Goal: Task Accomplishment & Management: Use online tool/utility

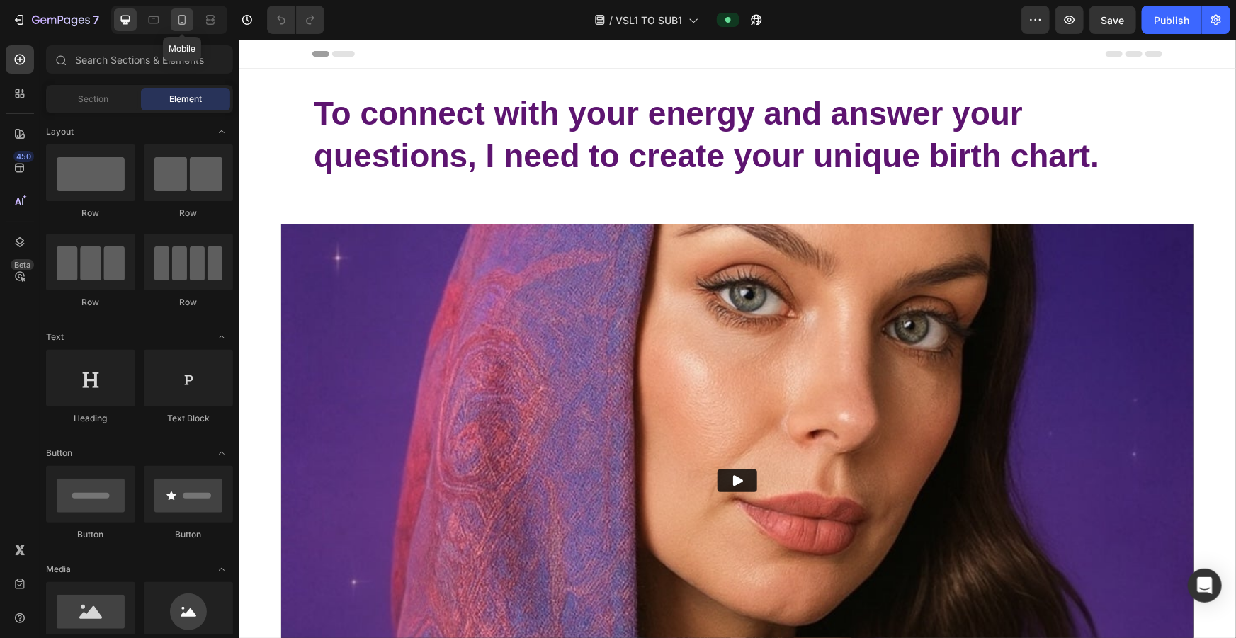
click at [186, 21] on icon at bounding box center [182, 20] width 14 height 14
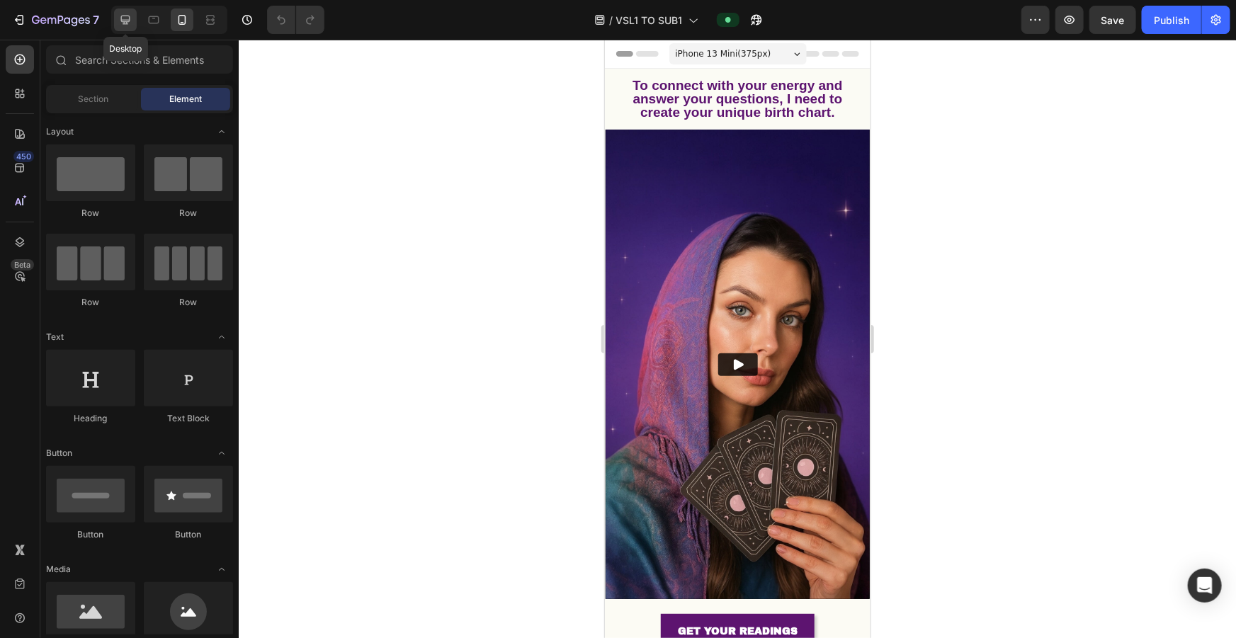
click at [132, 25] on icon at bounding box center [125, 20] width 14 height 14
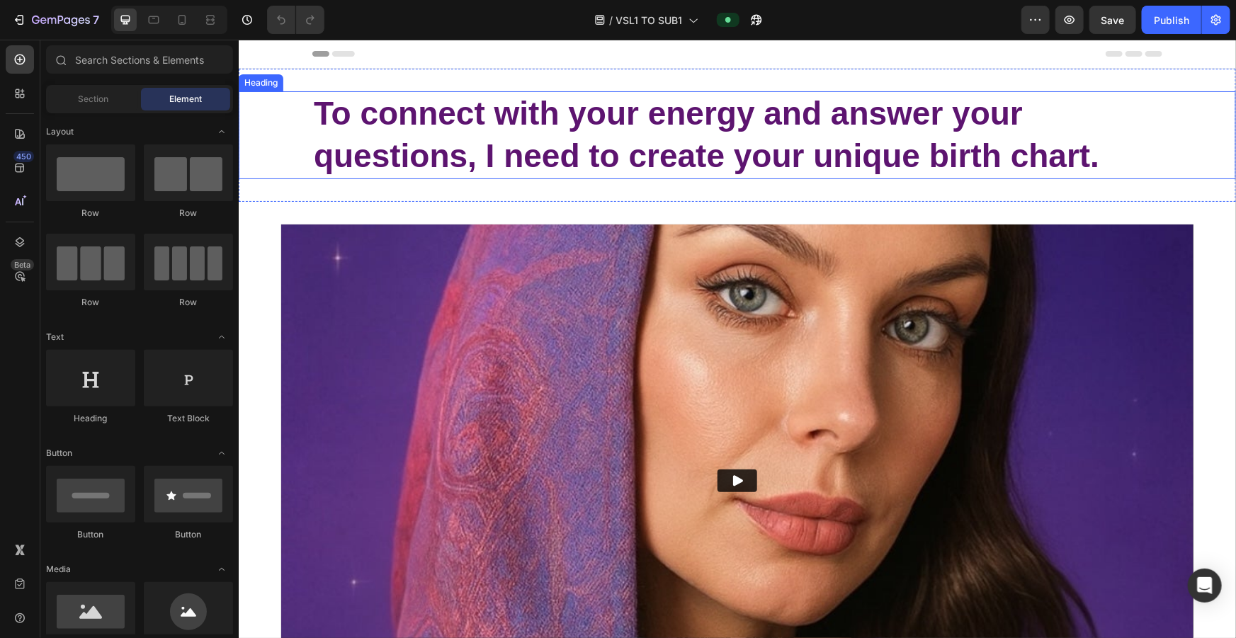
click at [510, 138] on h2 "To connect with your energy and answer your questions, I need to create your un…" at bounding box center [737, 135] width 850 height 88
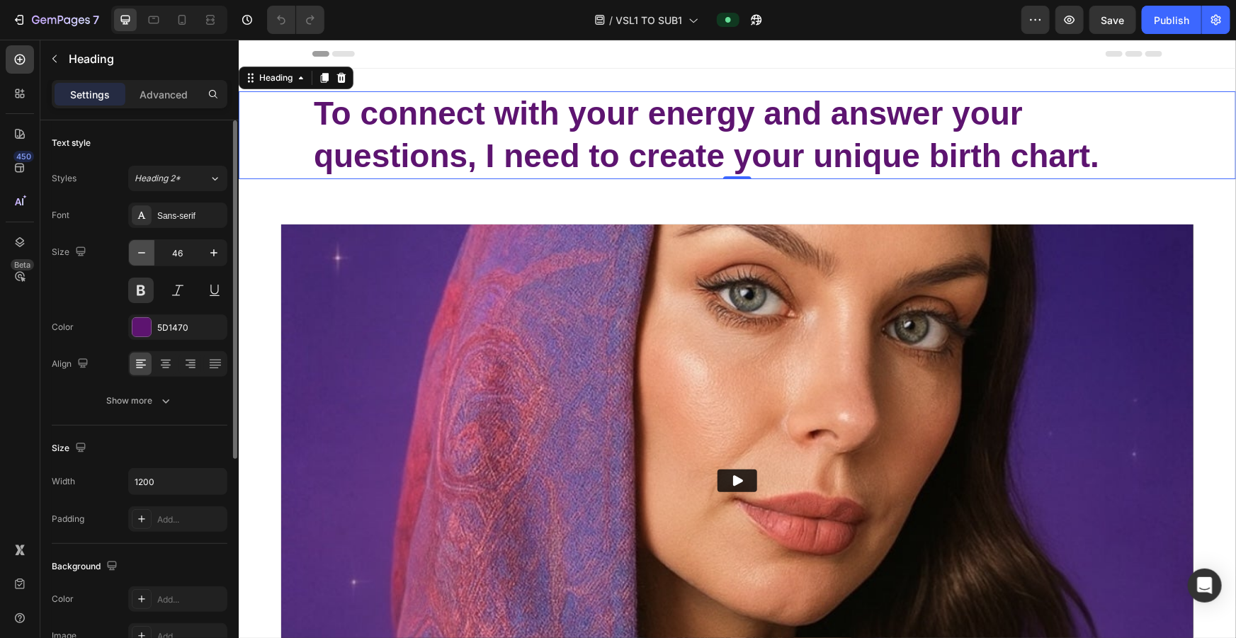
click at [147, 251] on icon "button" at bounding box center [142, 253] width 14 height 14
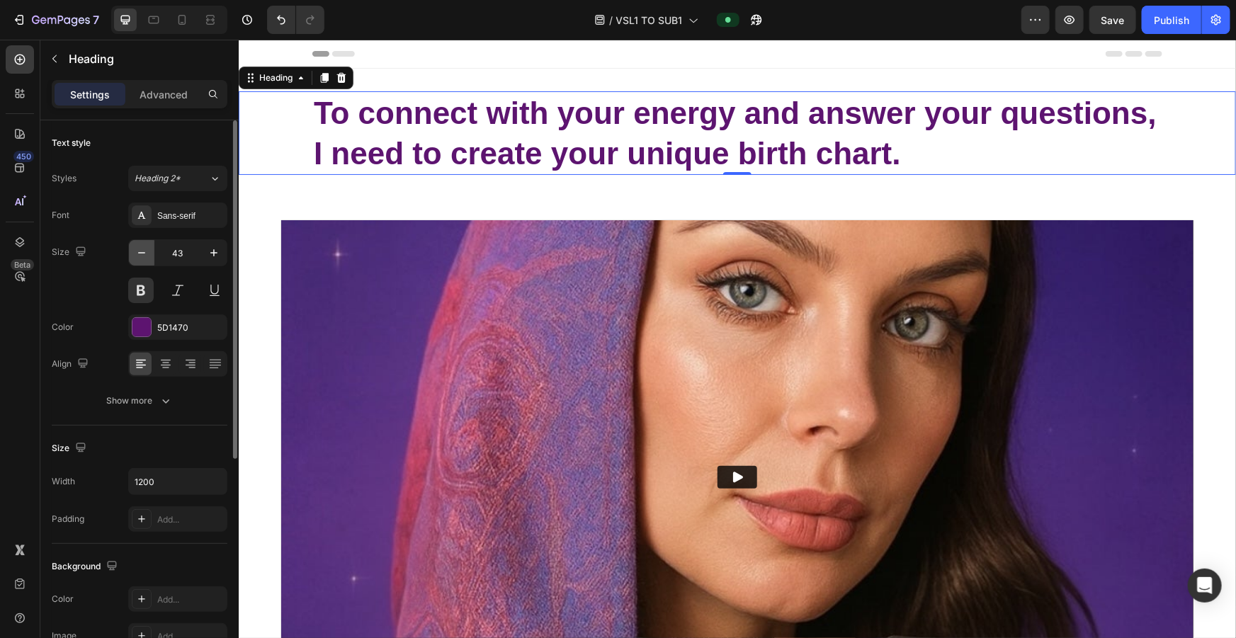
click at [147, 251] on icon "button" at bounding box center [142, 253] width 14 height 14
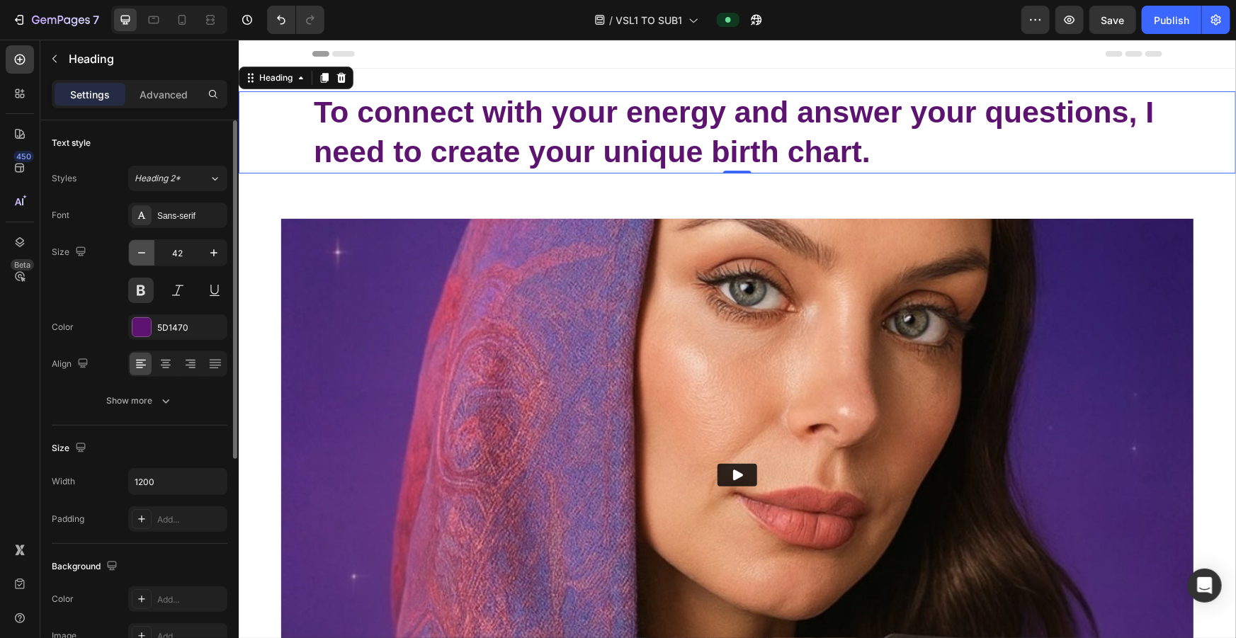
click at [147, 251] on icon "button" at bounding box center [142, 253] width 14 height 14
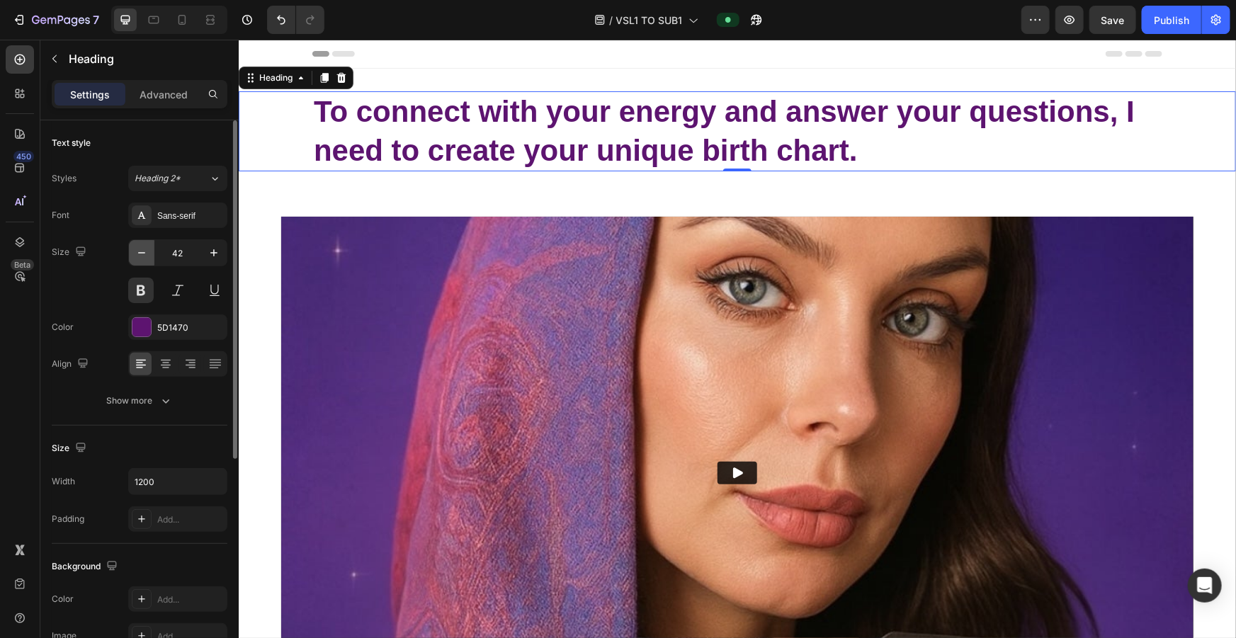
click at [147, 251] on icon "button" at bounding box center [142, 253] width 14 height 14
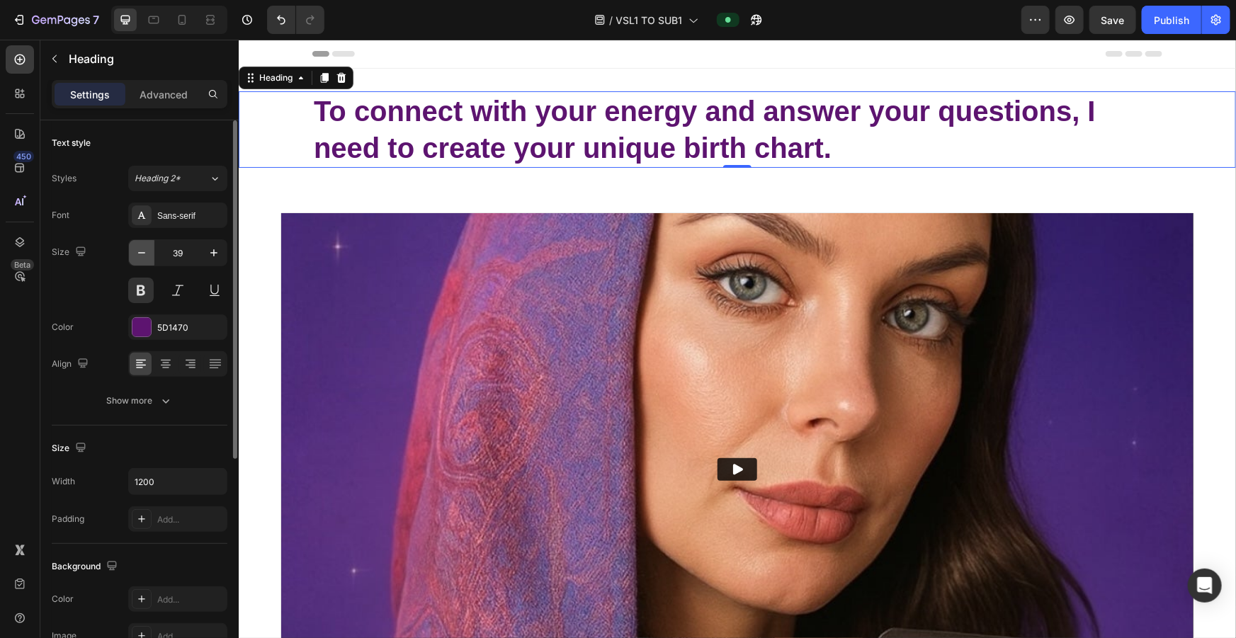
click at [147, 251] on icon "button" at bounding box center [142, 253] width 14 height 14
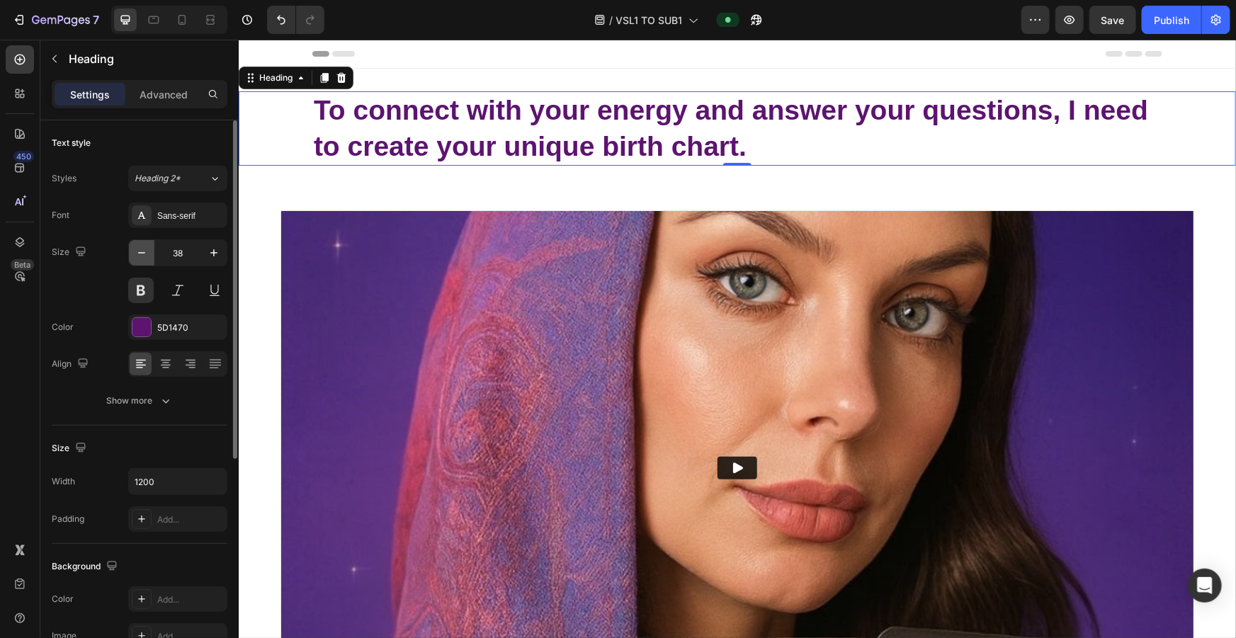
click at [147, 251] on icon "button" at bounding box center [142, 253] width 14 height 14
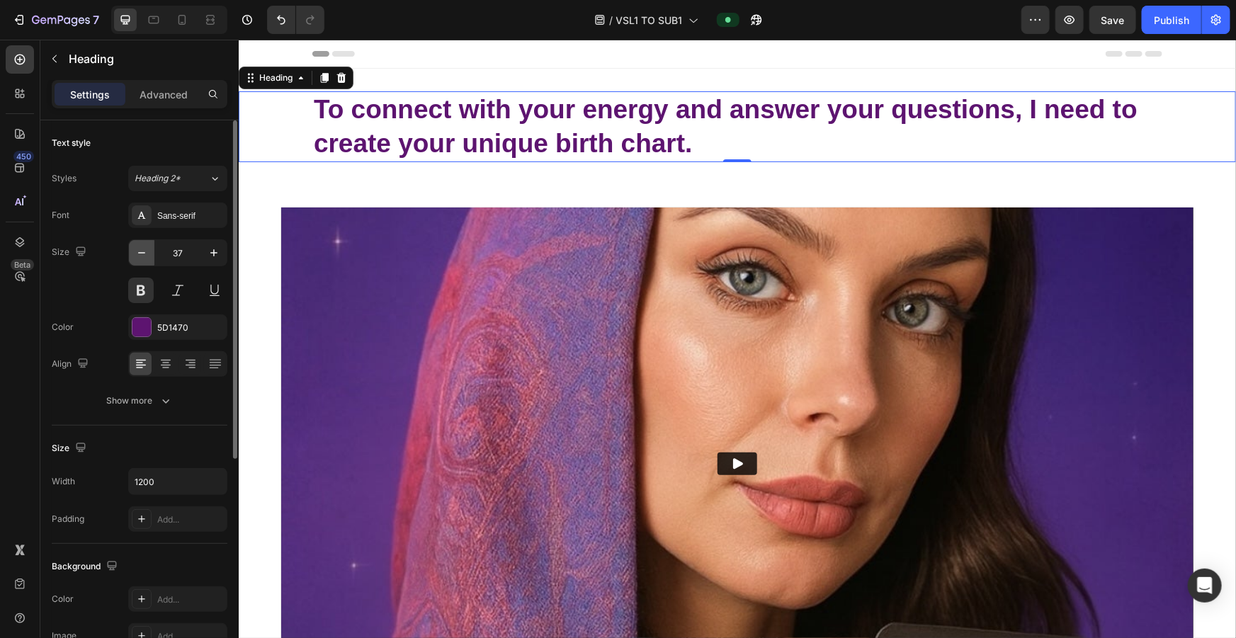
click at [147, 251] on icon "button" at bounding box center [142, 253] width 14 height 14
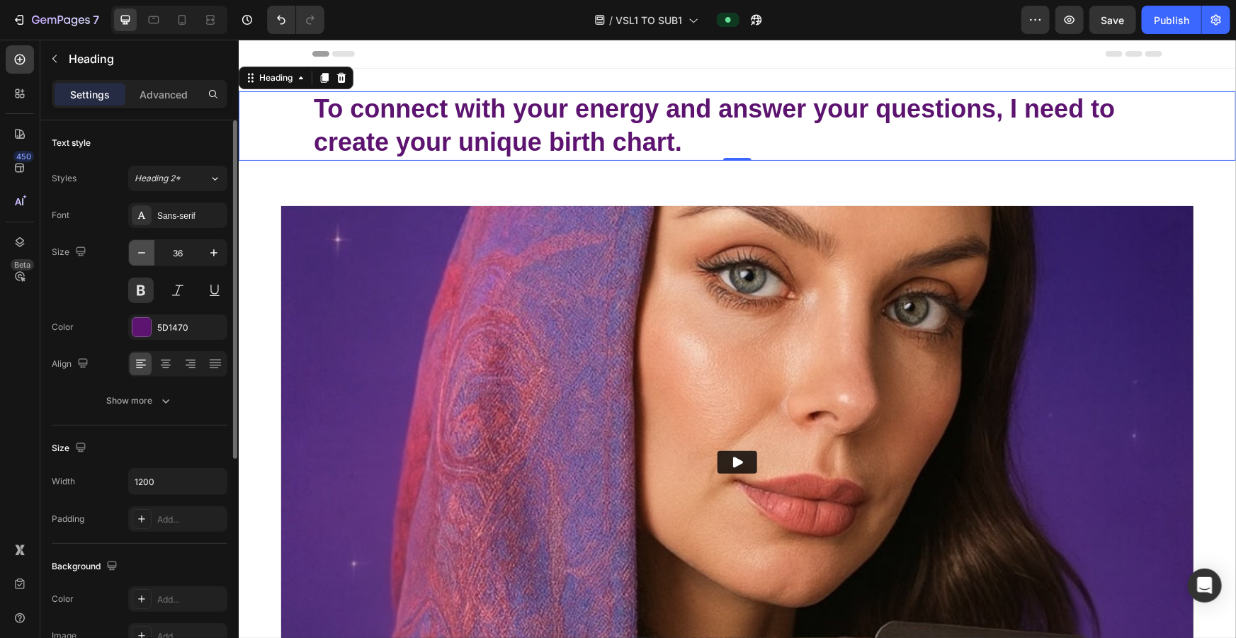
click at [147, 251] on icon "button" at bounding box center [142, 253] width 14 height 14
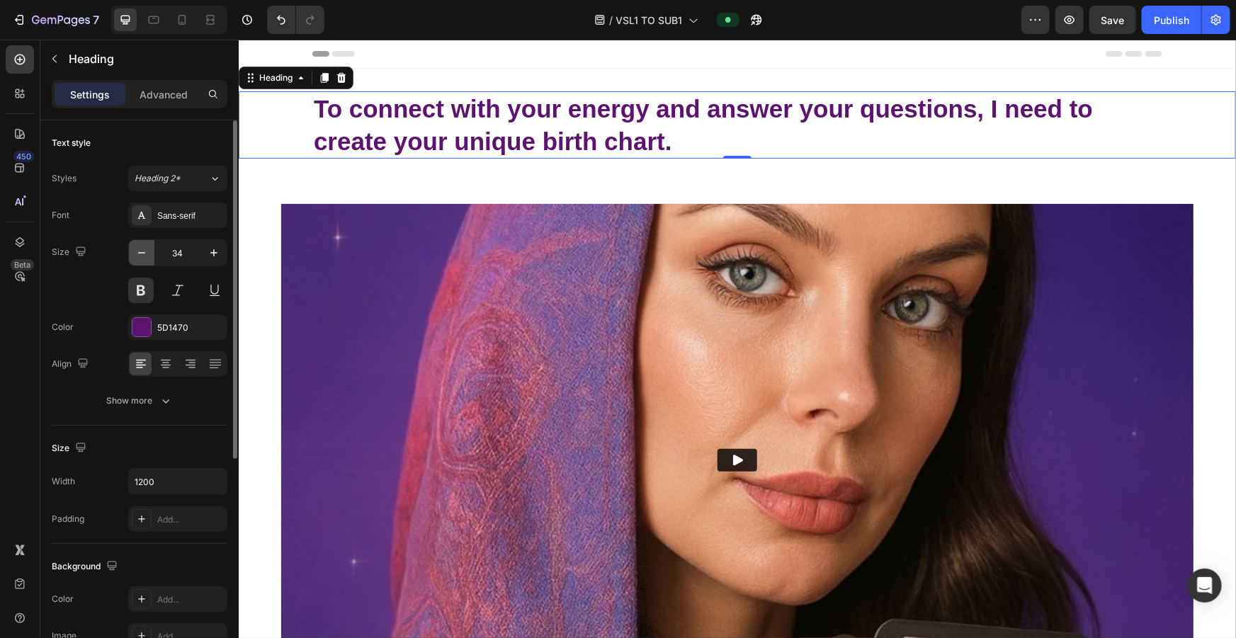
click at [147, 251] on icon "button" at bounding box center [142, 253] width 14 height 14
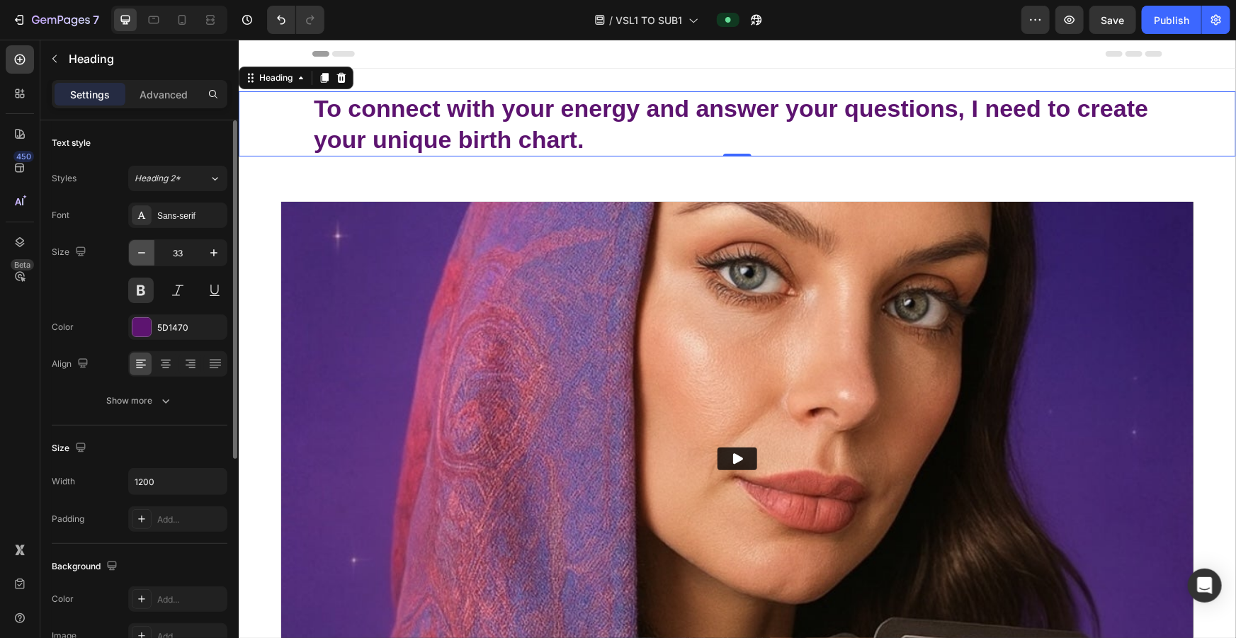
click at [147, 251] on icon "button" at bounding box center [142, 253] width 14 height 14
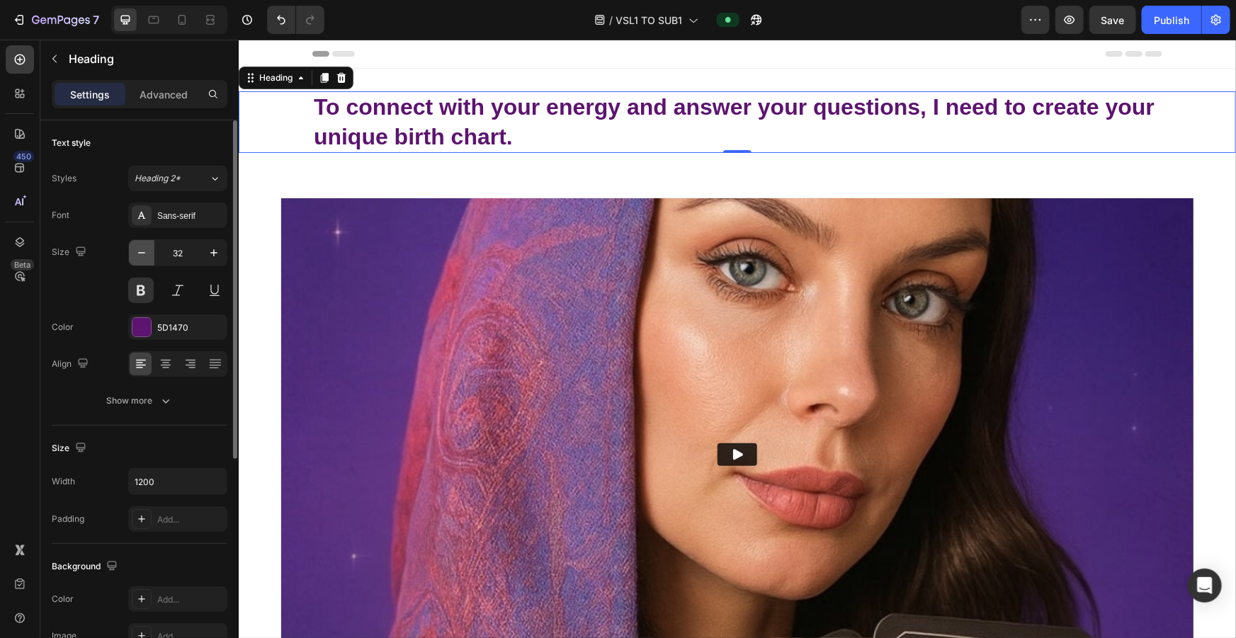
click at [147, 251] on icon "button" at bounding box center [142, 253] width 14 height 14
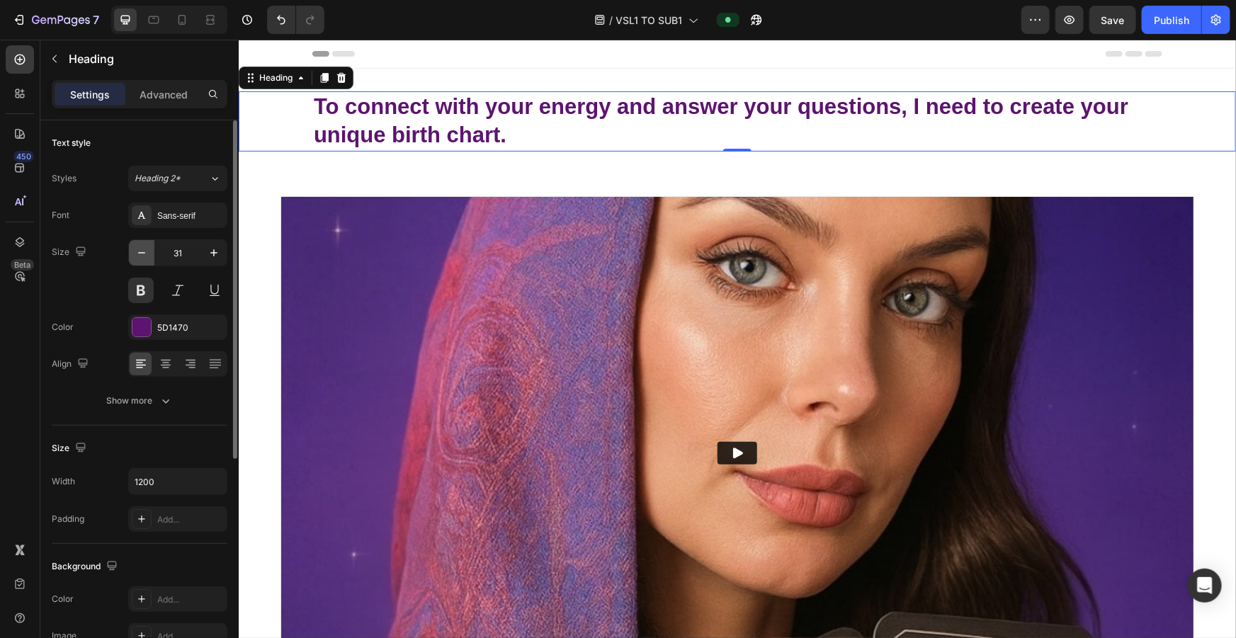
click at [147, 251] on icon "button" at bounding box center [142, 253] width 14 height 14
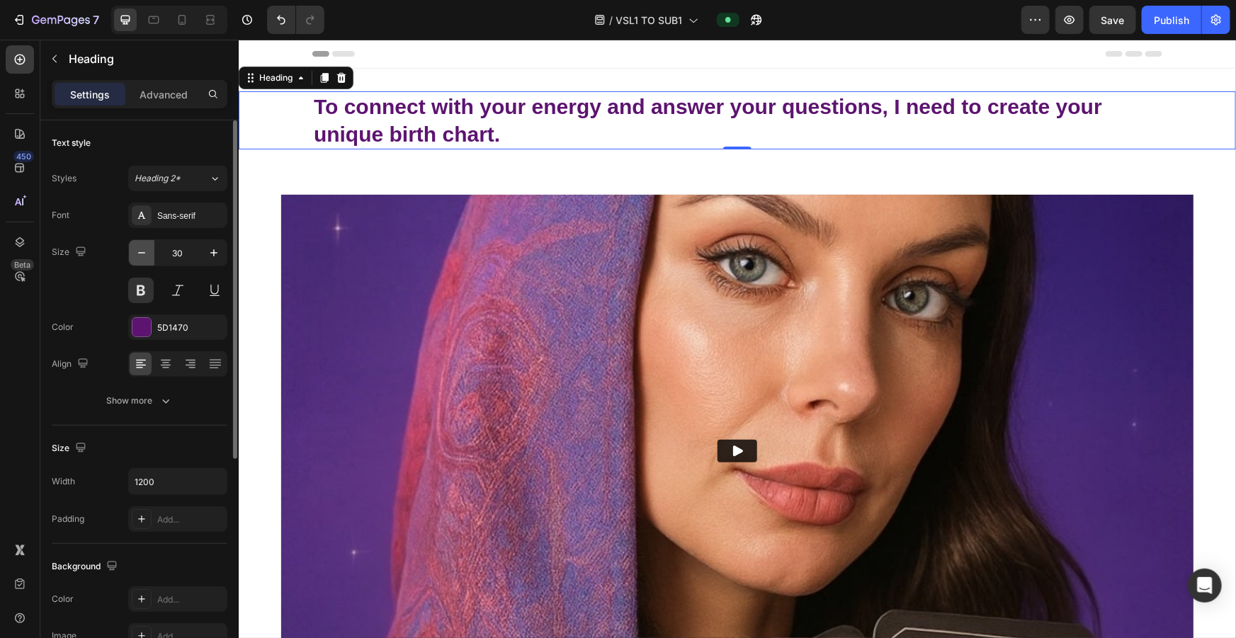
click at [147, 251] on icon "button" at bounding box center [142, 253] width 14 height 14
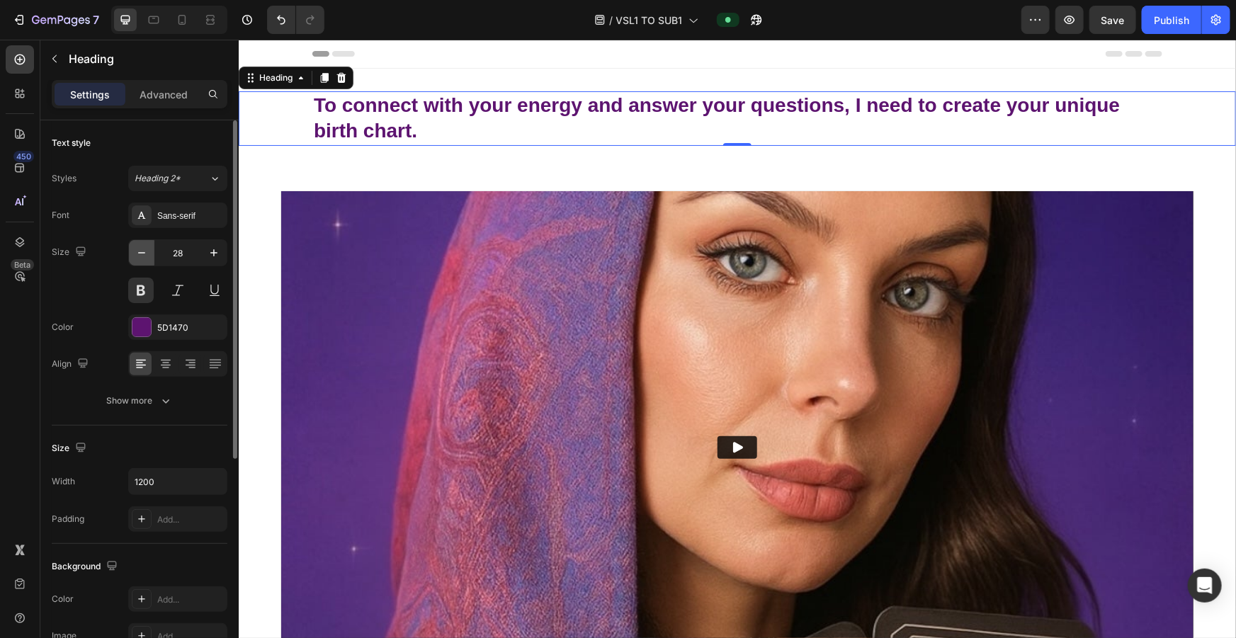
click at [147, 251] on icon "button" at bounding box center [142, 253] width 14 height 14
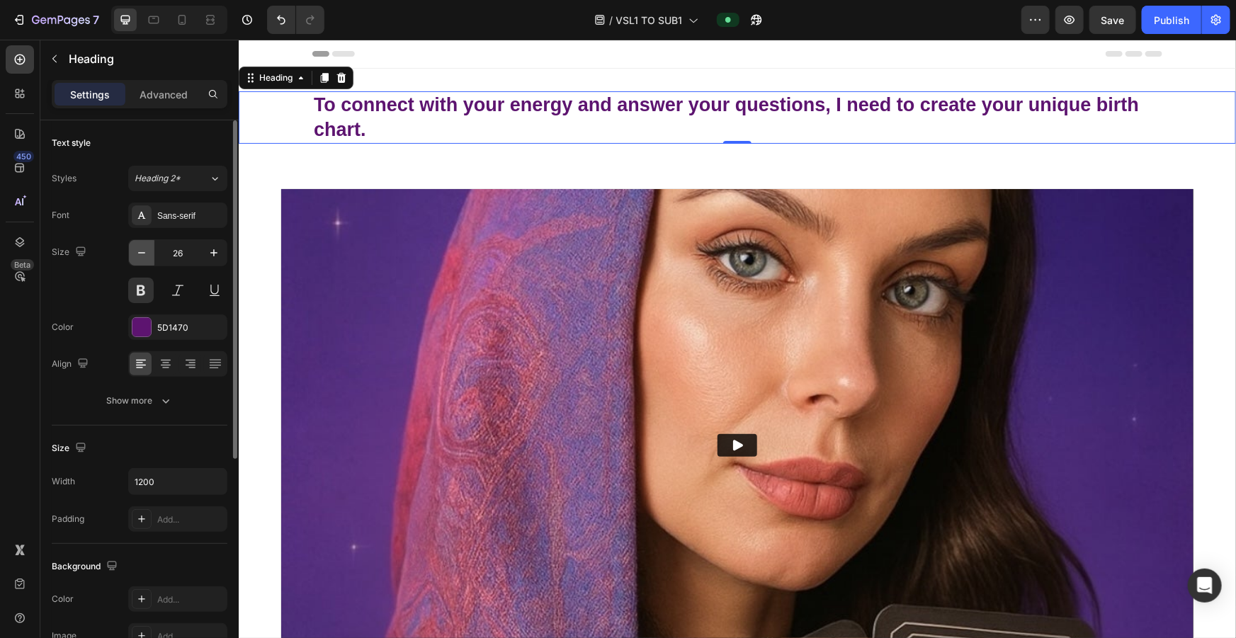
click at [147, 251] on icon "button" at bounding box center [142, 253] width 14 height 14
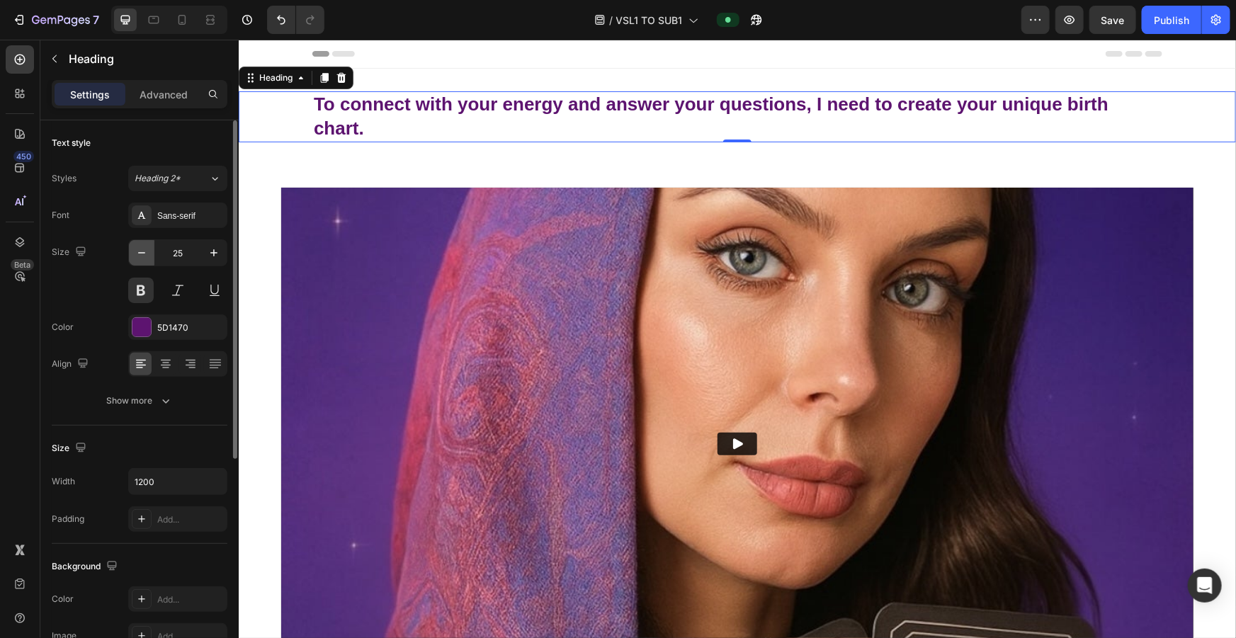
click at [147, 251] on icon "button" at bounding box center [142, 253] width 14 height 14
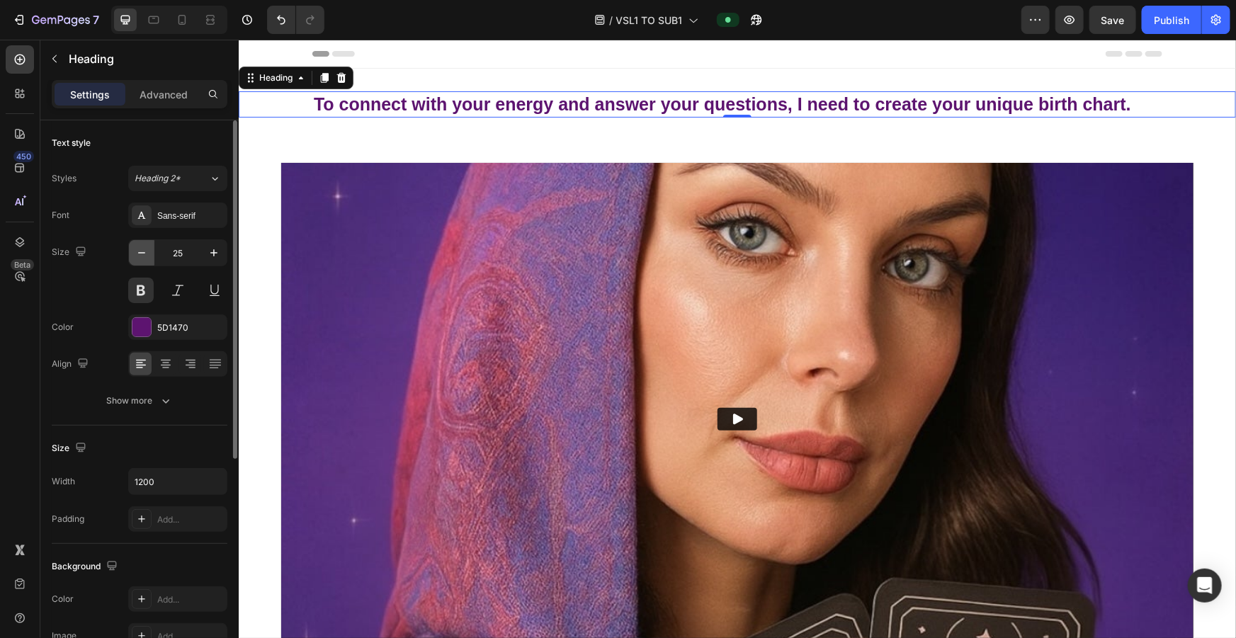
type input "24"
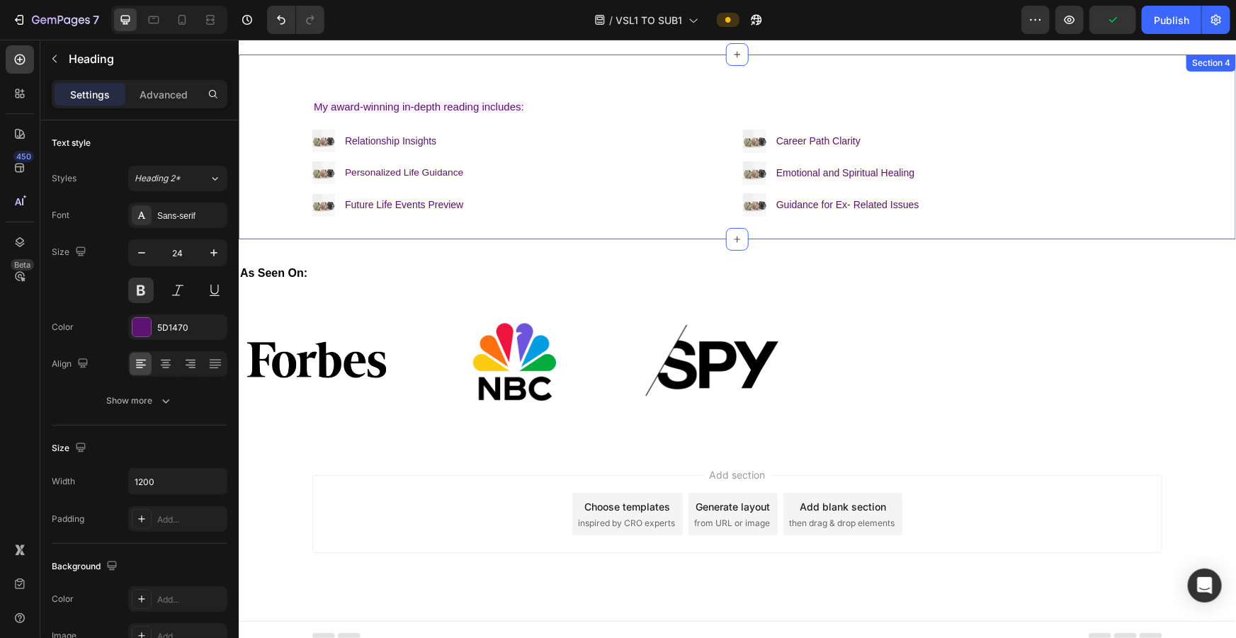
scroll to position [733, 0]
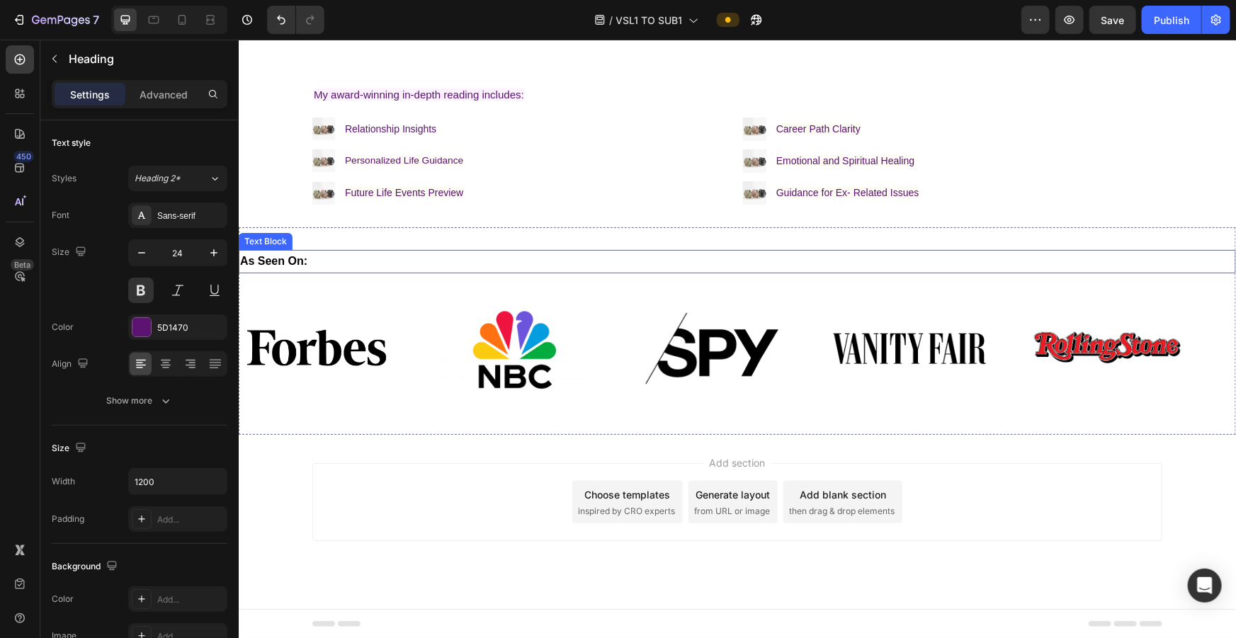
click at [337, 259] on p "As Seen On:" at bounding box center [736, 261] width 995 height 21
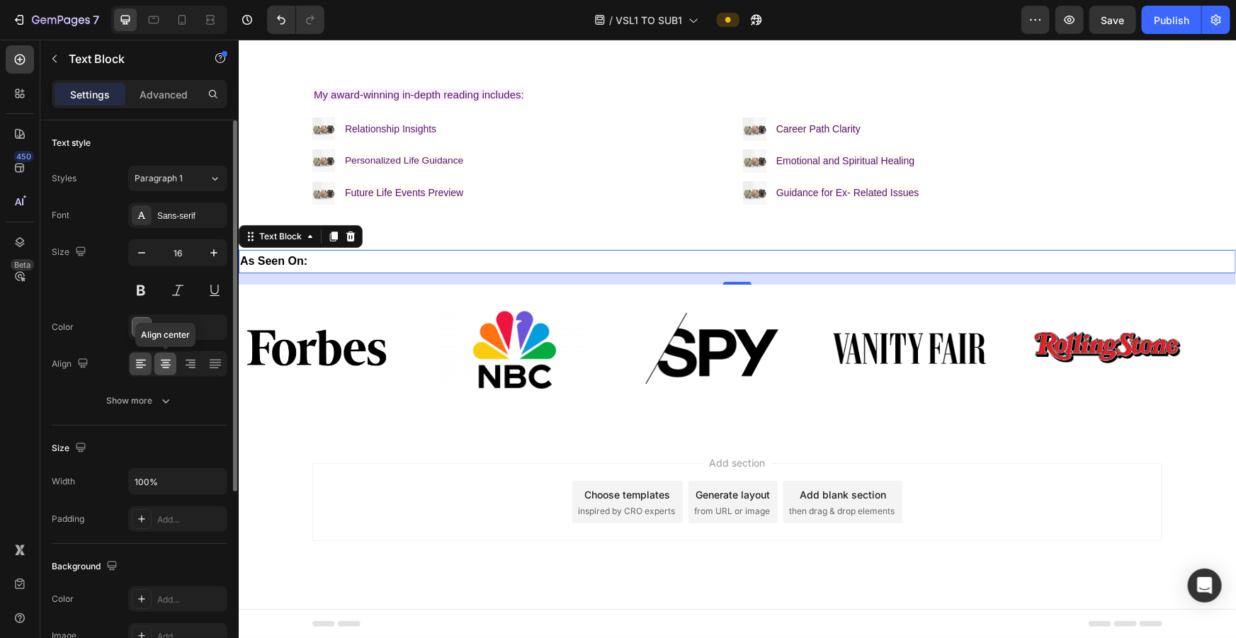
click at [166, 283] on icon at bounding box center [166, 364] width 14 height 14
click at [140, 283] on button at bounding box center [141, 291] width 26 height 26
click at [145, 283] on button at bounding box center [141, 291] width 26 height 26
click at [212, 257] on icon "button" at bounding box center [214, 253] width 14 height 14
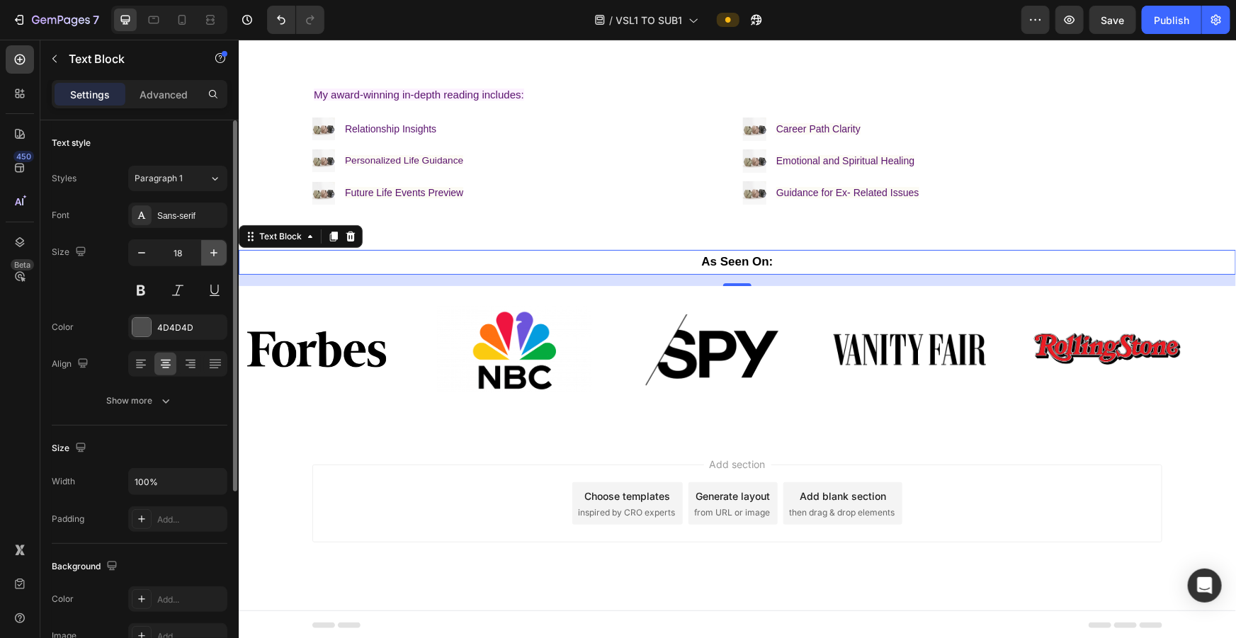
click at [212, 257] on icon "button" at bounding box center [214, 253] width 14 height 14
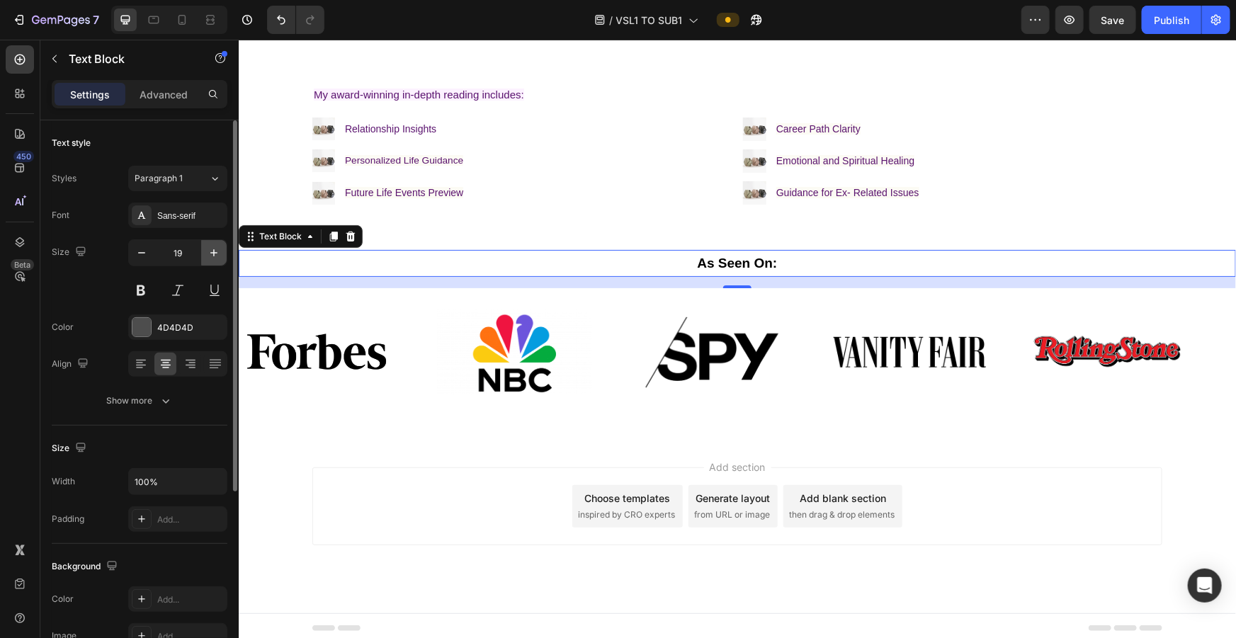
click at [212, 257] on icon "button" at bounding box center [214, 253] width 14 height 14
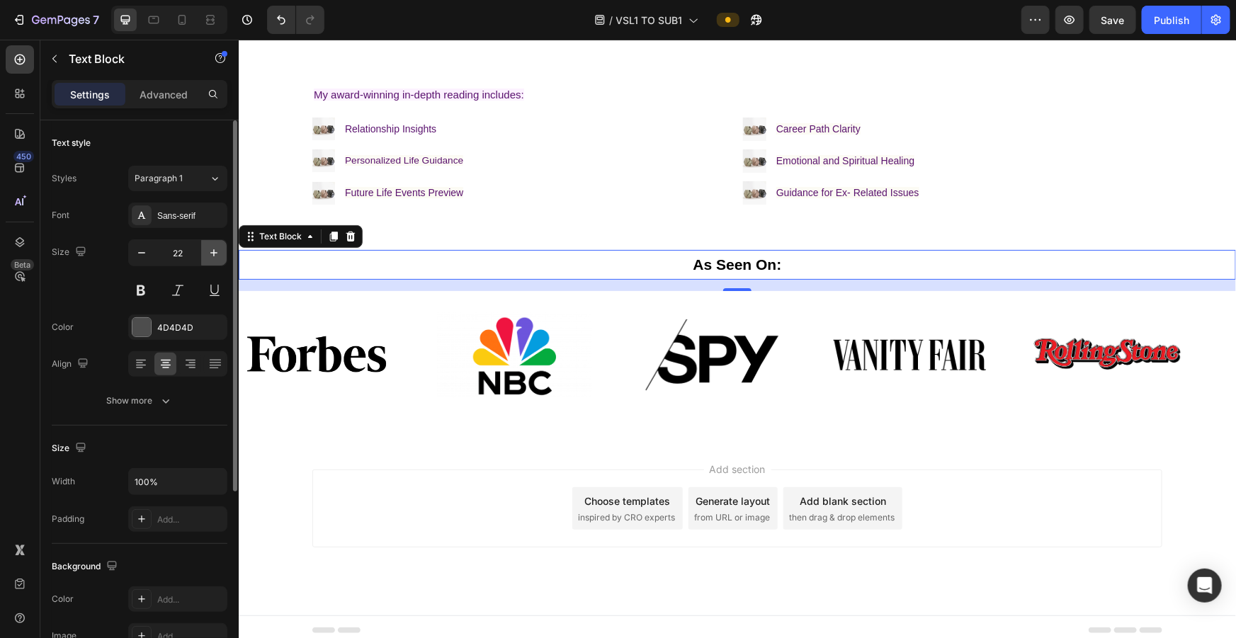
click at [212, 257] on icon "button" at bounding box center [214, 253] width 14 height 14
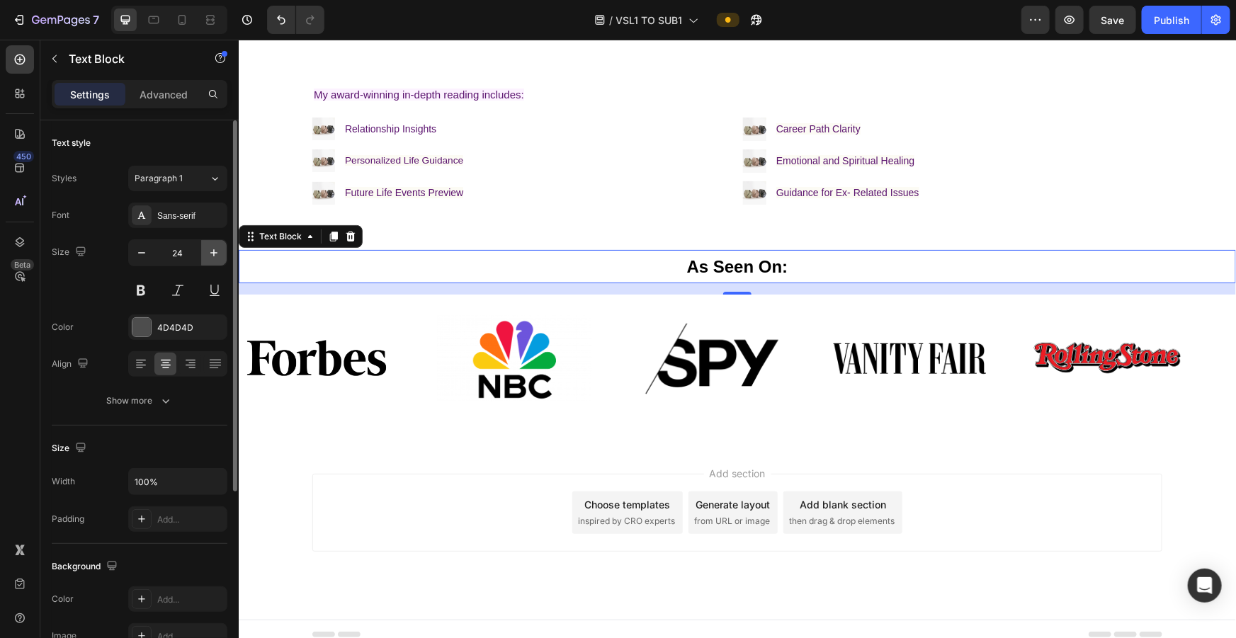
click at [212, 257] on icon "button" at bounding box center [214, 253] width 14 height 14
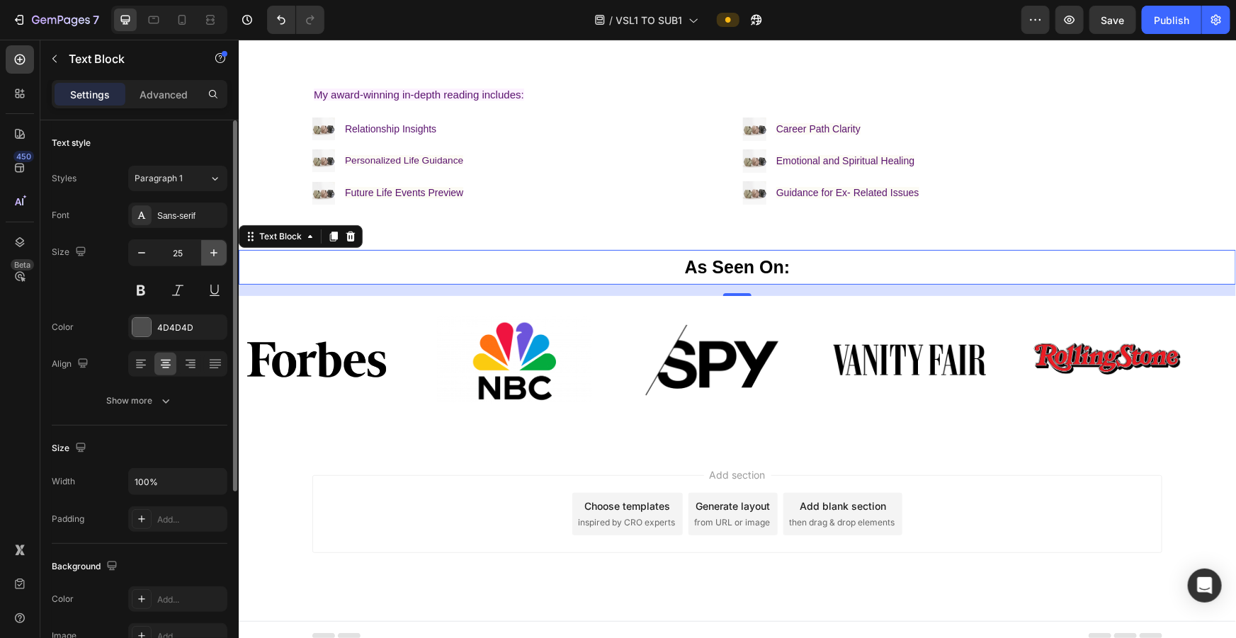
click at [212, 257] on icon "button" at bounding box center [214, 253] width 14 height 14
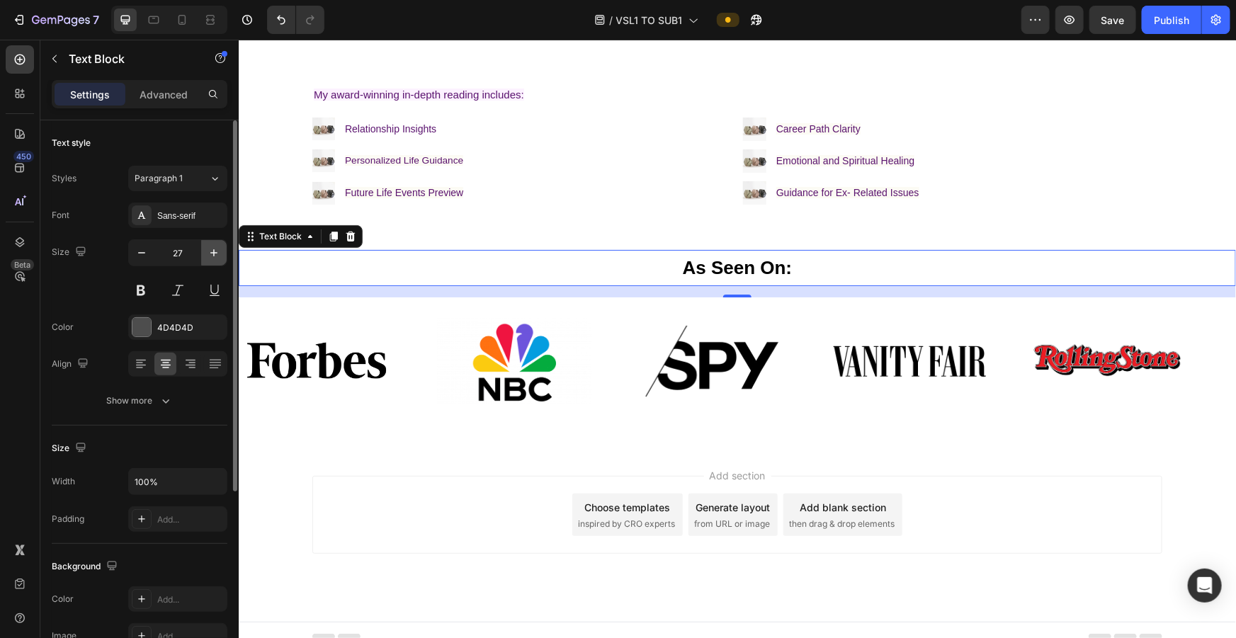
click at [212, 257] on icon "button" at bounding box center [214, 253] width 14 height 14
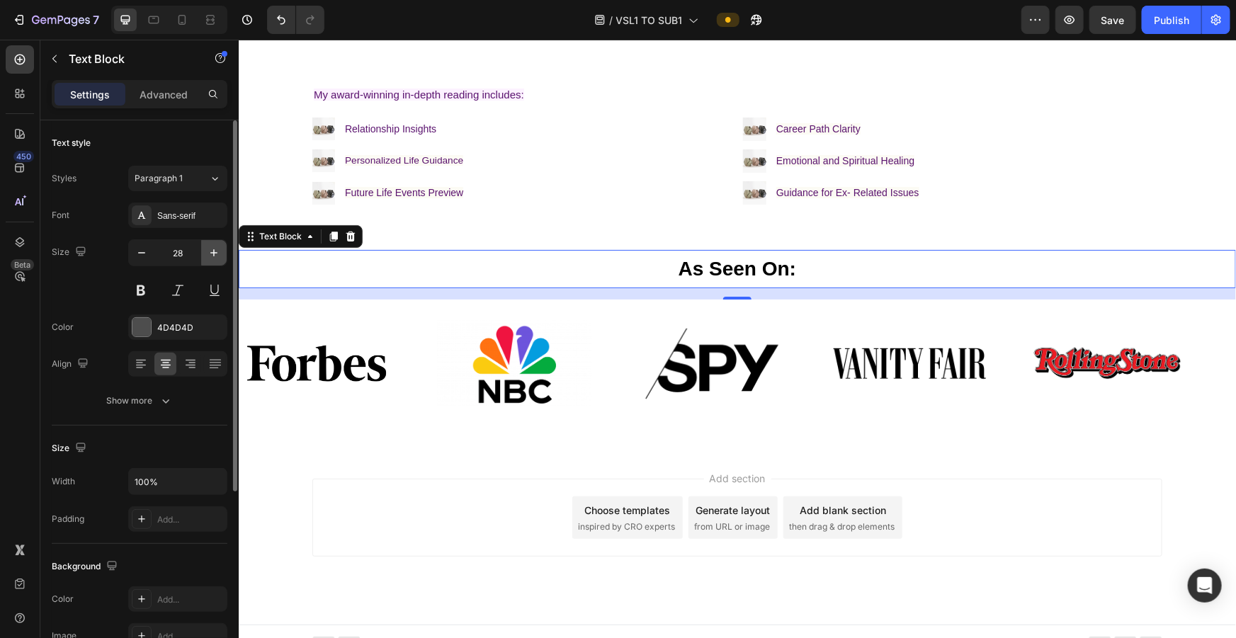
click at [212, 257] on icon "button" at bounding box center [214, 253] width 14 height 14
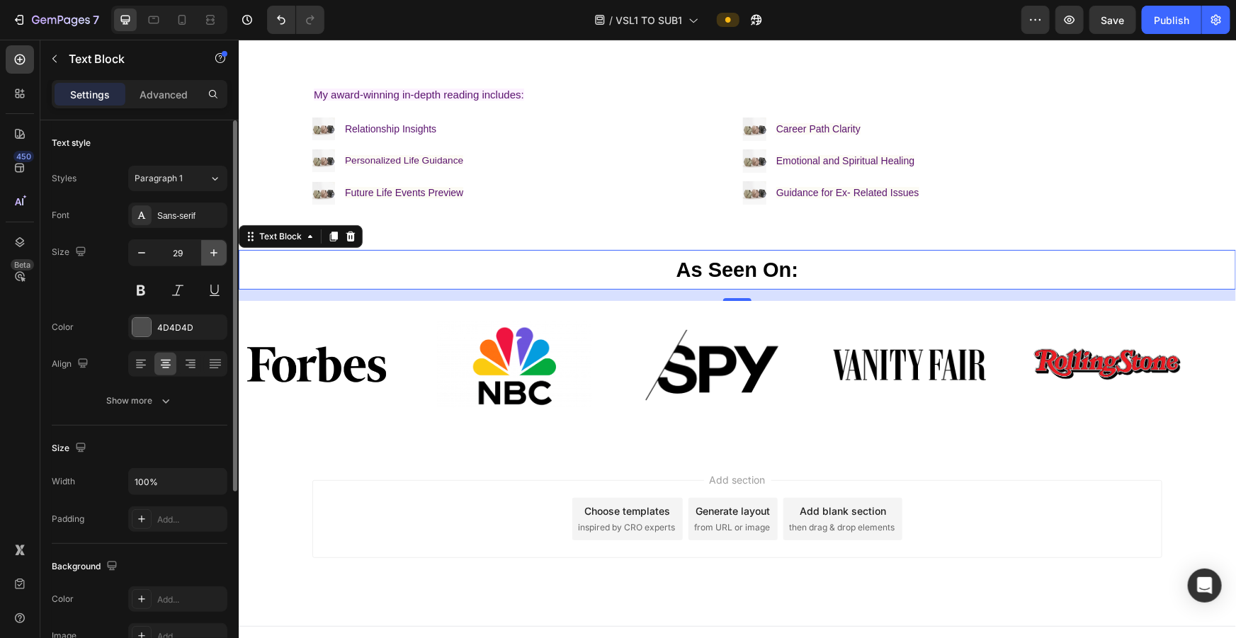
click at [212, 257] on icon "button" at bounding box center [214, 253] width 14 height 14
type input "31"
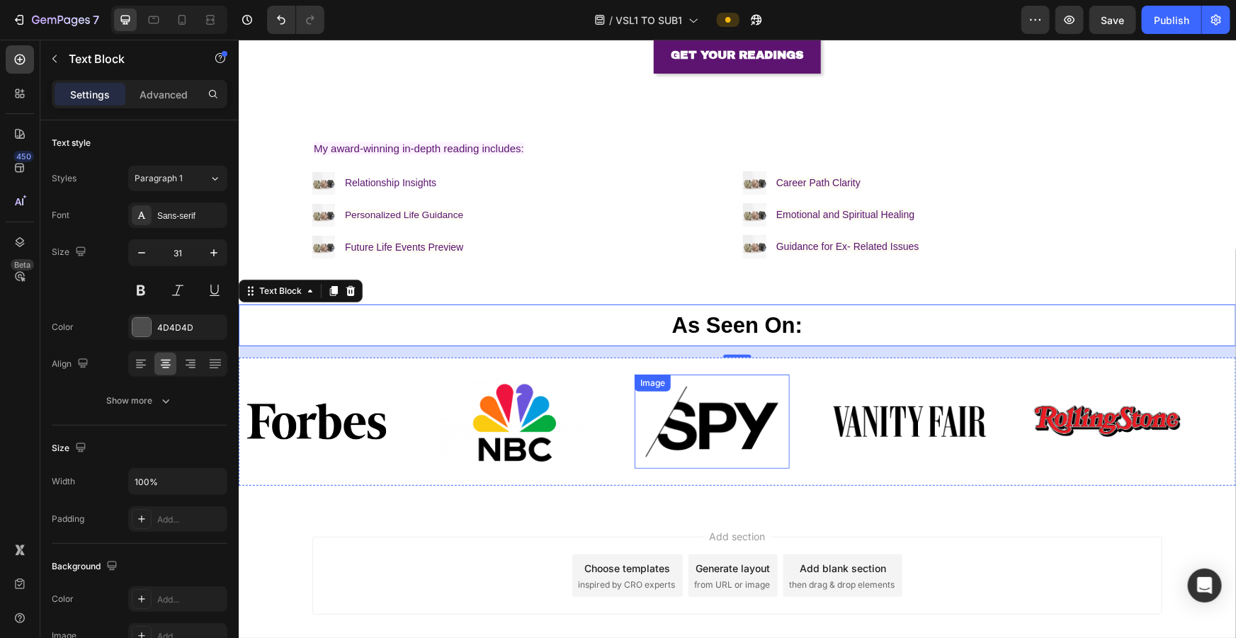
scroll to position [539, 0]
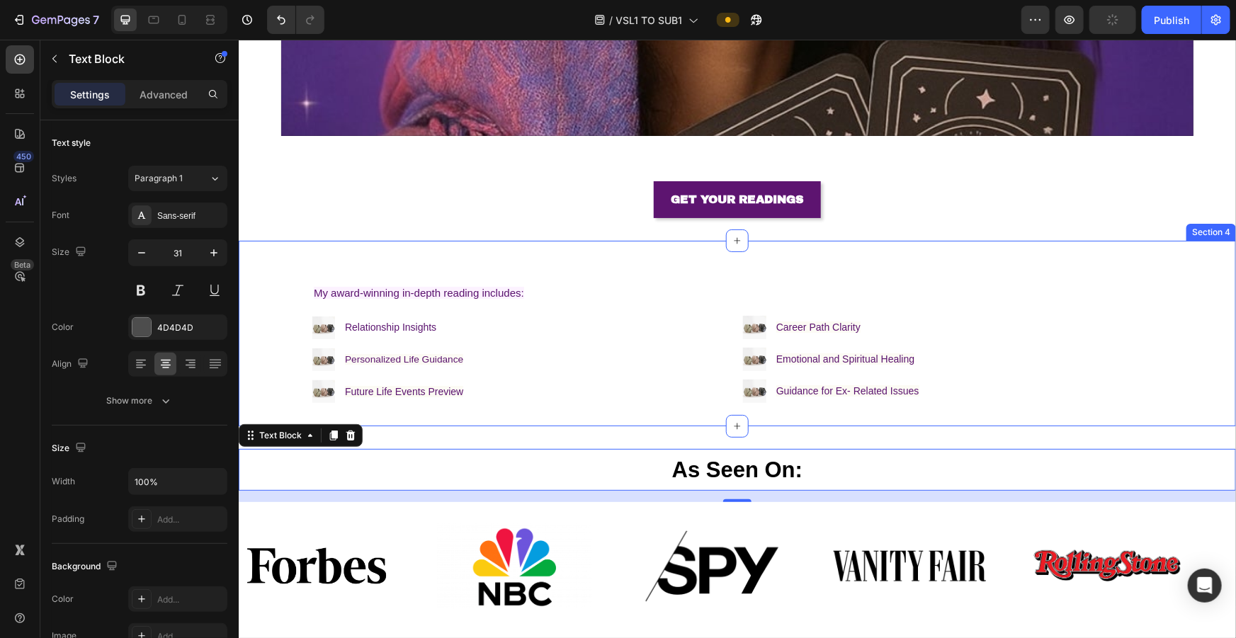
click at [358, 246] on div "My award-winning in-depth reading includes: Heading Image Relationship Insights…" at bounding box center [737, 332] width 998 height 185
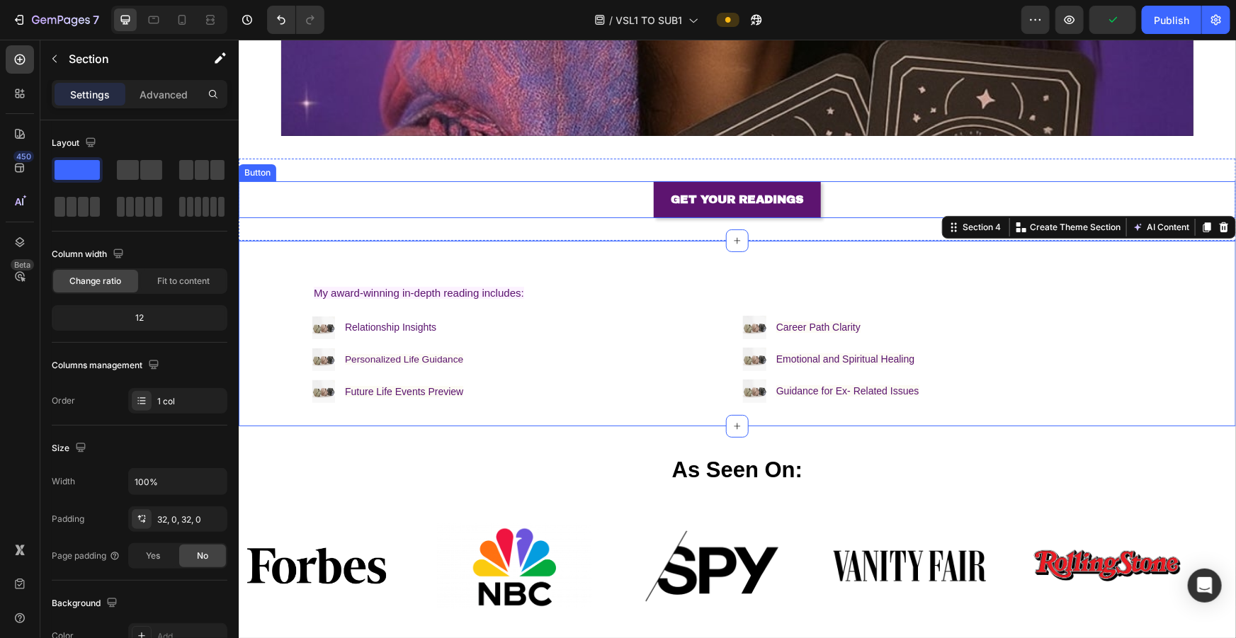
click at [510, 173] on div "GET YOUR READINGS Button Section 3" at bounding box center [737, 199] width 998 height 83
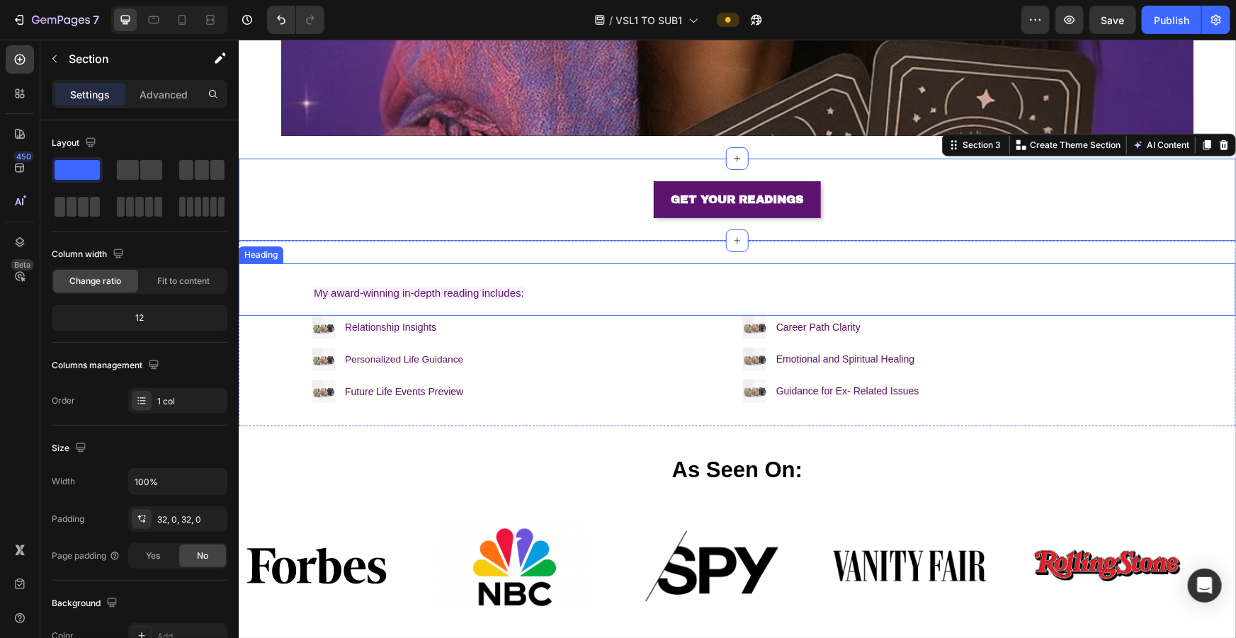
click at [510, 276] on h2 "My award-winning in-depth reading includes:" at bounding box center [737, 289] width 850 height 52
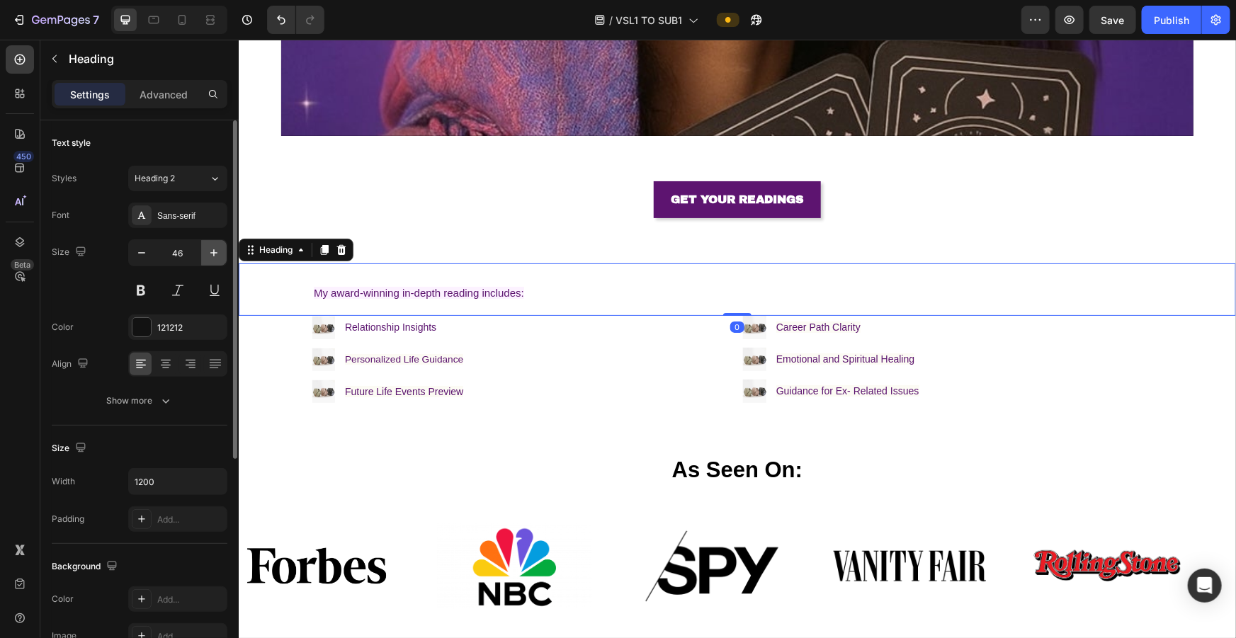
click at [218, 255] on icon "button" at bounding box center [214, 253] width 14 height 14
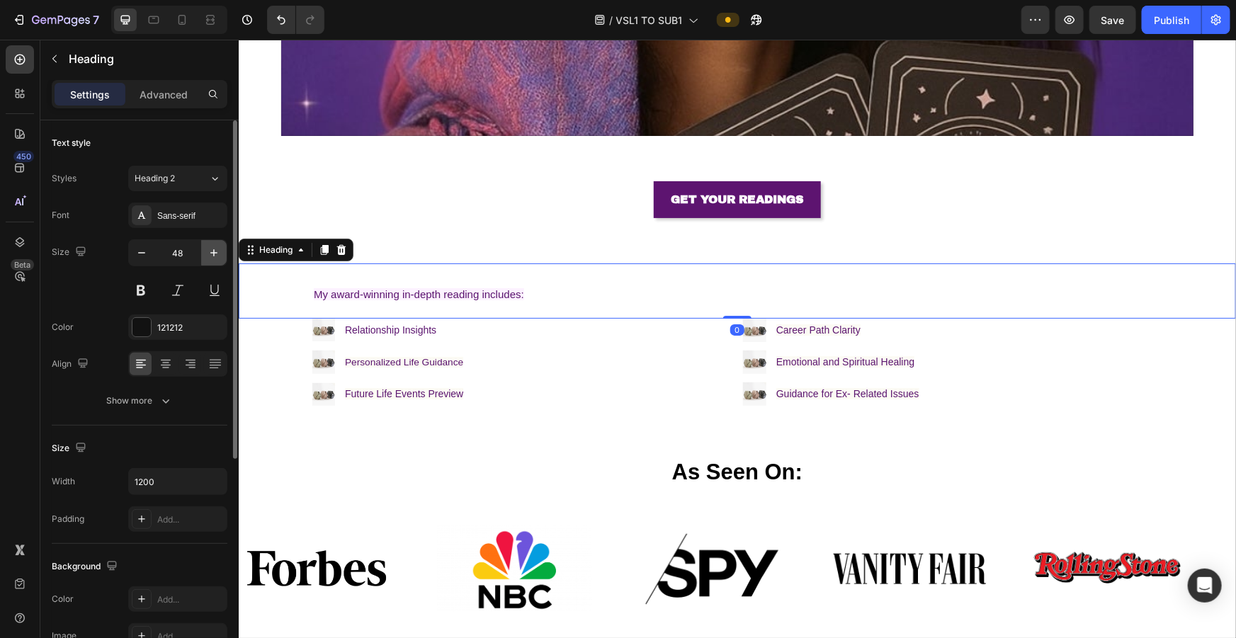
click at [218, 255] on icon "button" at bounding box center [214, 253] width 14 height 14
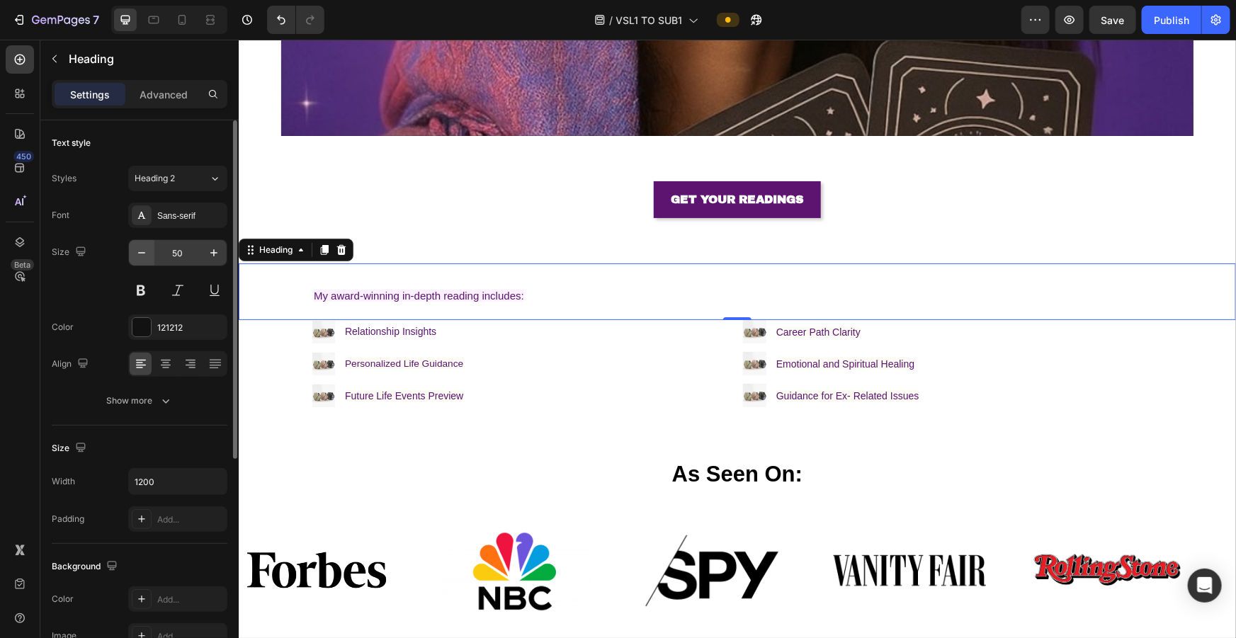
click at [153, 255] on button "button" at bounding box center [142, 253] width 26 height 26
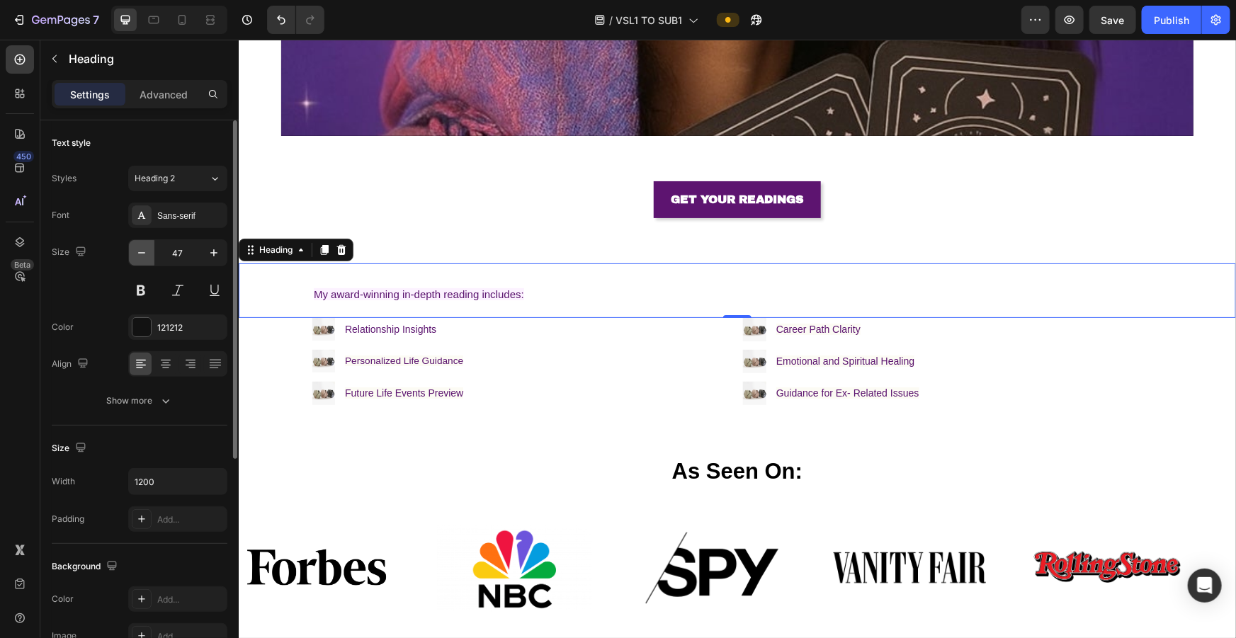
click at [153, 255] on button "button" at bounding box center [142, 253] width 26 height 26
type input "46"
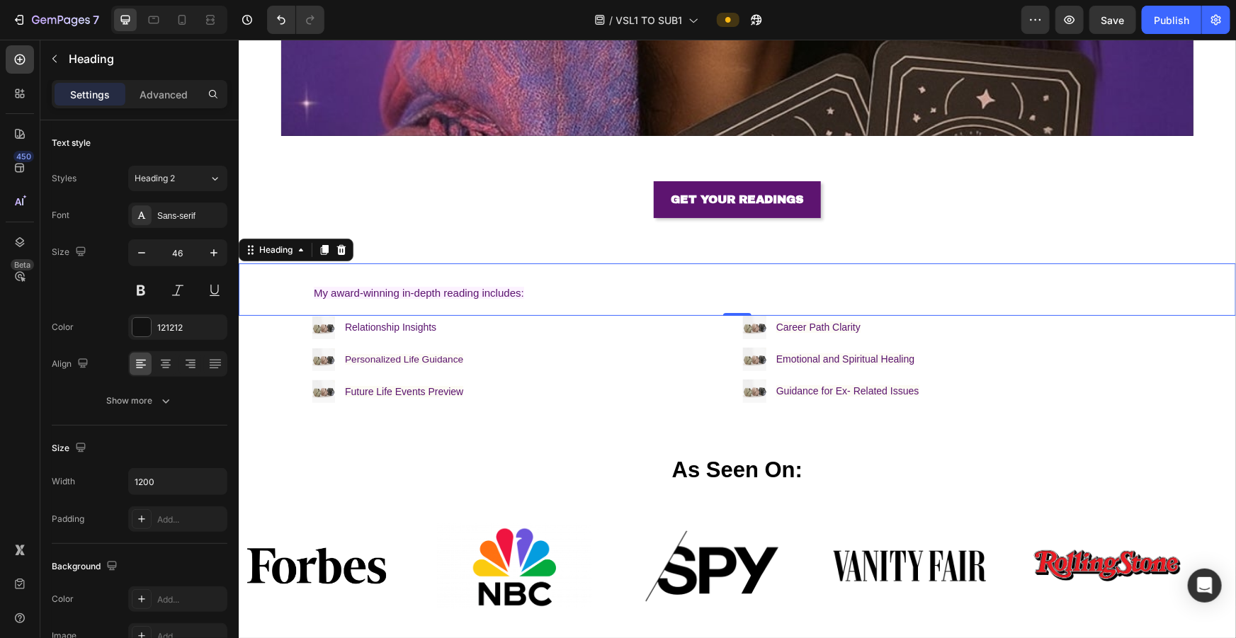
click at [502, 277] on h2 "My award-winning in-depth reading includes:" at bounding box center [737, 289] width 850 height 52
click at [493, 283] on span "My award-winning in-depth reading includes:" at bounding box center [418, 292] width 210 height 12
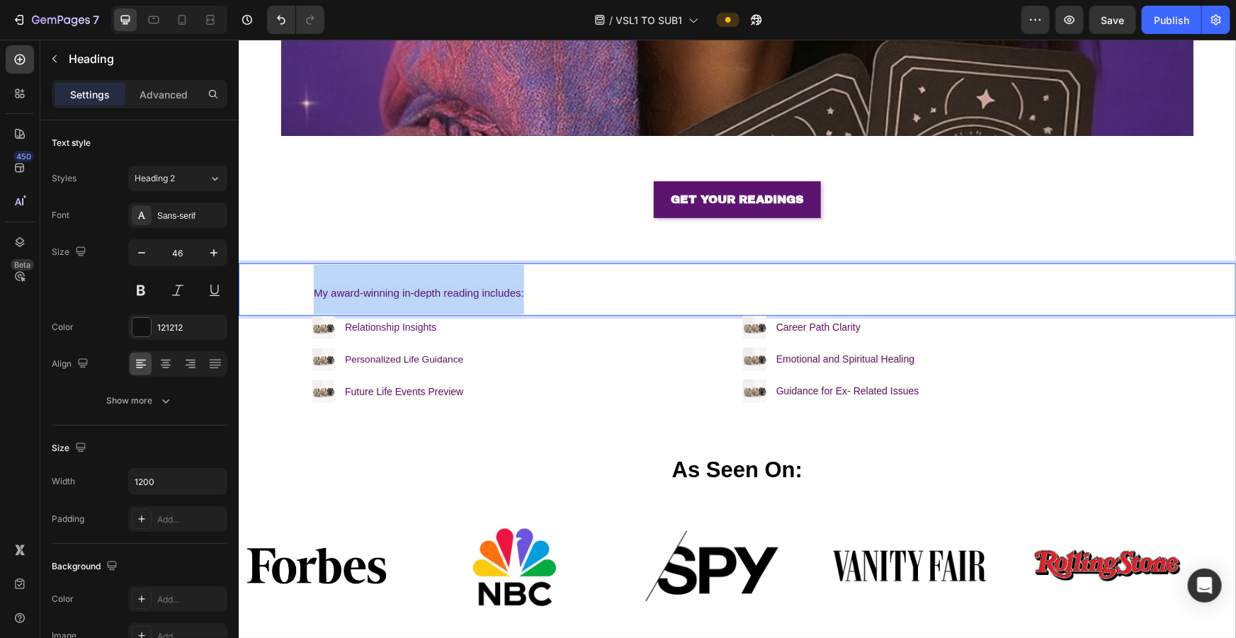
click at [493, 283] on span "My award-winning in-depth reading includes:" at bounding box center [418, 292] width 210 height 12
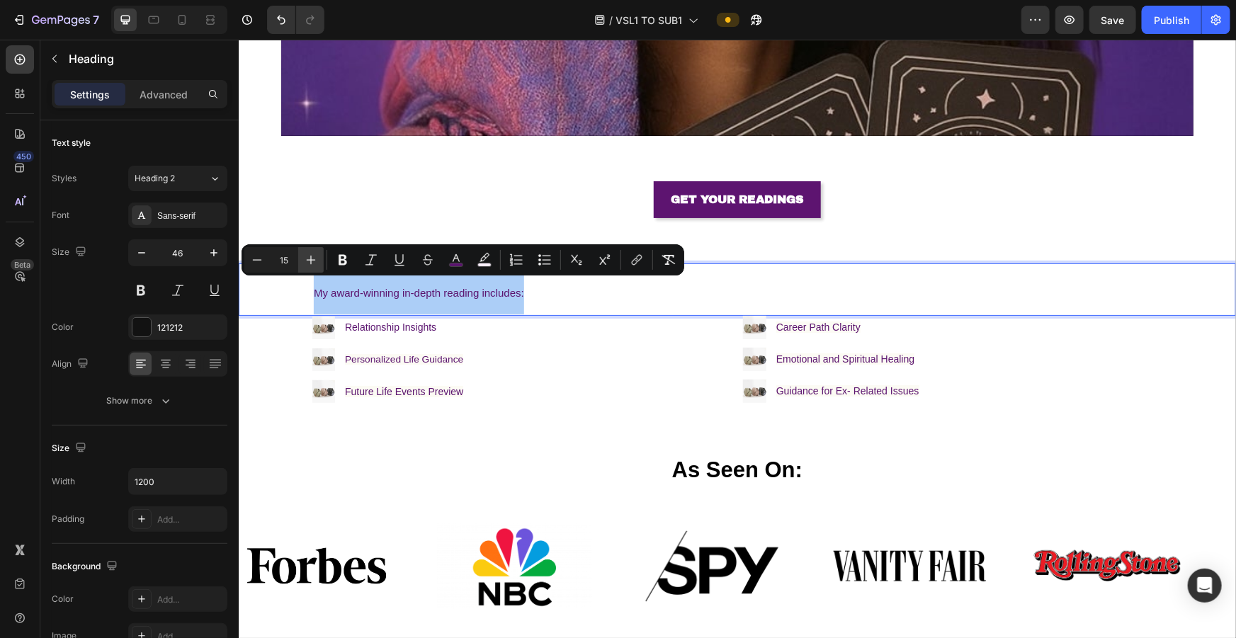
click at [307, 252] on button "Plus" at bounding box center [311, 260] width 26 height 26
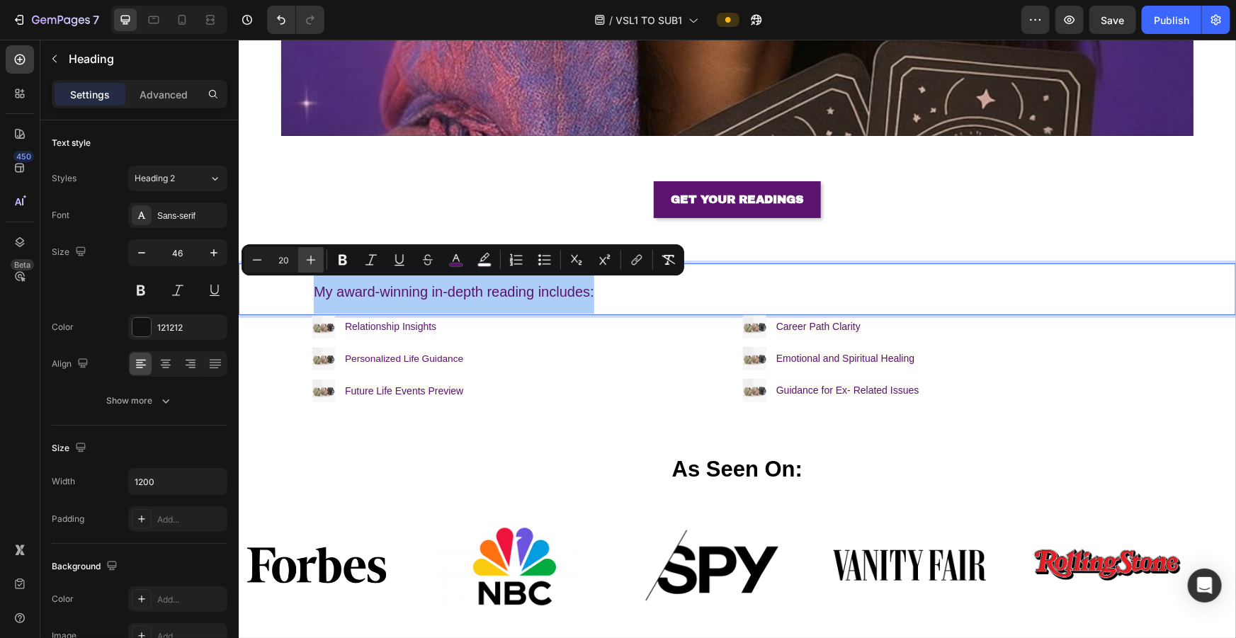
click at [307, 252] on button "Plus" at bounding box center [311, 260] width 26 height 26
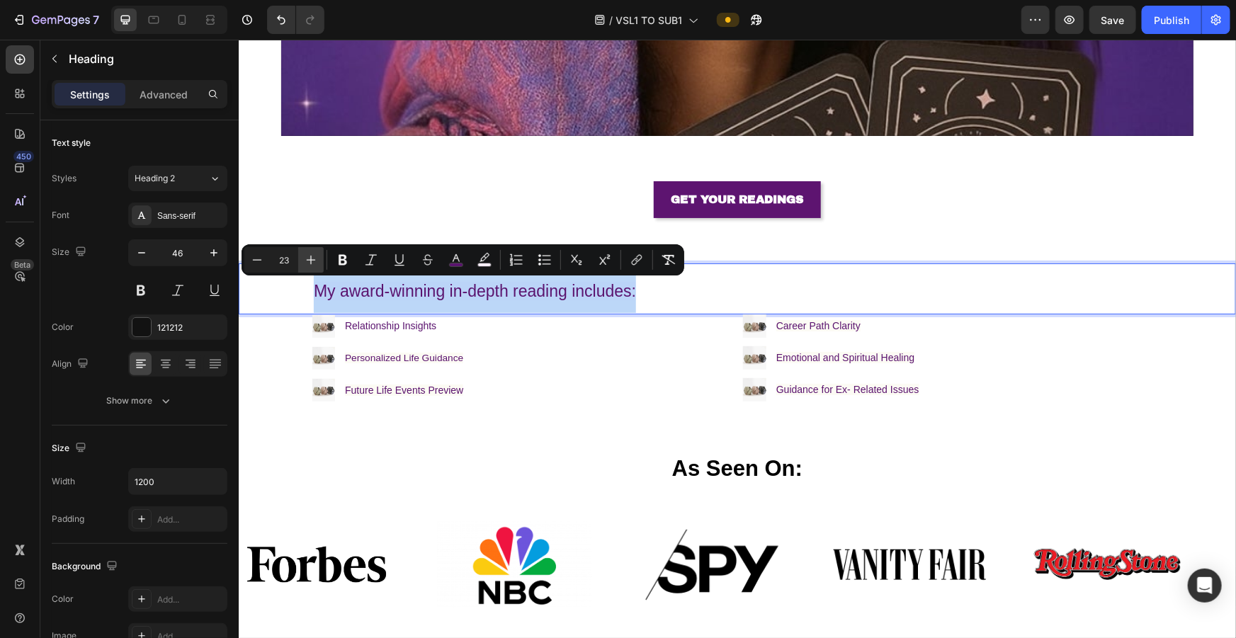
type input "24"
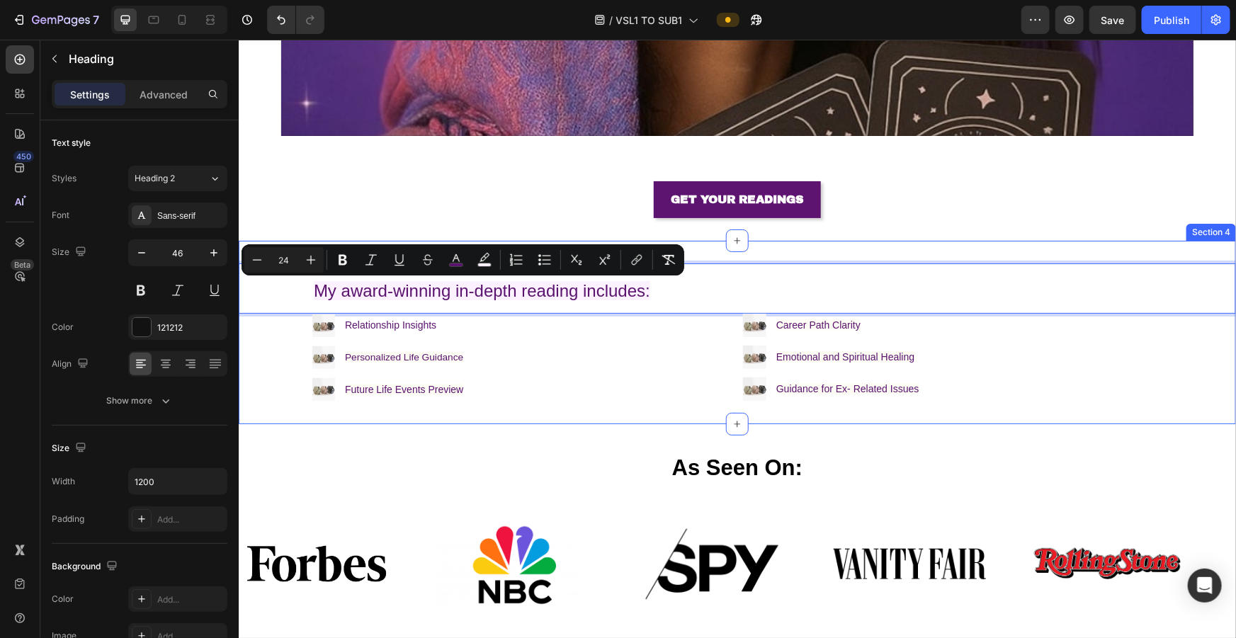
click at [295, 283] on div "My award-winning in-depth reading includes: Heading 0 Image Relationship Insigh…" at bounding box center [737, 331] width 998 height 137
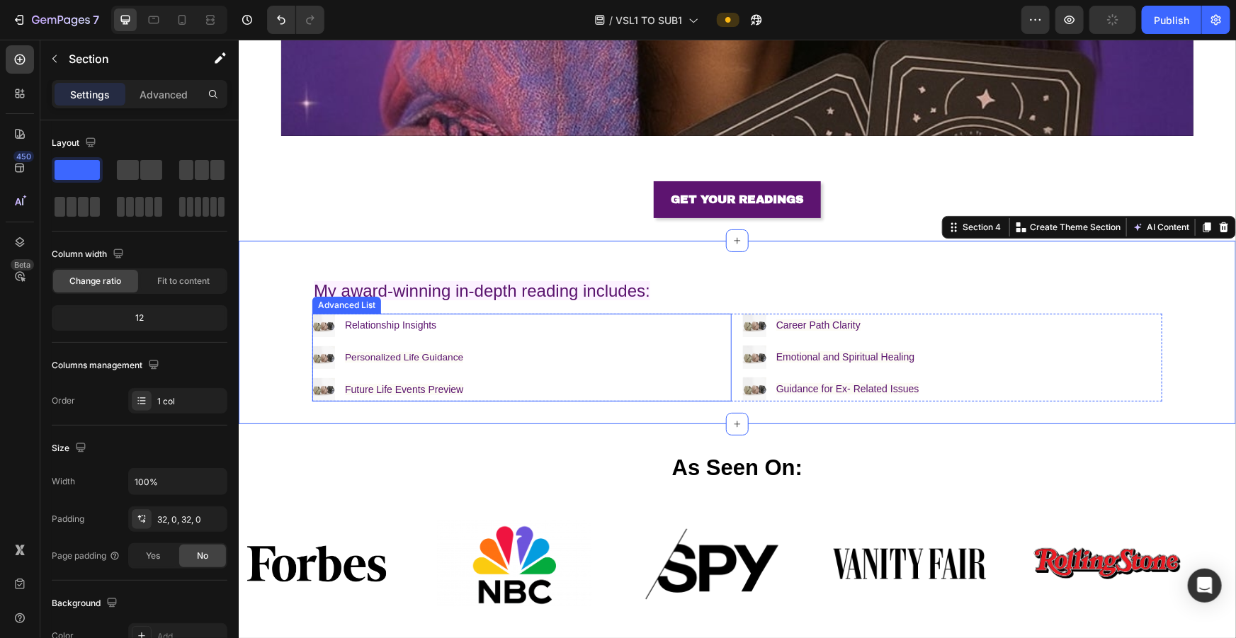
click at [472, 283] on div "Image Relationship Insights Text Block Image Personalized Life Guidance Text Bl…" at bounding box center [521, 356] width 419 height 87
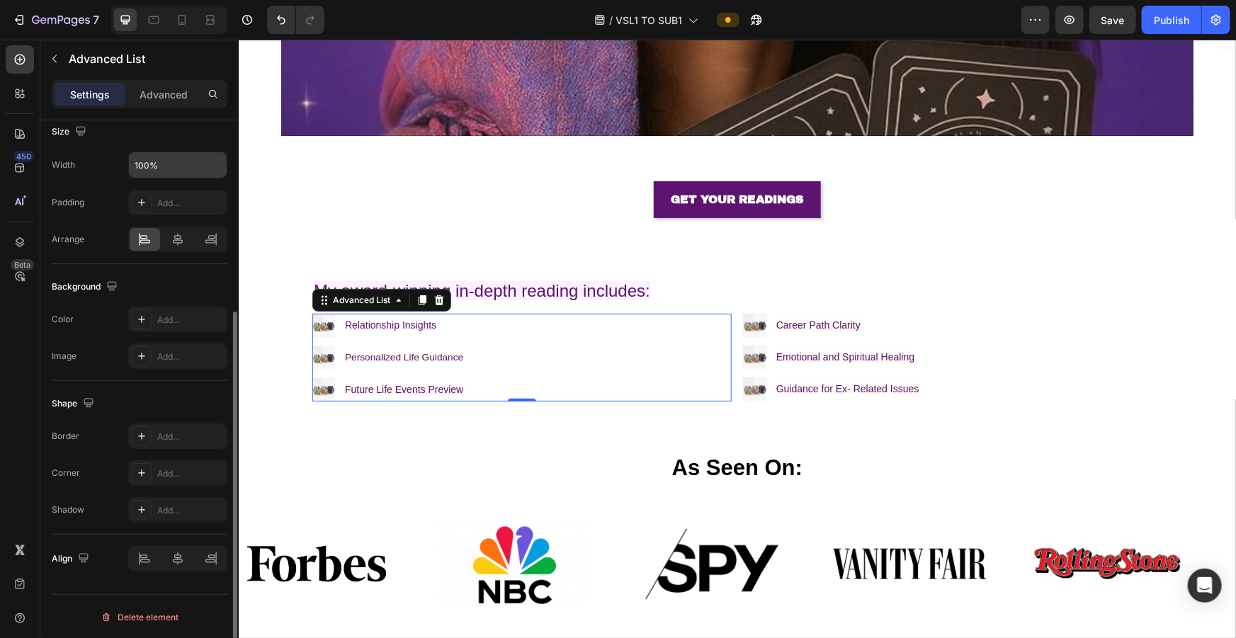
scroll to position [0, 0]
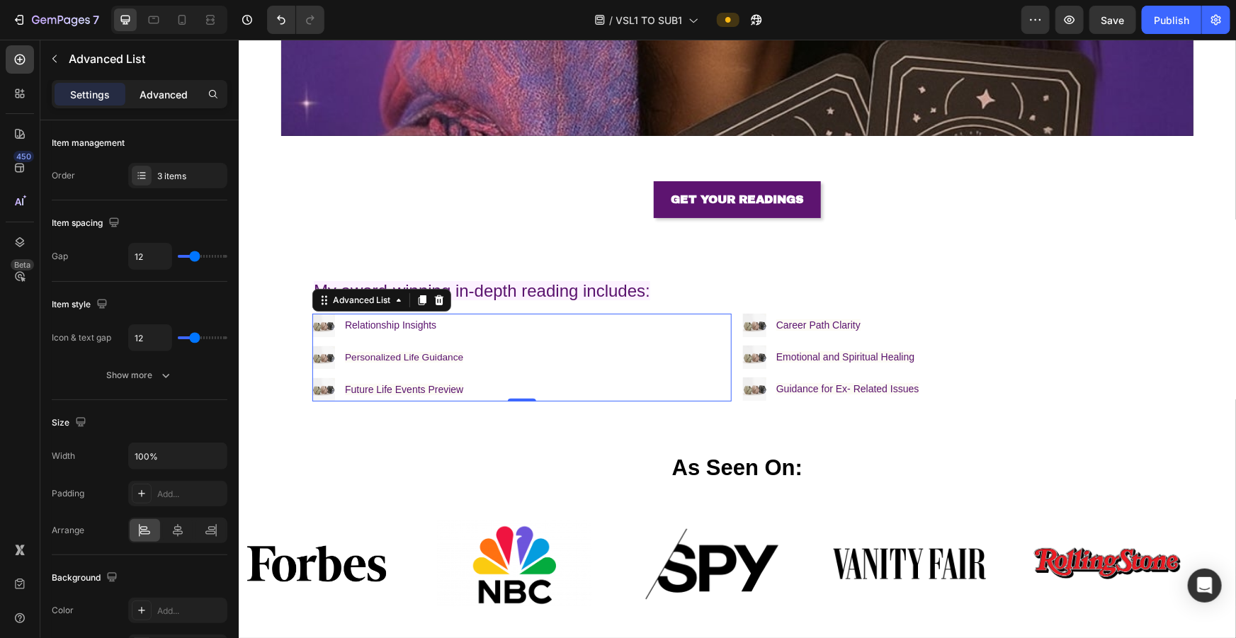
click at [161, 98] on p "Advanced" at bounding box center [164, 94] width 48 height 15
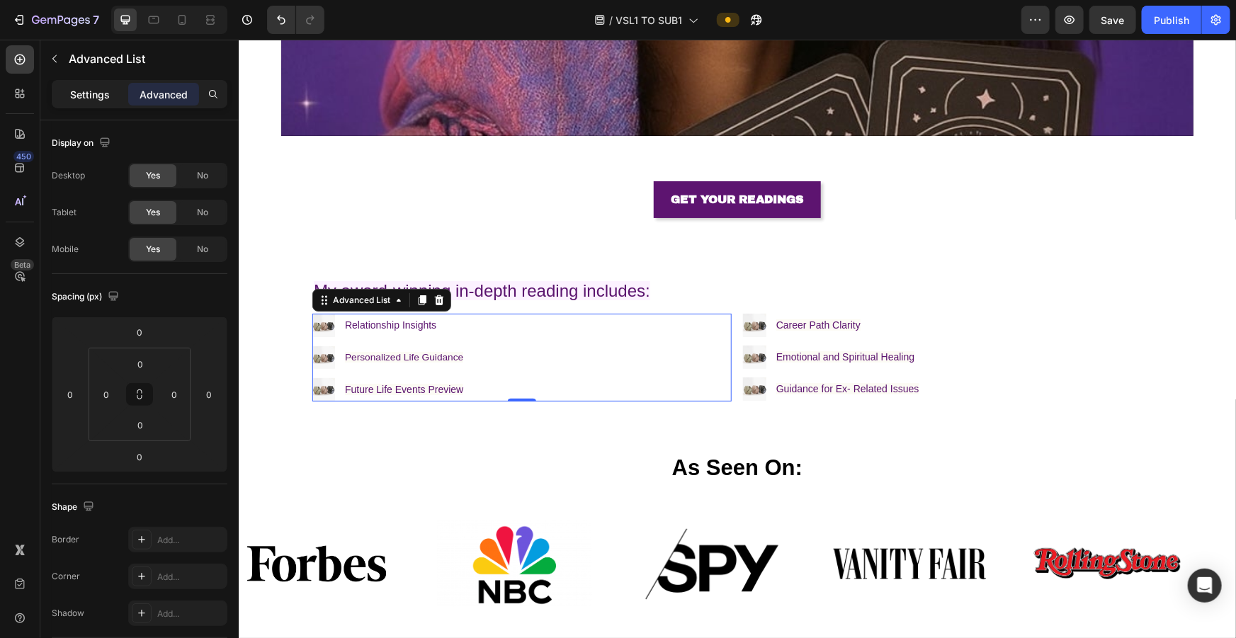
click at [94, 95] on p "Settings" at bounding box center [90, 94] width 40 height 15
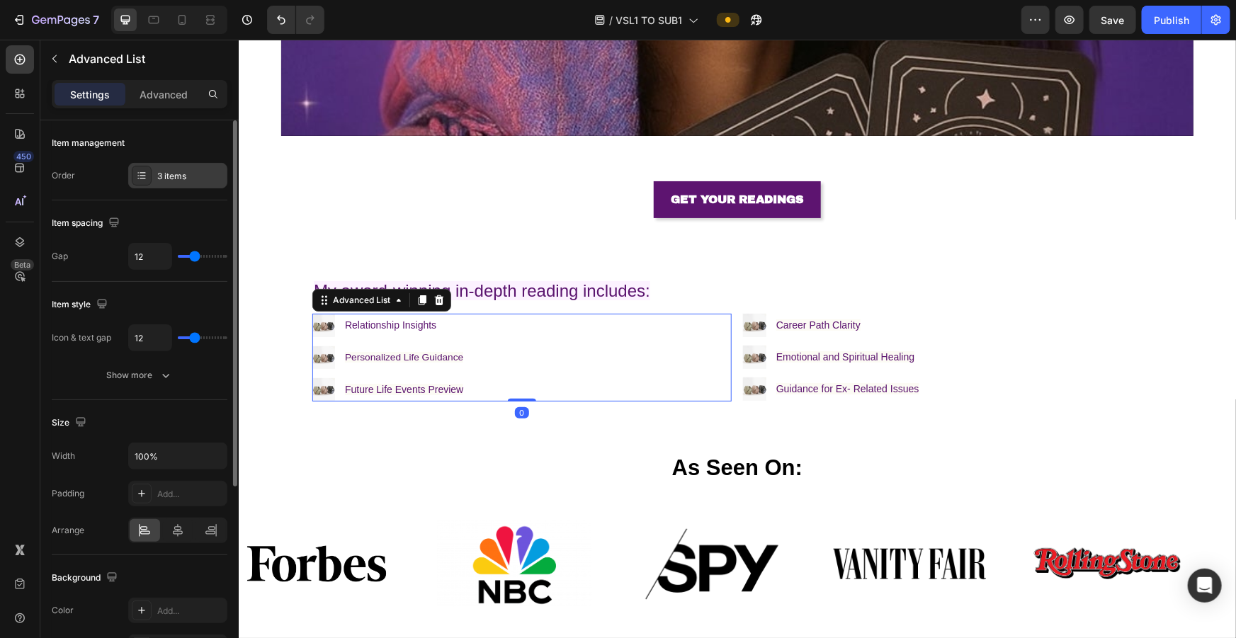
click at [164, 171] on div "3 items" at bounding box center [190, 176] width 67 height 13
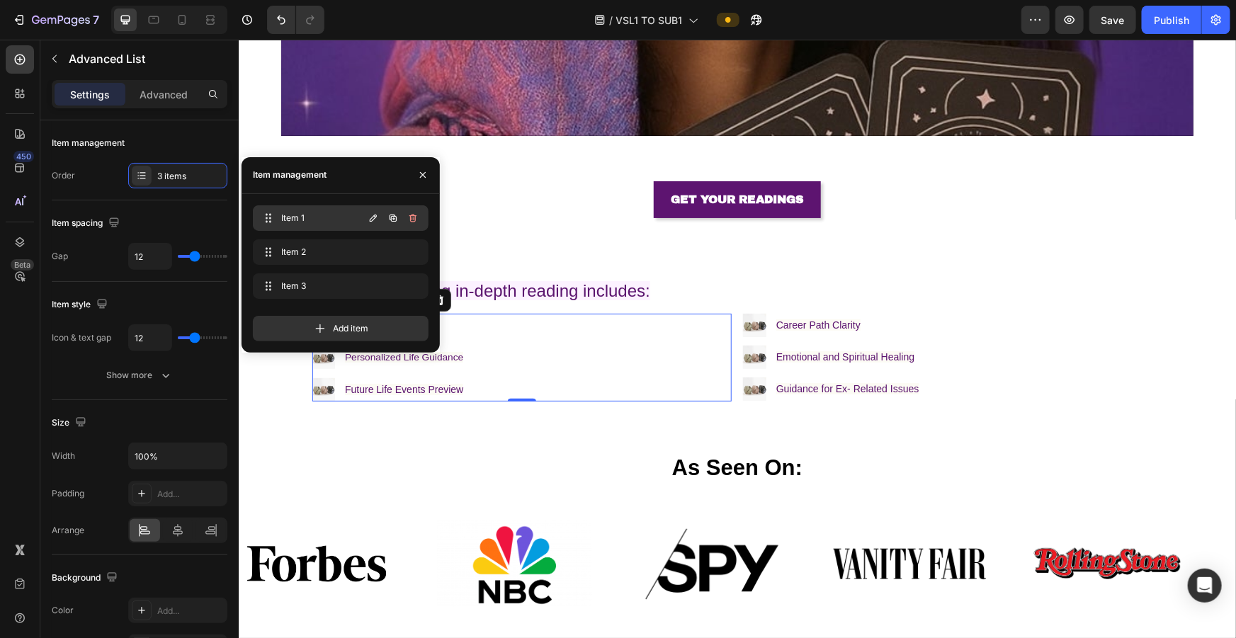
click at [293, 215] on span "Item 1" at bounding box center [321, 218] width 80 height 13
click at [370, 216] on icon "button" at bounding box center [373, 218] width 11 height 11
click at [390, 216] on icon "button" at bounding box center [393, 218] width 11 height 11
click at [510, 240] on div "⁠⁠⁠⁠⁠⁠⁠ My award-winning in-depth reading includes: Heading Image Relationship …" at bounding box center [737, 331] width 998 height 183
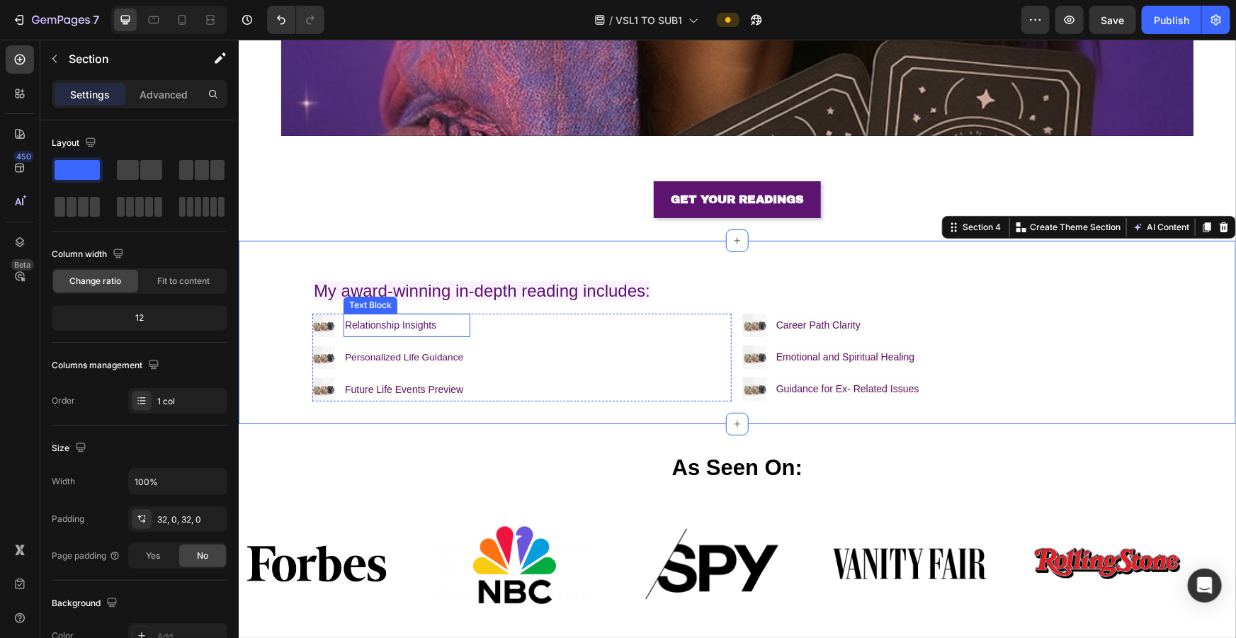
click at [420, 283] on span "Relationship Insights" at bounding box center [389, 324] width 91 height 11
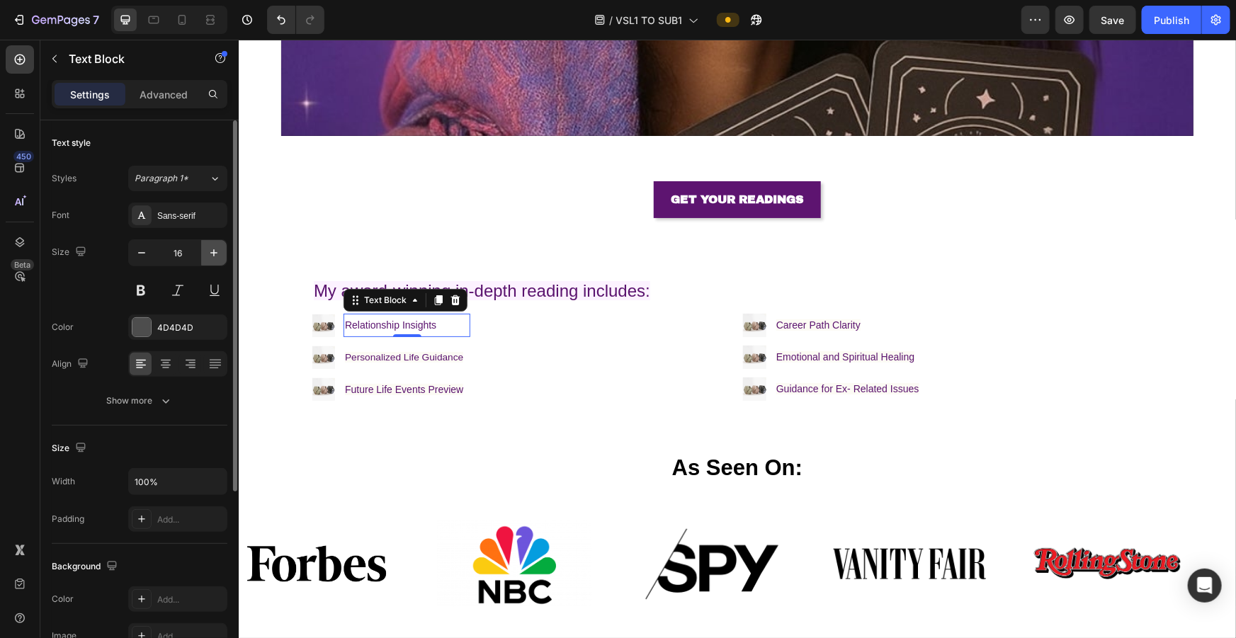
click at [219, 254] on icon "button" at bounding box center [214, 253] width 14 height 14
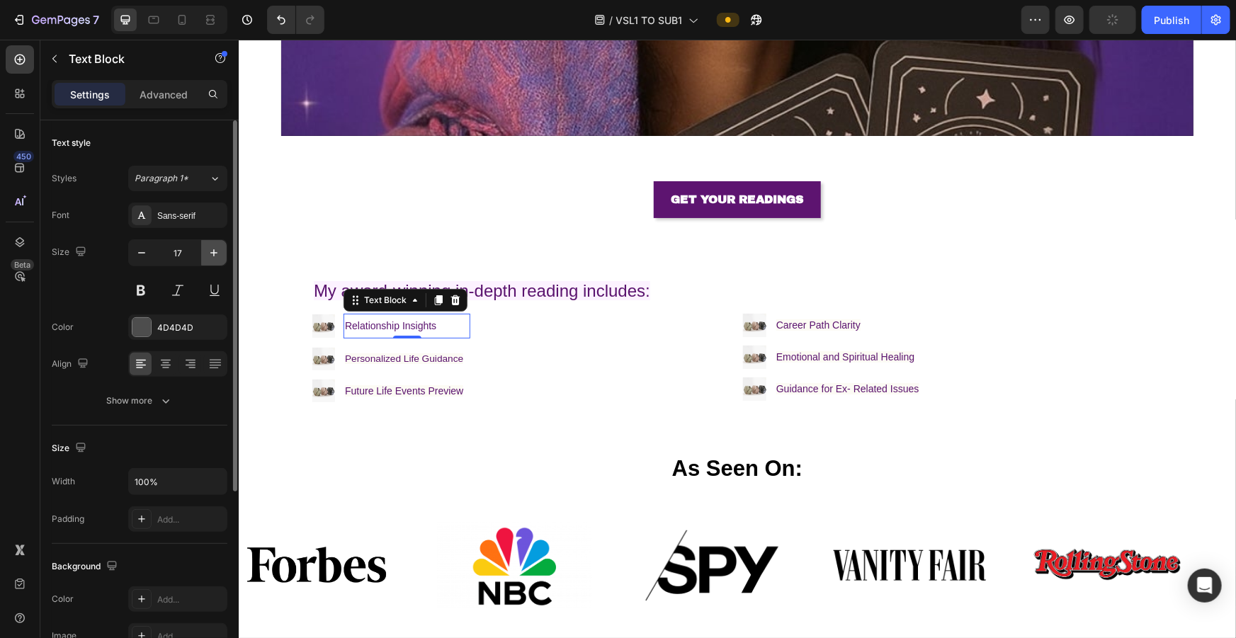
click at [219, 254] on icon "button" at bounding box center [214, 253] width 14 height 14
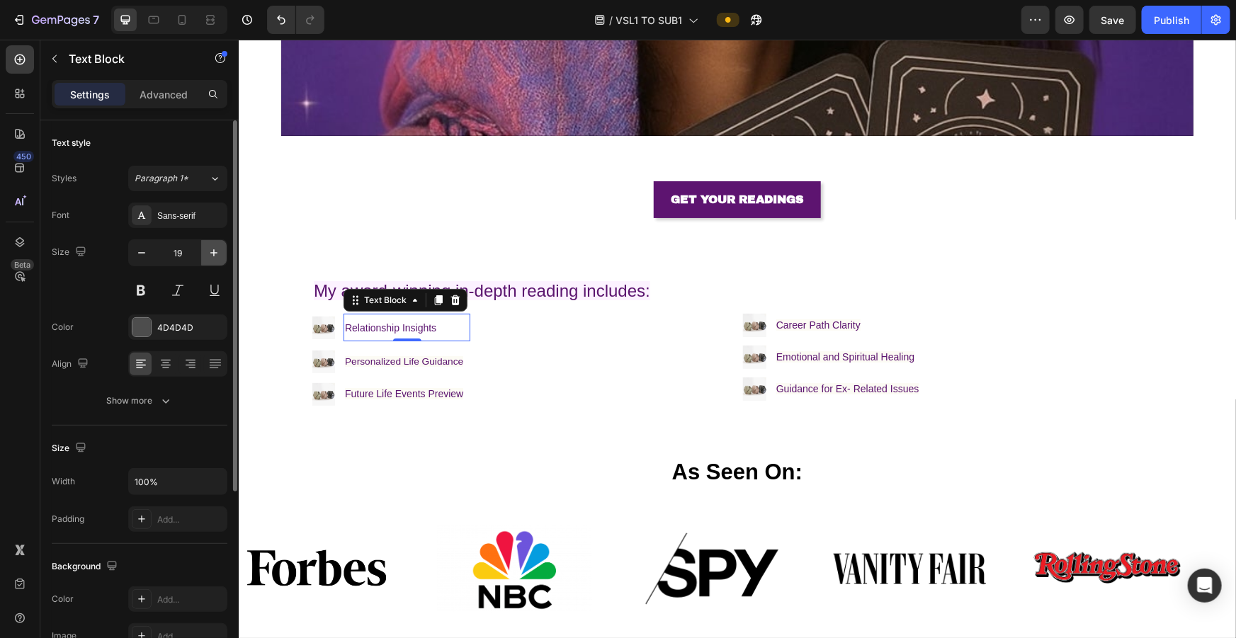
click at [219, 254] on icon "button" at bounding box center [214, 253] width 14 height 14
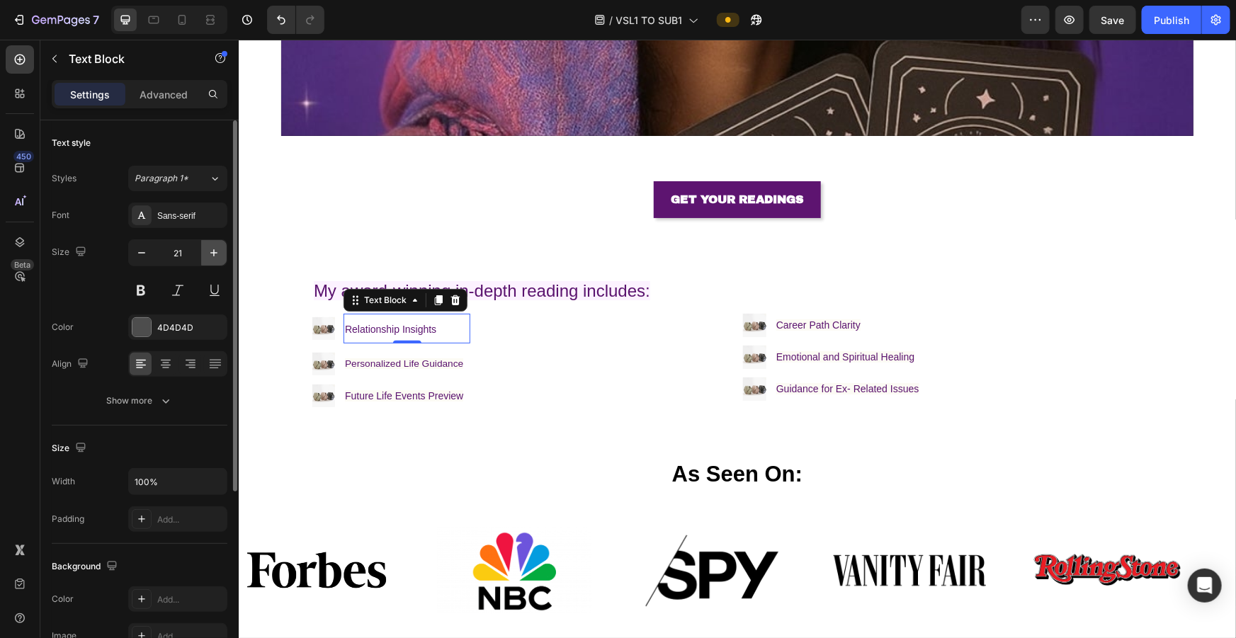
click at [219, 254] on icon "button" at bounding box center [214, 253] width 14 height 14
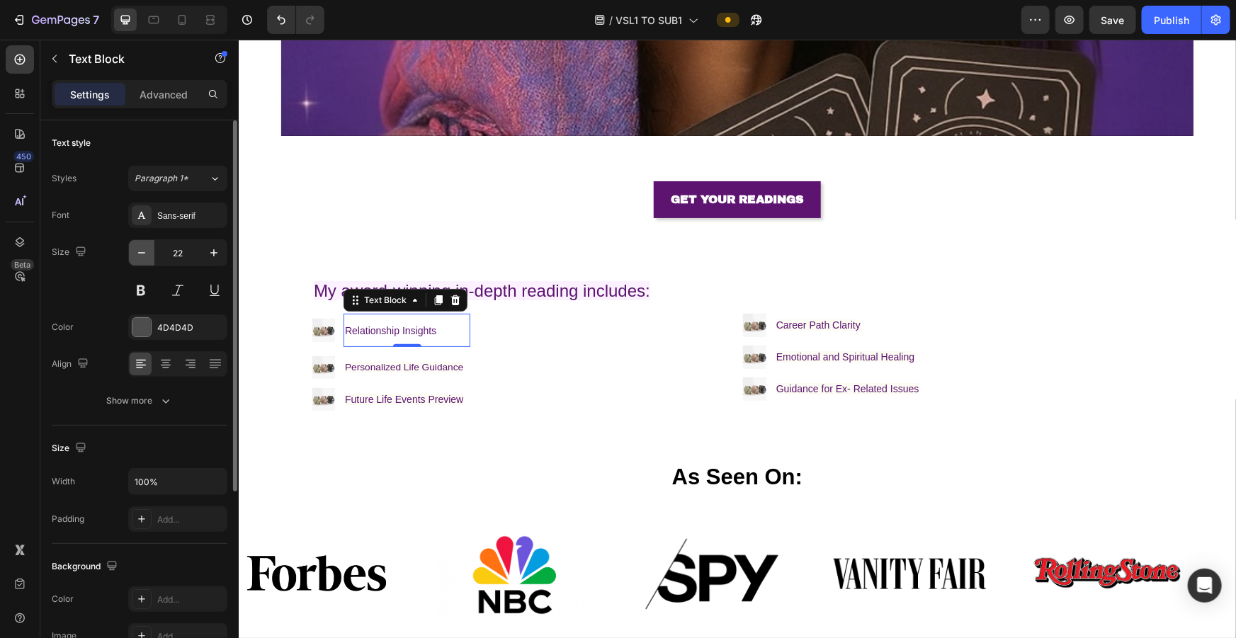
click at [140, 249] on icon "button" at bounding box center [142, 253] width 14 height 14
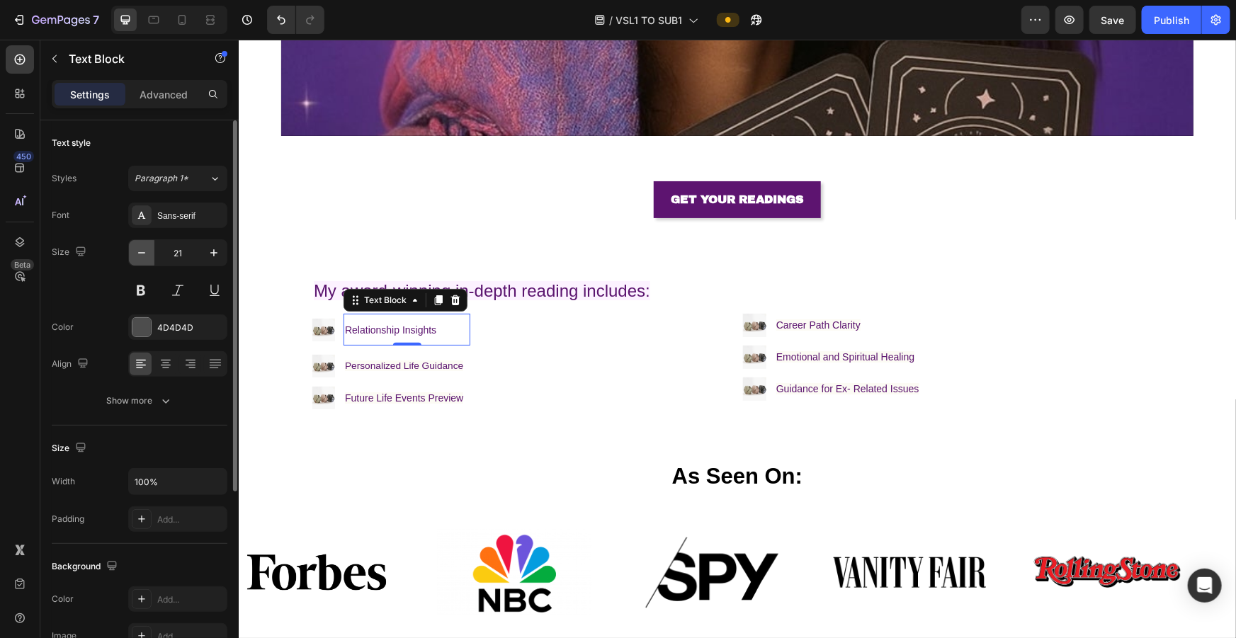
click at [140, 249] on icon "button" at bounding box center [142, 253] width 14 height 14
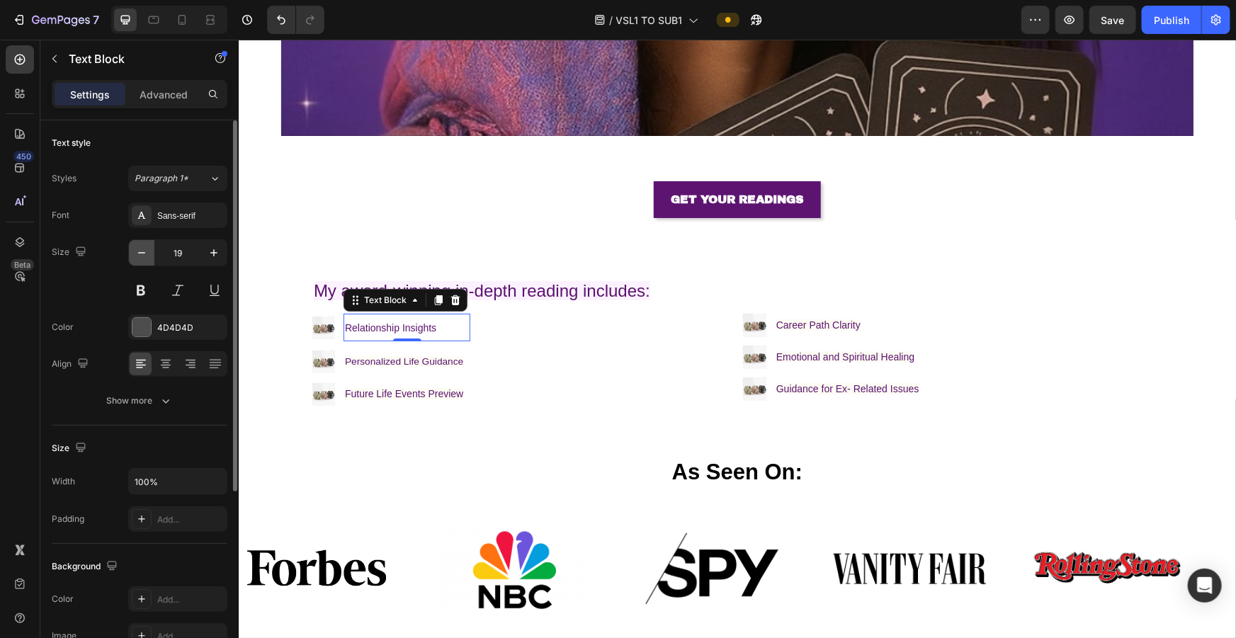
click at [140, 249] on icon "button" at bounding box center [142, 253] width 14 height 14
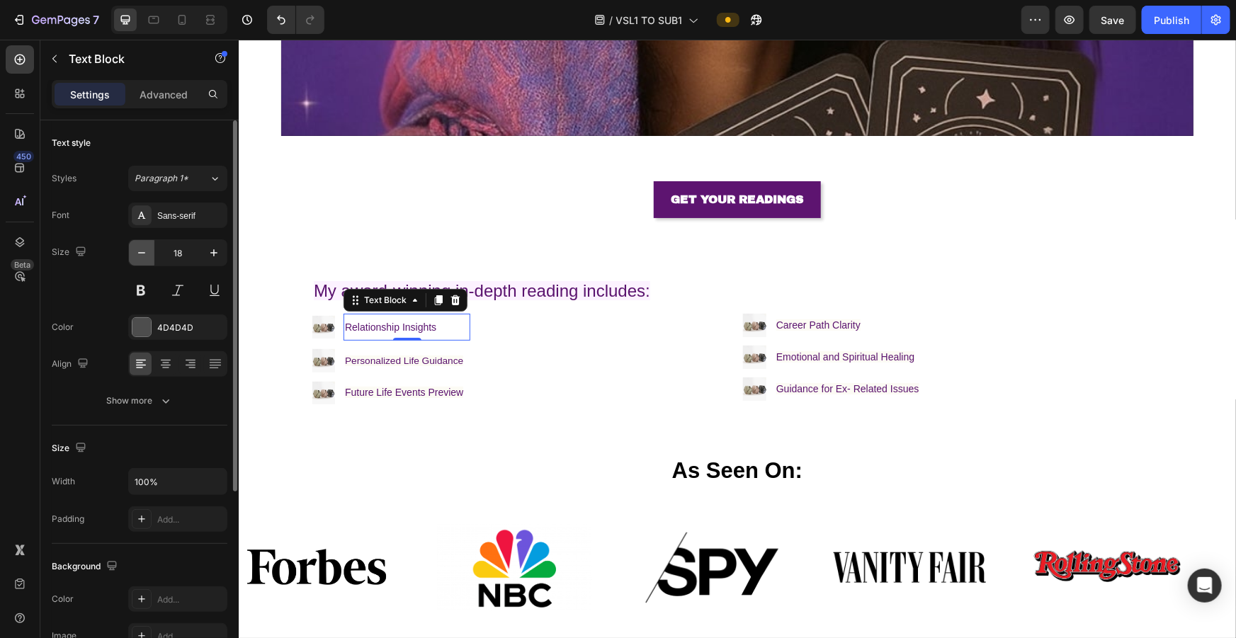
click at [140, 249] on icon "button" at bounding box center [142, 253] width 14 height 14
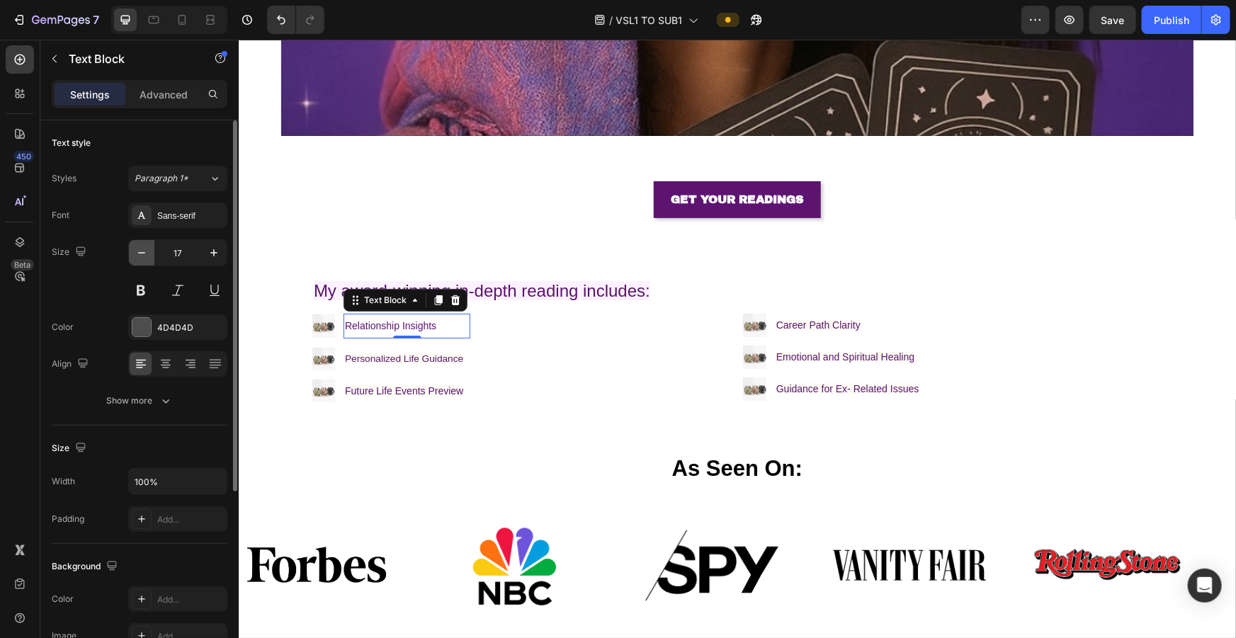
click at [140, 249] on icon "button" at bounding box center [142, 253] width 14 height 14
type input "16"
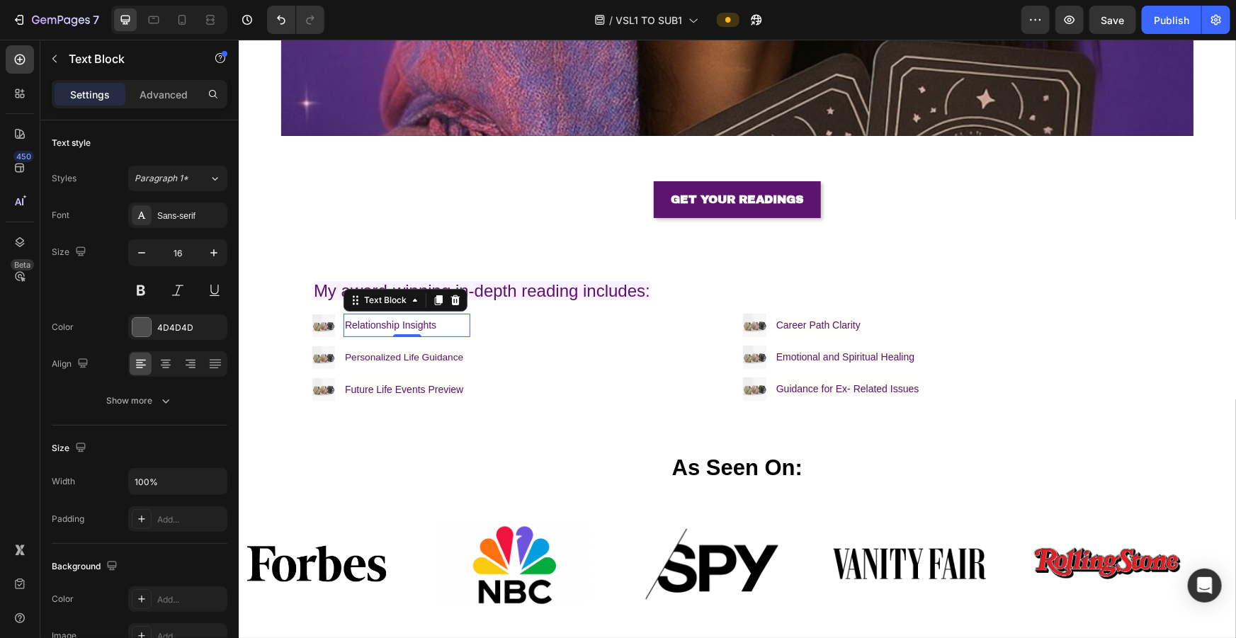
click at [417, 283] on span "Relationship Insights" at bounding box center [389, 324] width 91 height 11
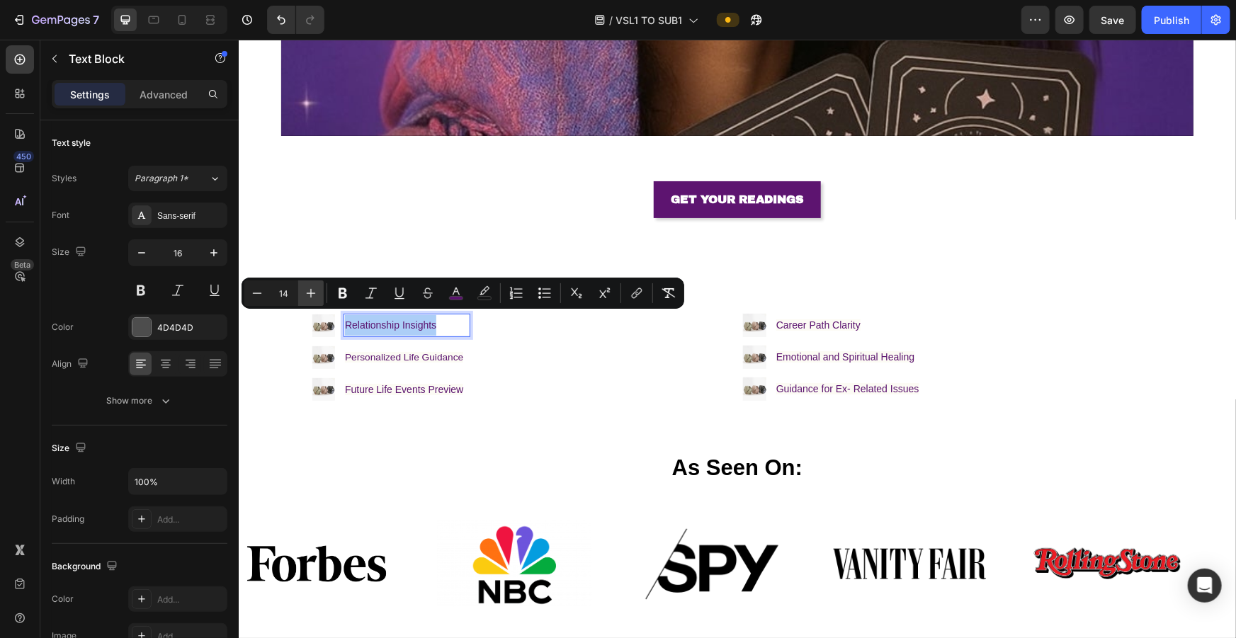
click at [308, 283] on button "Plus" at bounding box center [311, 294] width 26 height 26
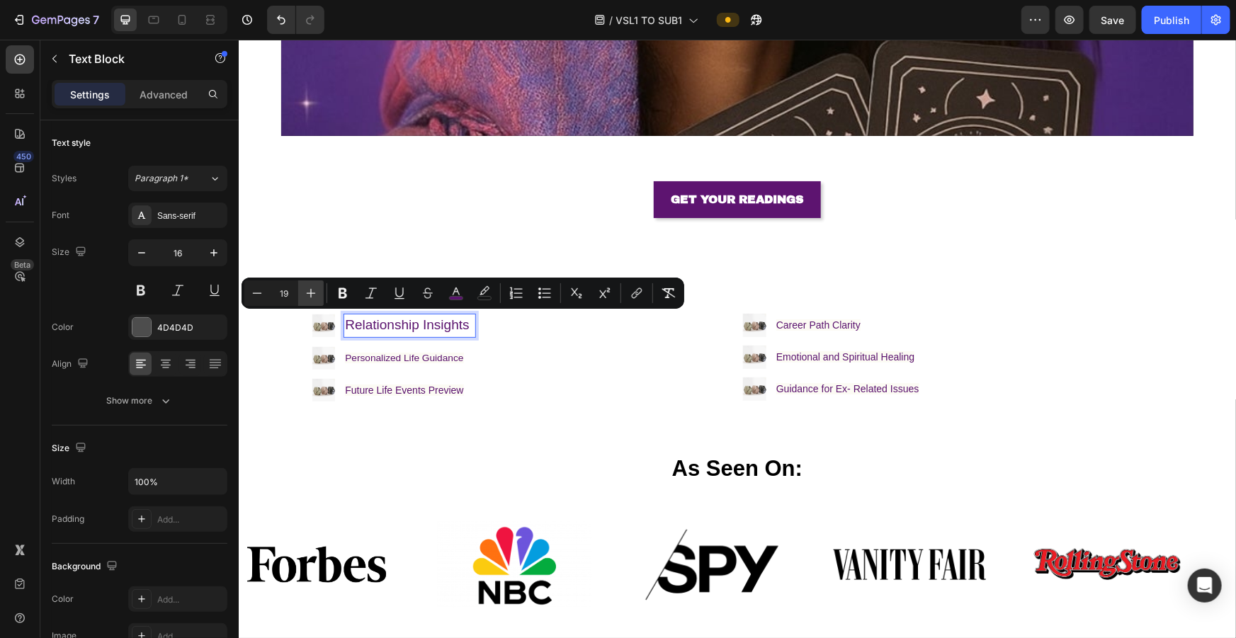
click at [308, 283] on button "Plus" at bounding box center [311, 294] width 26 height 26
type input "20"
click at [377, 283] on p "Personalized Life Guidance" at bounding box center [413, 358] width 136 height 21
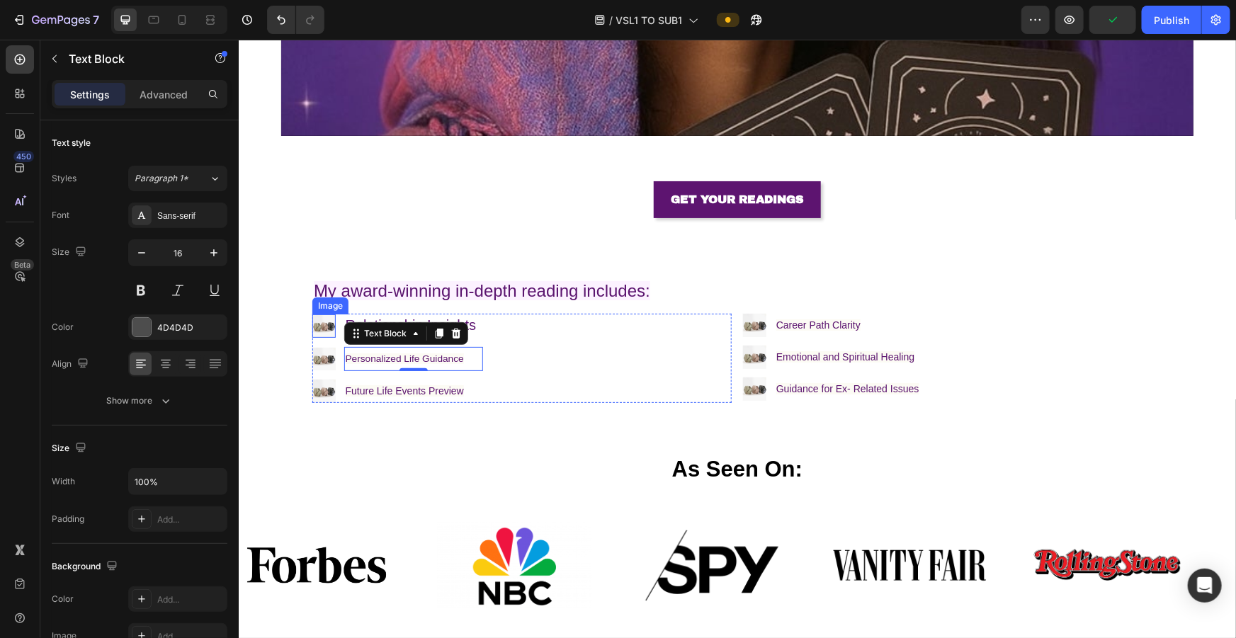
click at [317, 283] on img at bounding box center [323, 325] width 23 height 23
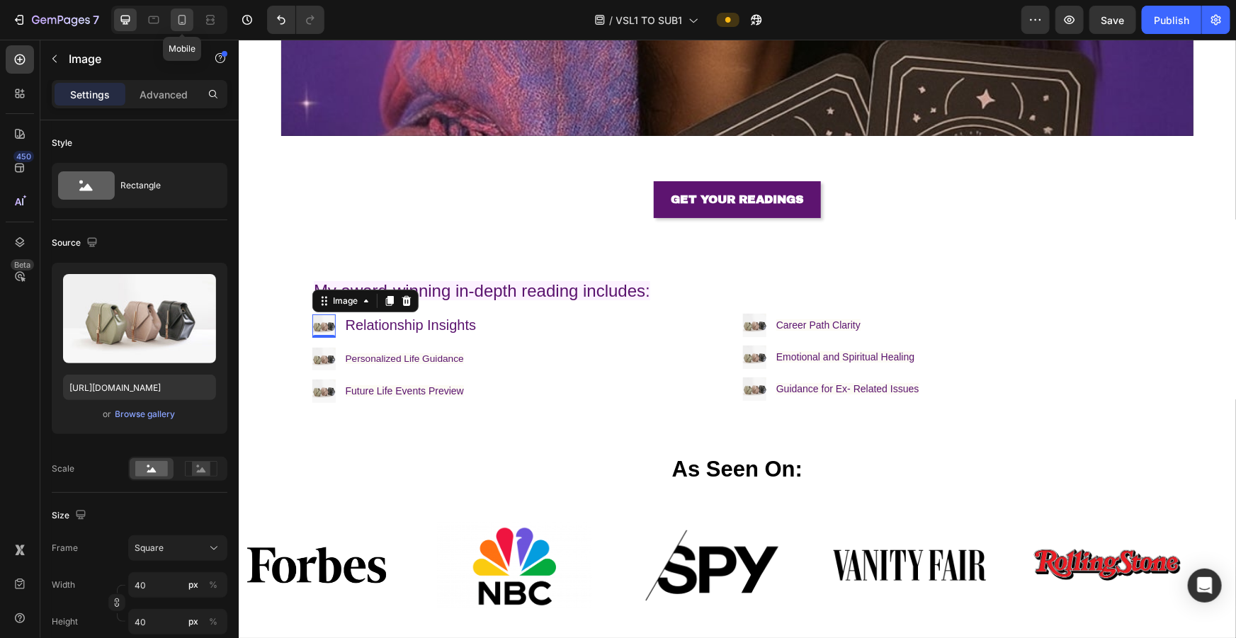
click at [176, 18] on icon at bounding box center [182, 20] width 14 height 14
type input "[URL][DOMAIN_NAME]"
type input "20"
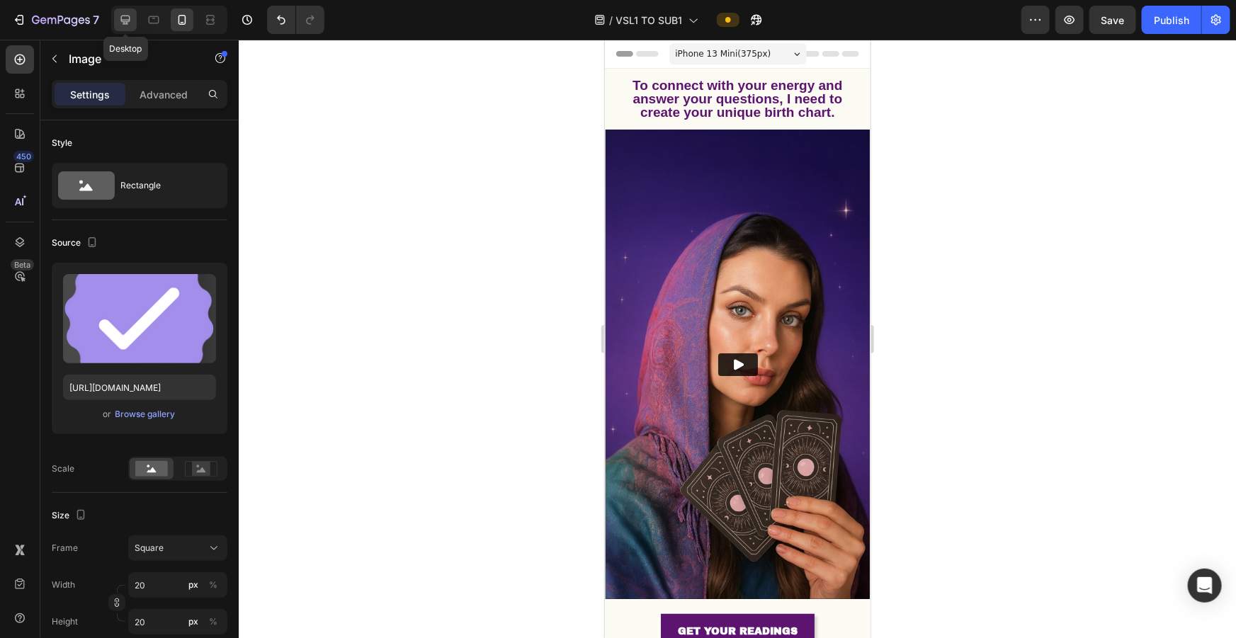
click at [131, 21] on icon at bounding box center [125, 20] width 14 height 14
type input "[URL][DOMAIN_NAME]"
type input "40"
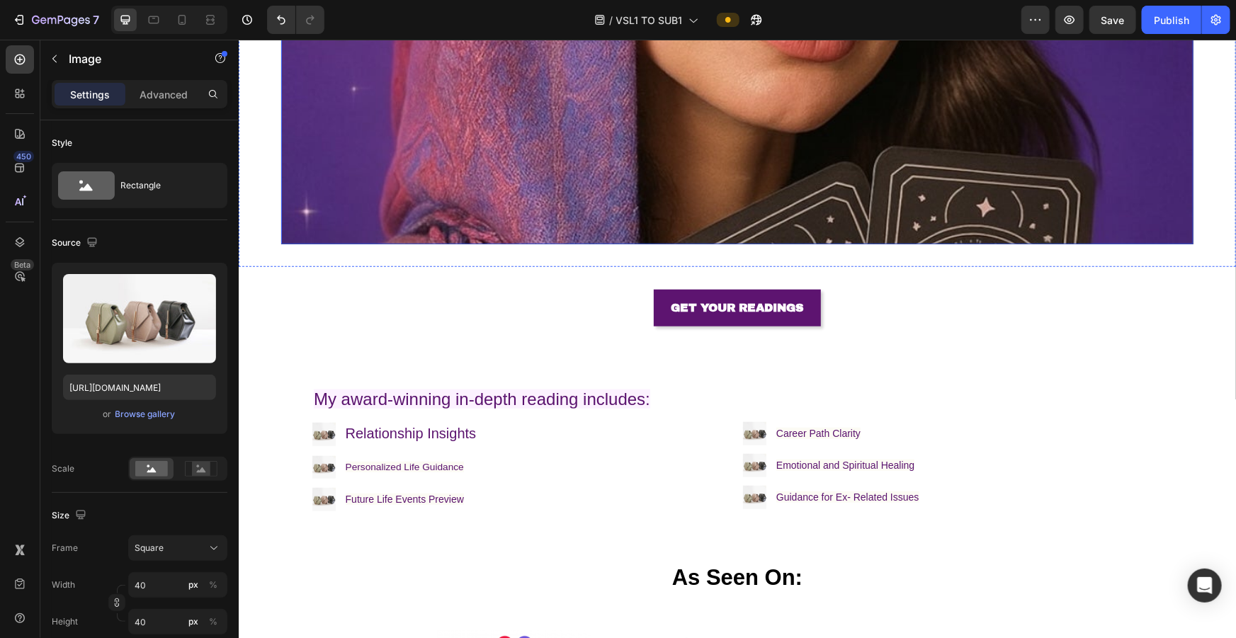
scroll to position [515, 0]
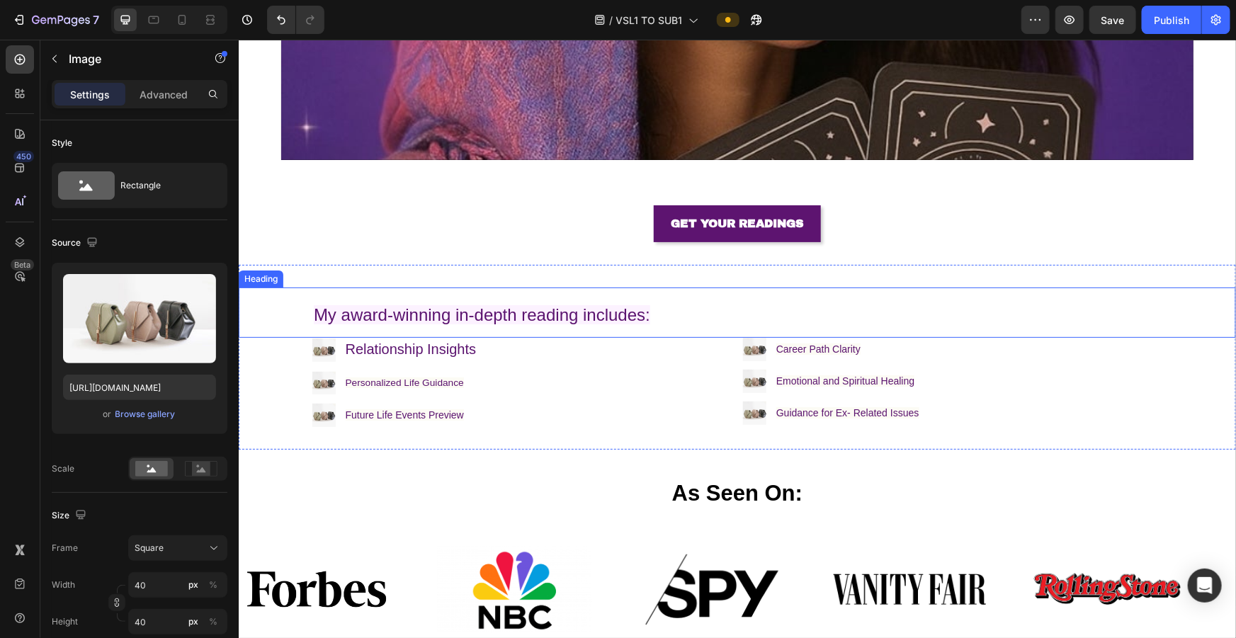
click at [510, 283] on span "My award-winning in-depth reading includes:" at bounding box center [481, 314] width 337 height 19
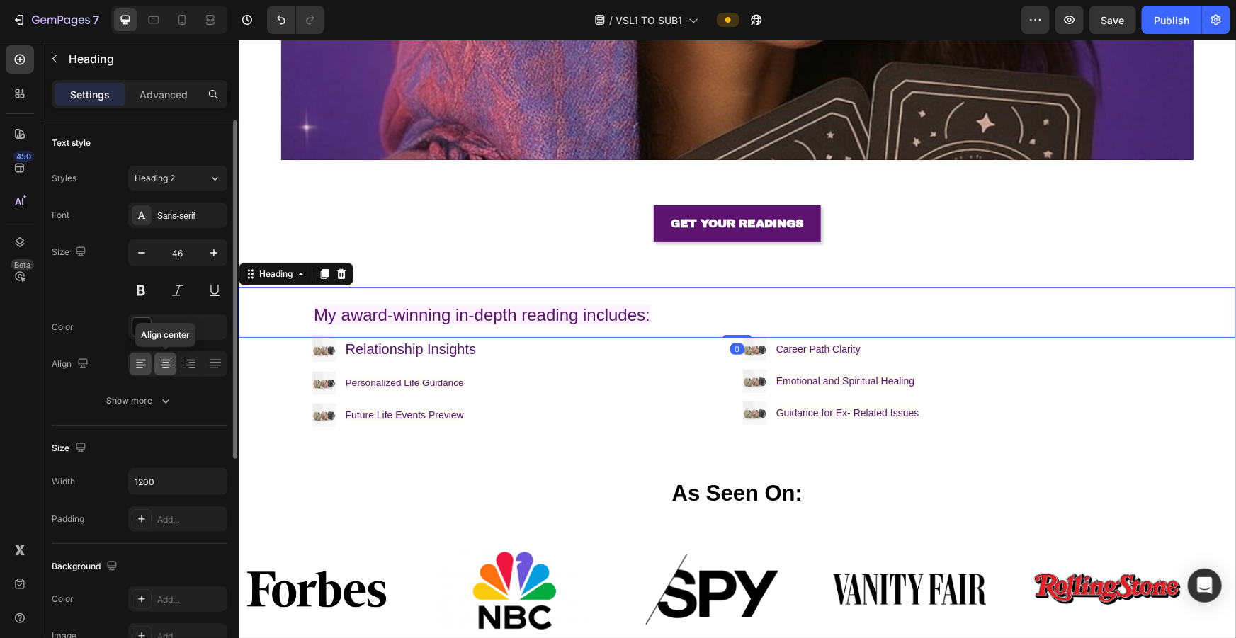
click at [165, 283] on div at bounding box center [165, 364] width 22 height 23
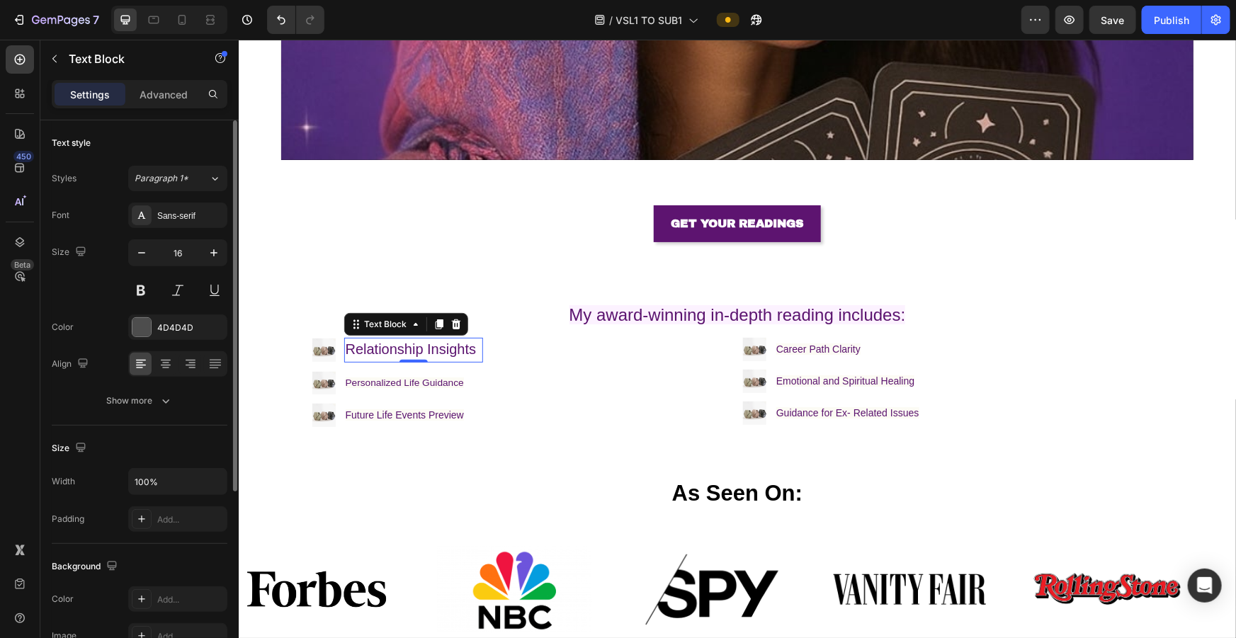
click at [429, 283] on p "Relationship Insights" at bounding box center [413, 350] width 136 height 22
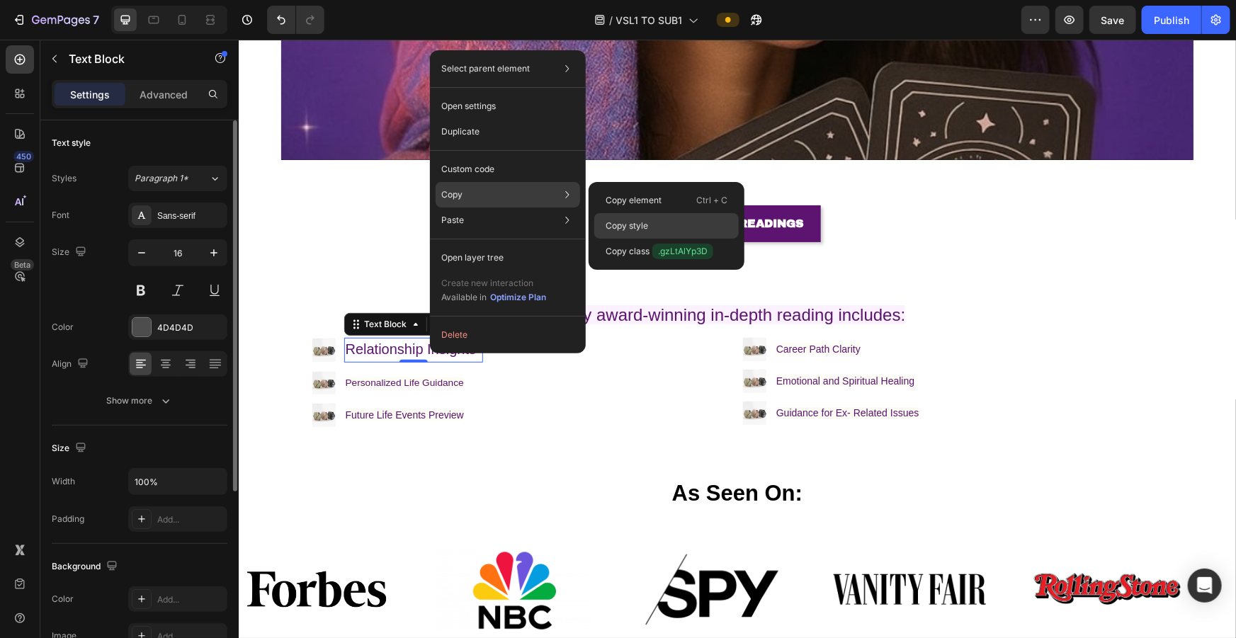
click at [510, 239] on div "Copy style" at bounding box center [666, 252] width 145 height 26
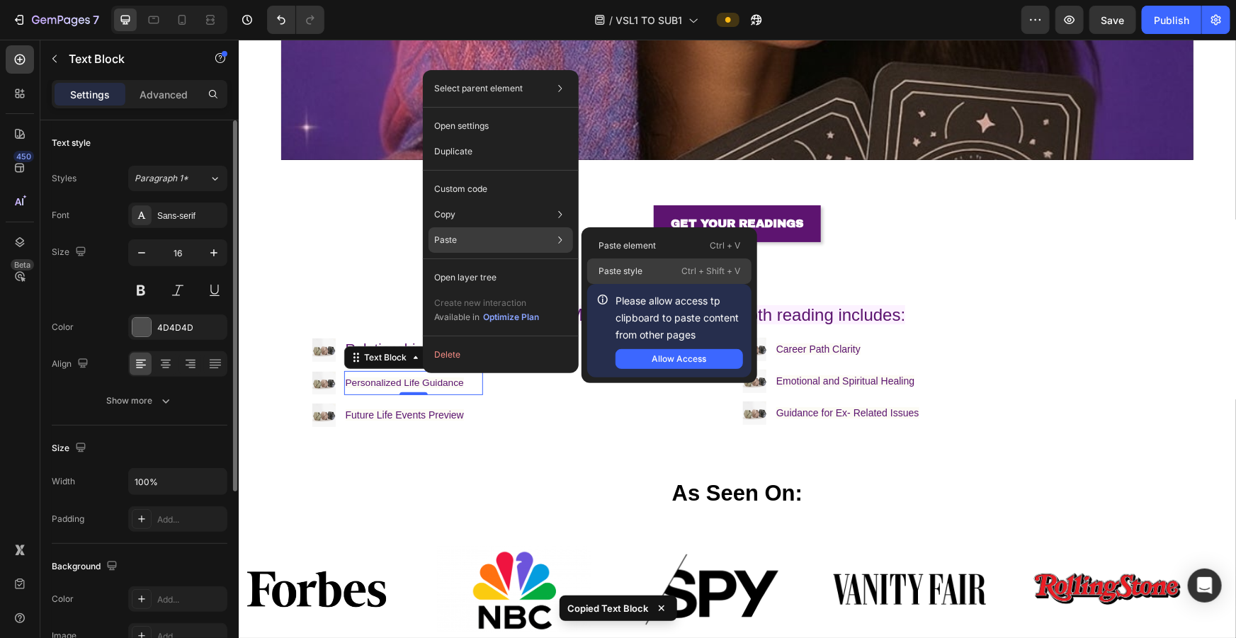
click at [510, 260] on div "Paste style Ctrl + Shift + V" at bounding box center [669, 272] width 164 height 26
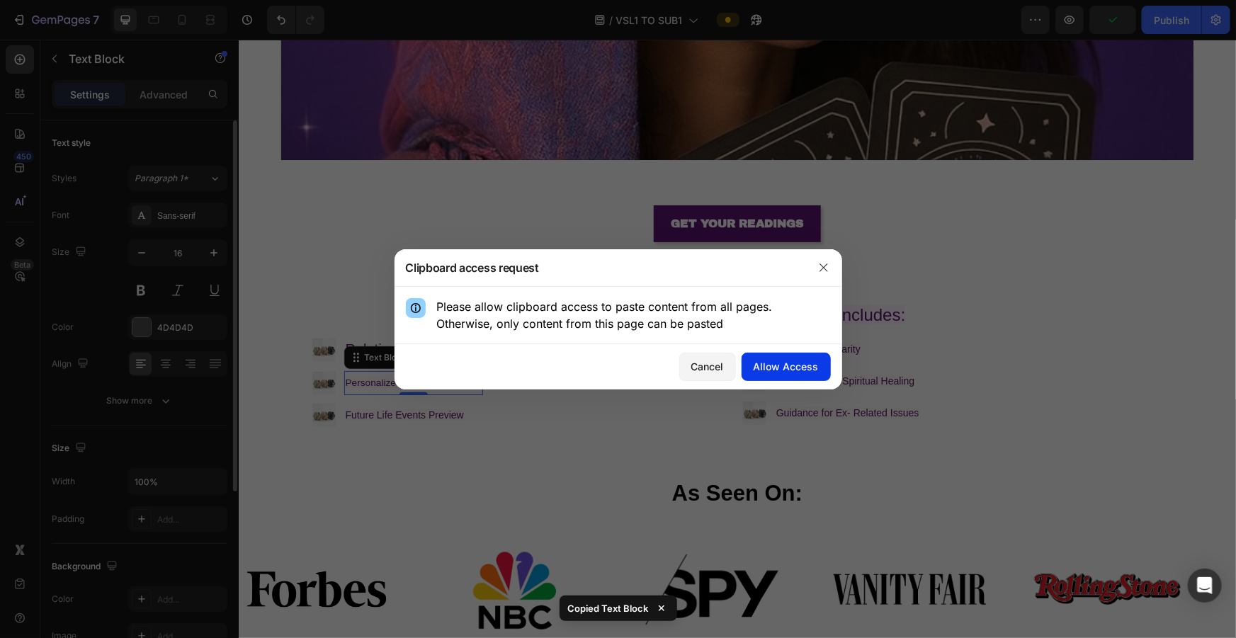
click at [510, 283] on div "Allow Access" at bounding box center [786, 366] width 65 height 15
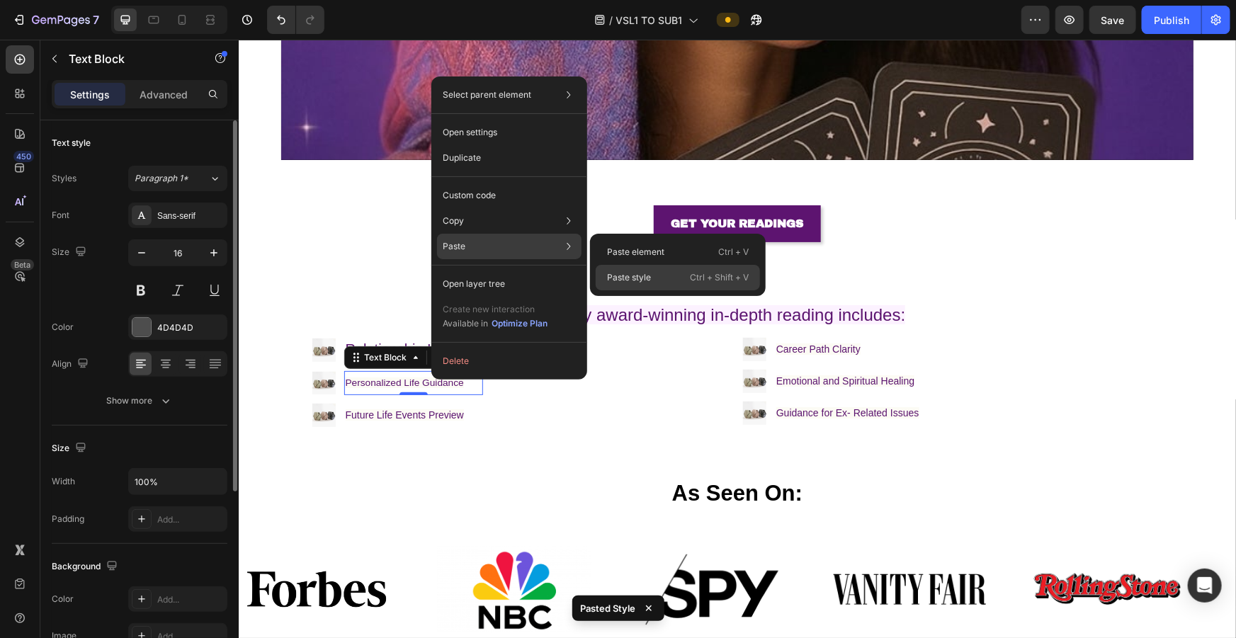
click at [510, 271] on p "Paste style" at bounding box center [629, 277] width 44 height 13
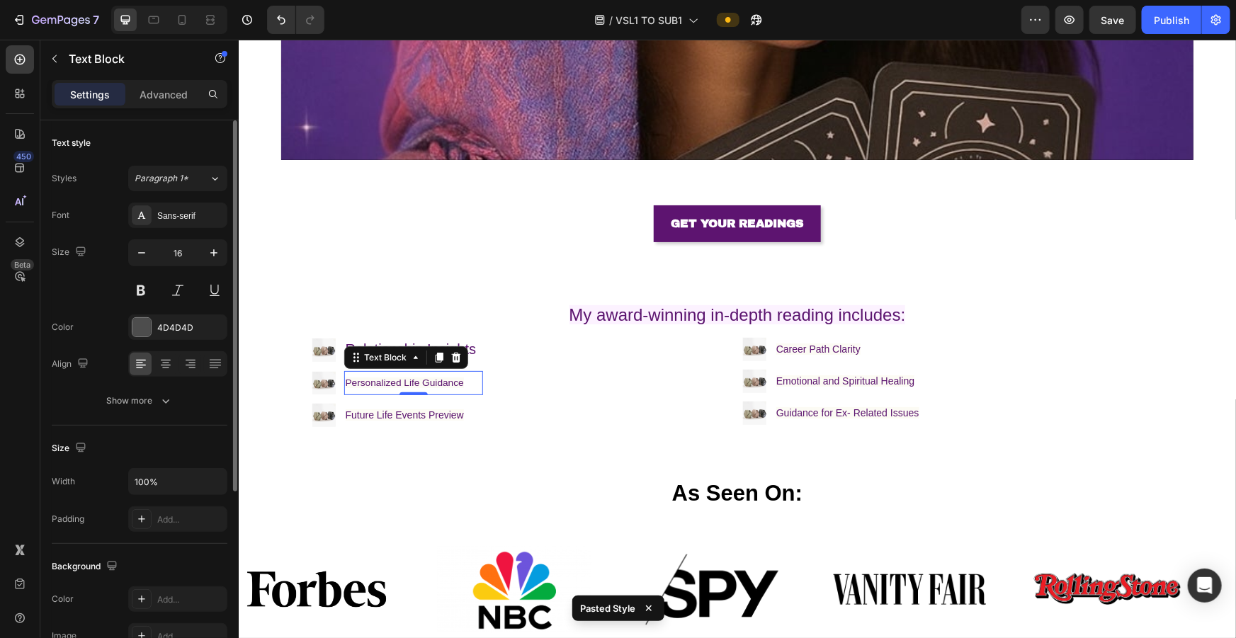
click at [510, 283] on div "Image Relationship Insights Text Block Image Personalized Life Guidance Text Bl…" at bounding box center [521, 381] width 419 height 89
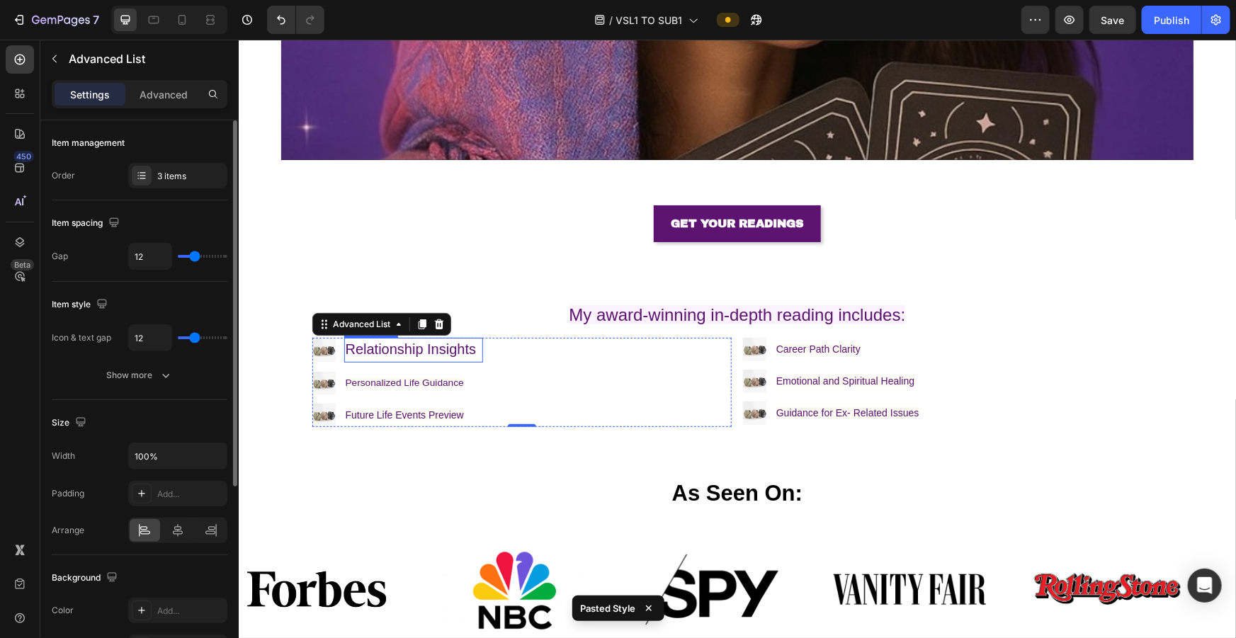
click at [458, 283] on span "Relationship Insights" at bounding box center [410, 349] width 131 height 16
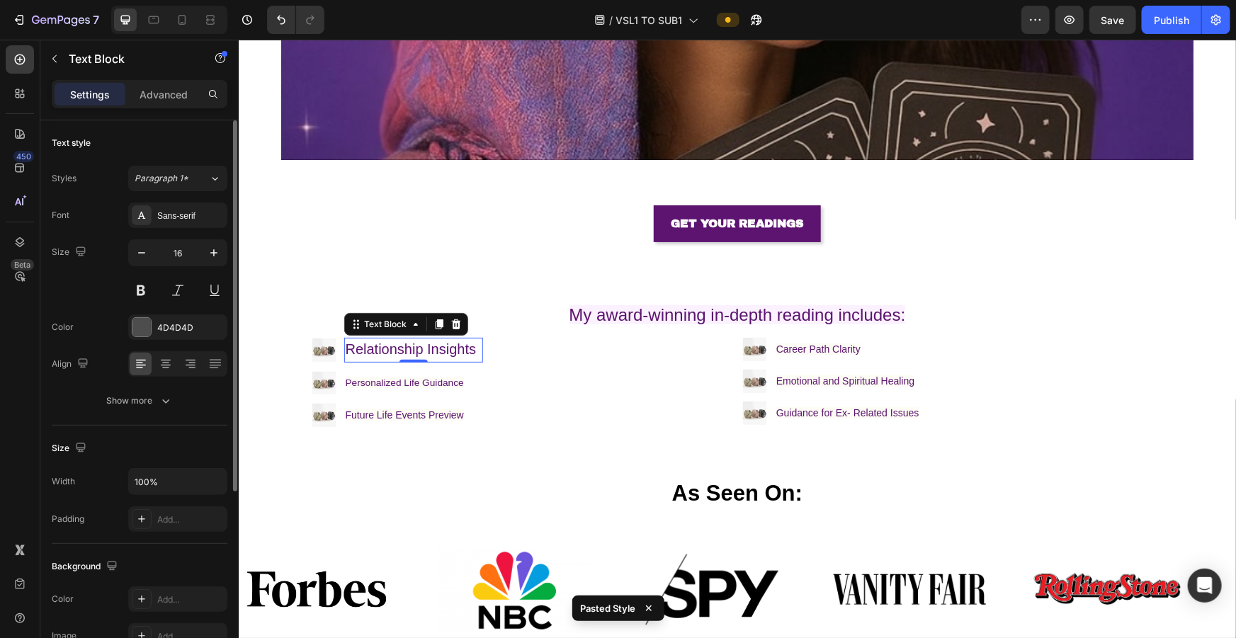
click at [458, 283] on span "Relationship Insights" at bounding box center [410, 349] width 131 height 16
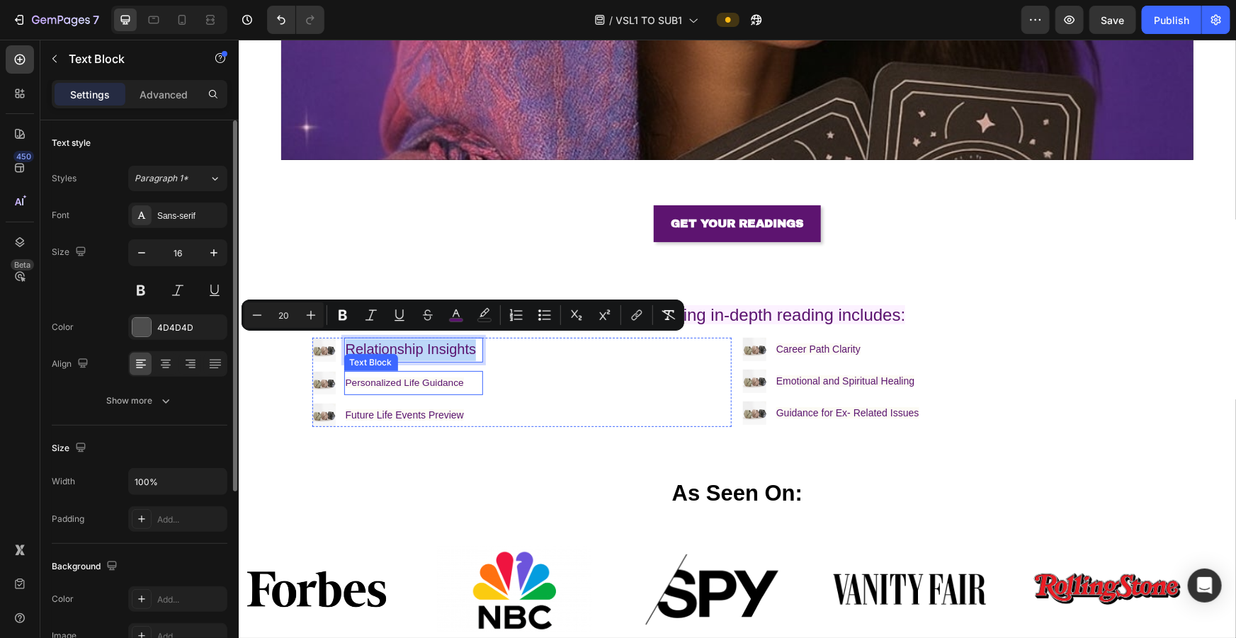
click at [432, 283] on p "Personalized Life Guidance" at bounding box center [413, 382] width 136 height 21
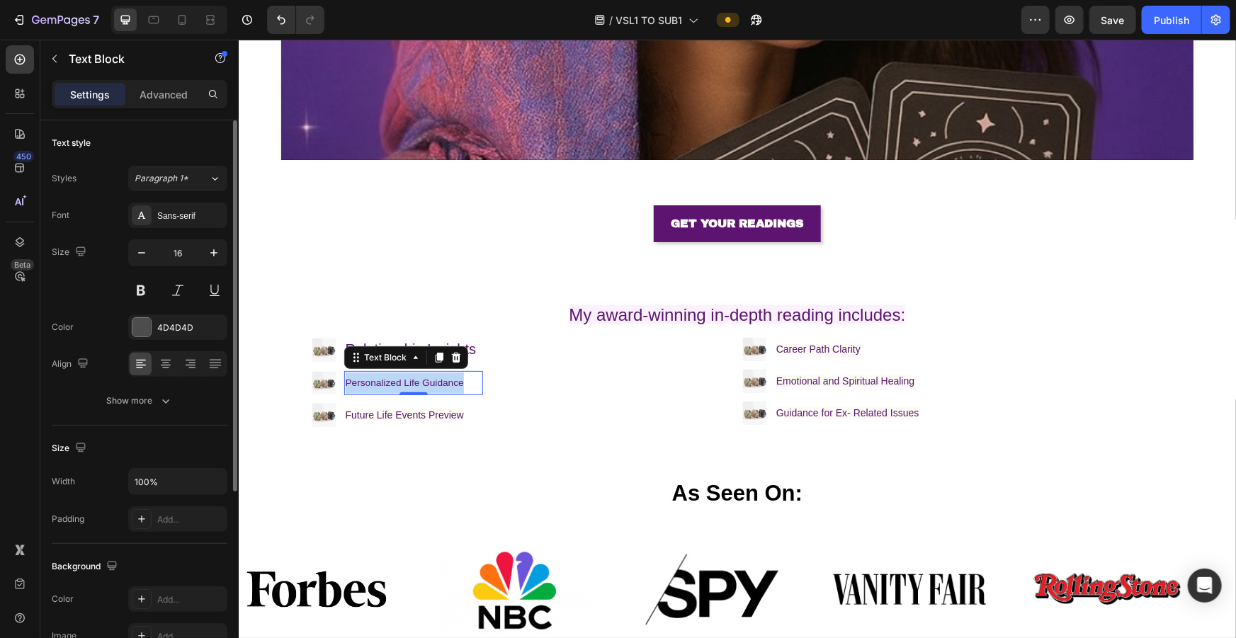
click at [432, 283] on p "Personalized Life Guidance" at bounding box center [413, 382] width 136 height 21
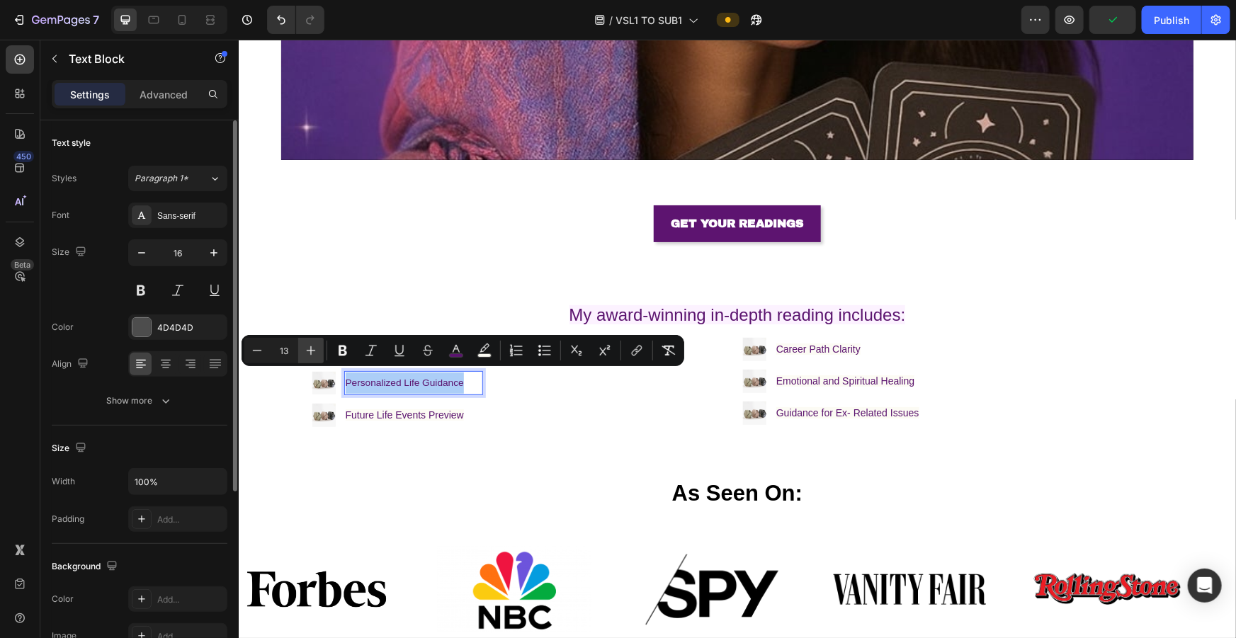
click at [304, 283] on icon "Editor contextual toolbar" at bounding box center [311, 351] width 14 height 14
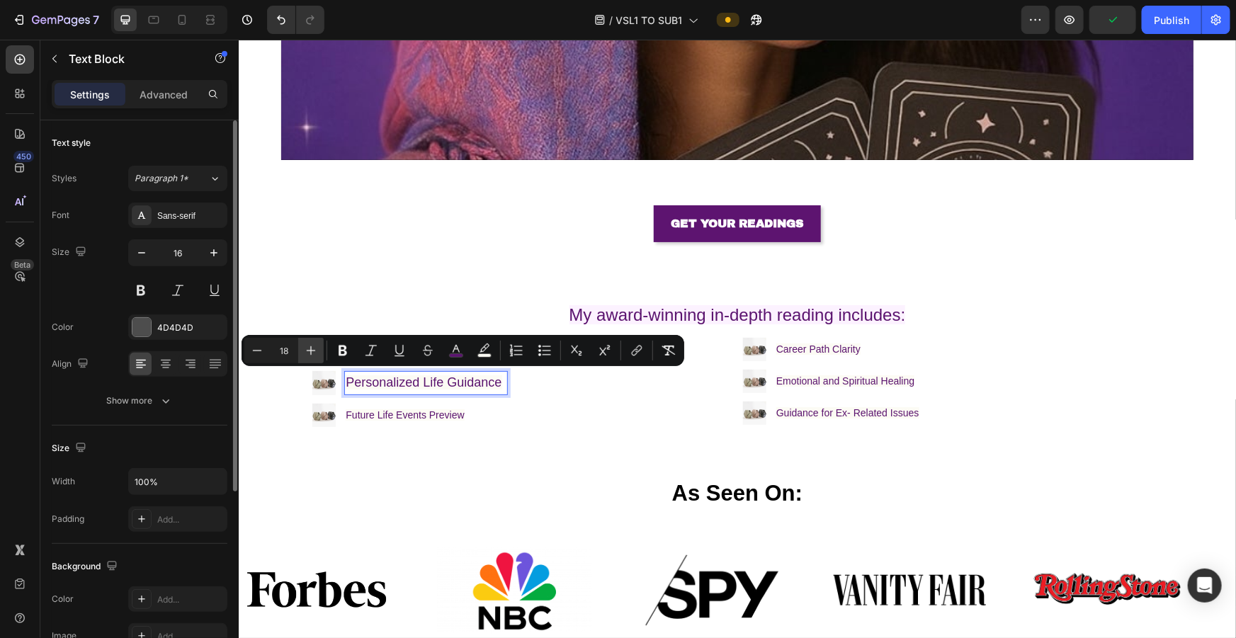
click at [304, 283] on icon "Editor contextual toolbar" at bounding box center [311, 351] width 14 height 14
type input "20"
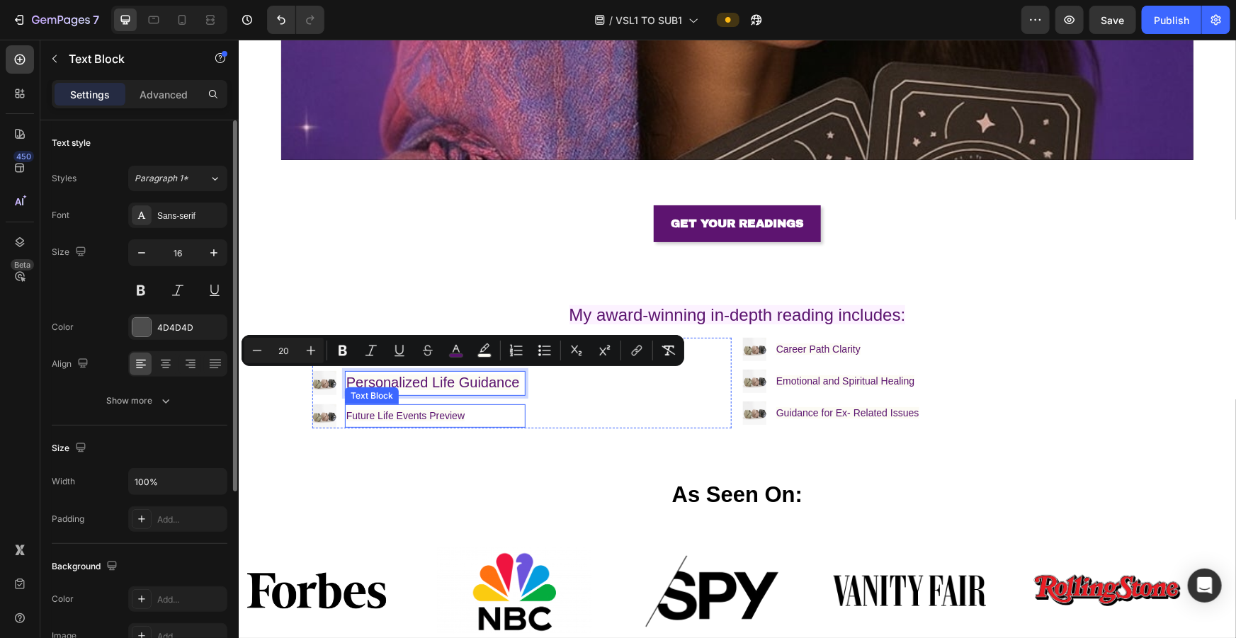
click at [406, 283] on p "Future Life Events Preview" at bounding box center [435, 415] width 178 height 21
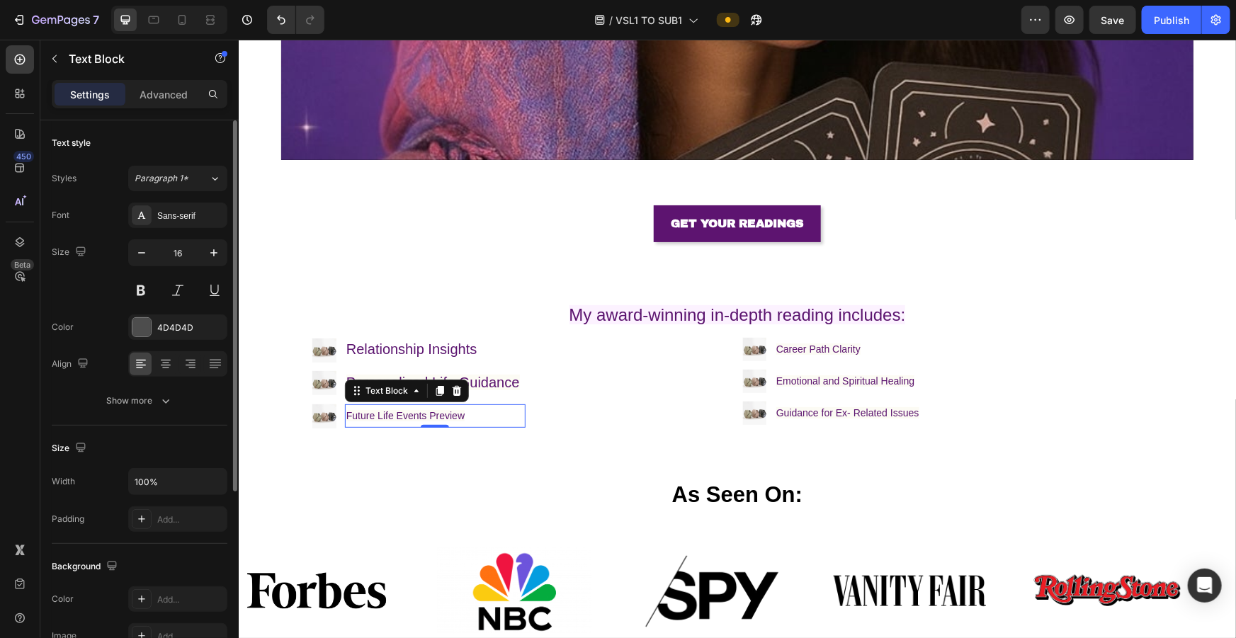
click at [406, 283] on p "Future Life Events Preview" at bounding box center [435, 415] width 178 height 21
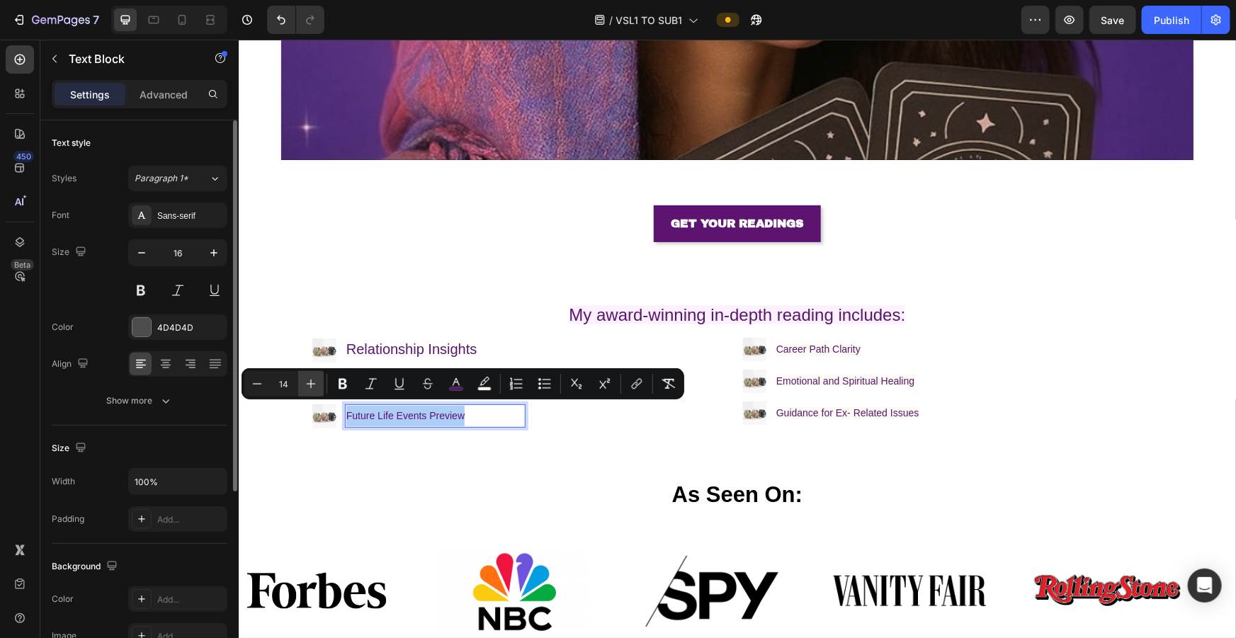
click at [317, 283] on icon "Editor contextual toolbar" at bounding box center [311, 384] width 14 height 14
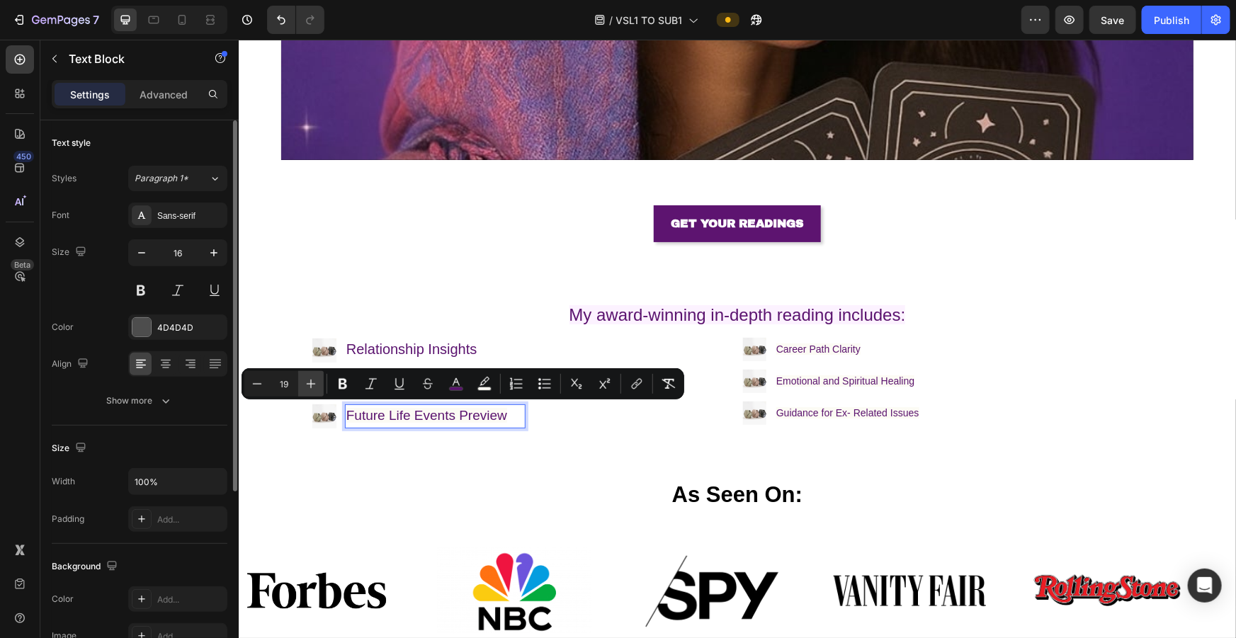
click at [317, 283] on icon "Editor contextual toolbar" at bounding box center [311, 384] width 14 height 14
type input "20"
click at [510, 283] on span "Career Path Clarity" at bounding box center [818, 348] width 84 height 11
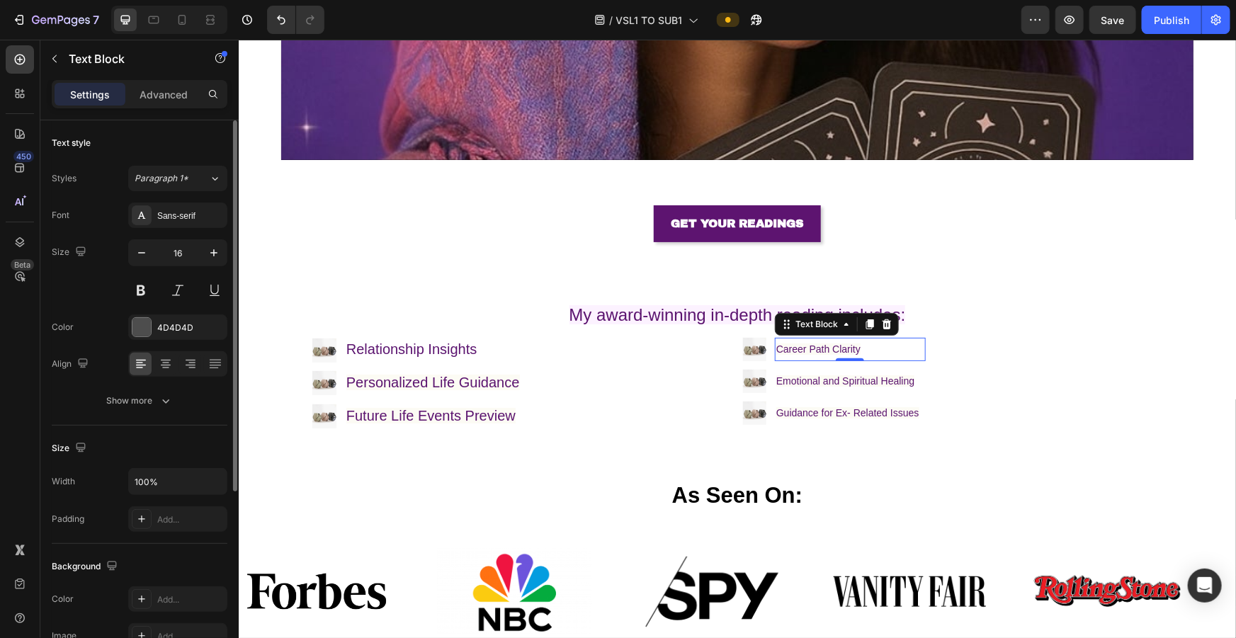
click at [510, 283] on span "Career Path Clarity" at bounding box center [818, 348] width 84 height 11
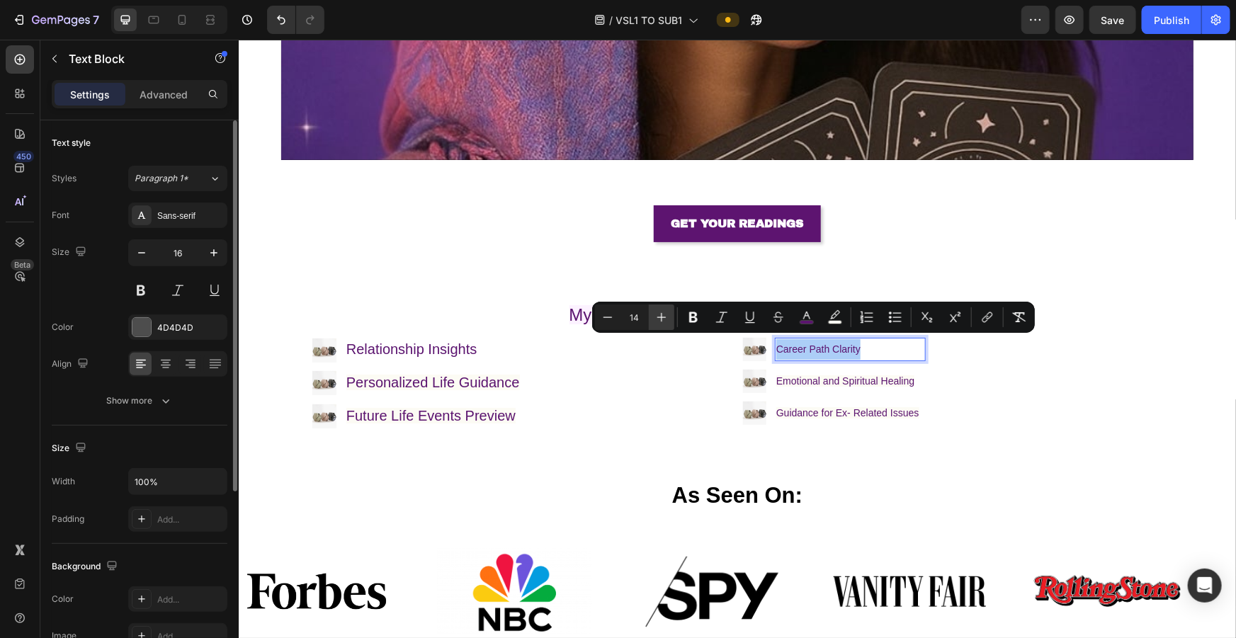
click at [510, 283] on icon "Editor contextual toolbar" at bounding box center [662, 317] width 14 height 14
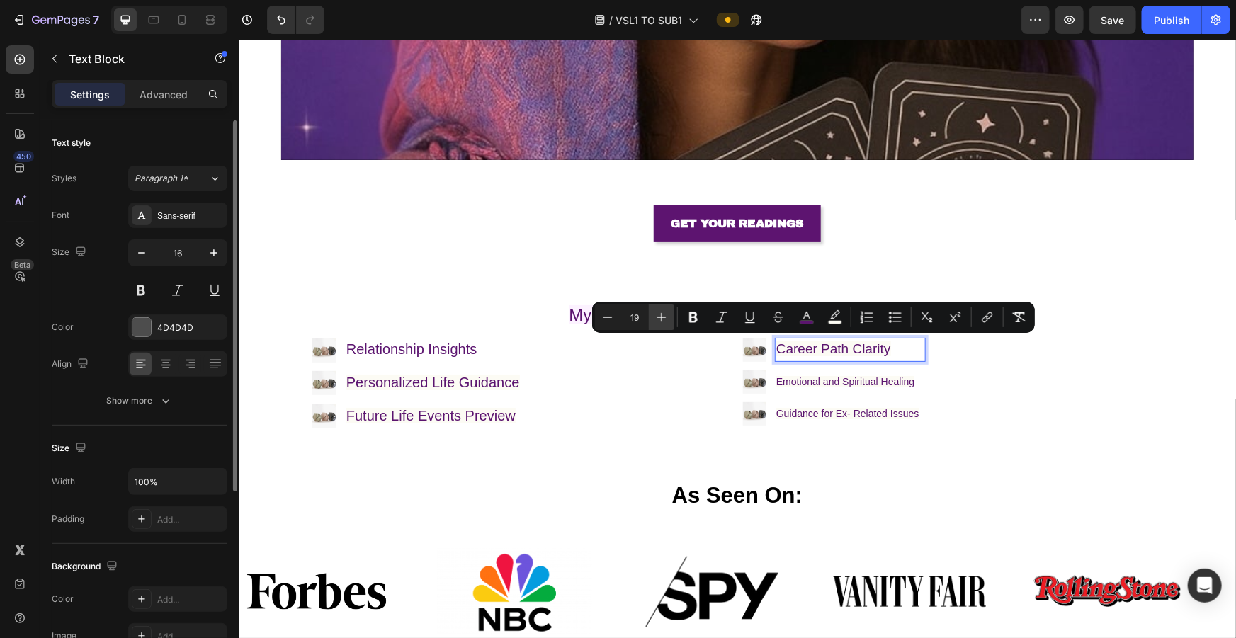
click at [510, 283] on icon "Editor contextual toolbar" at bounding box center [662, 317] width 14 height 14
type input "20"
click at [510, 283] on span "Emotional and Spiritual Healing" at bounding box center [845, 381] width 138 height 11
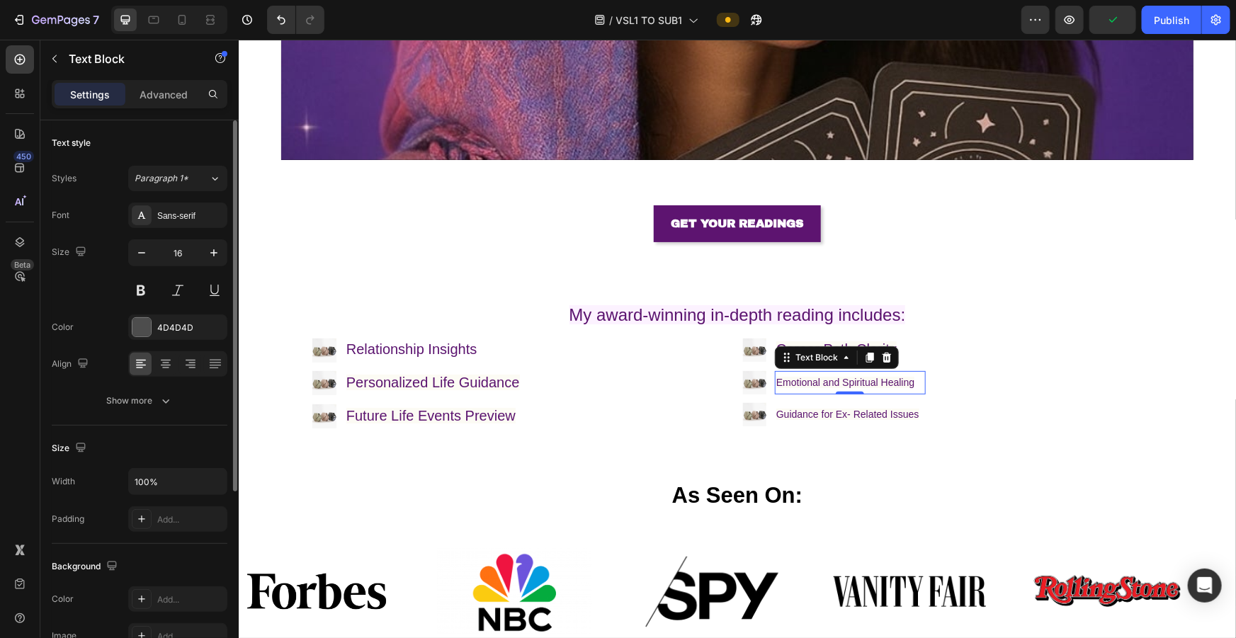
click at [510, 283] on span "Emotional and Spiritual Healing" at bounding box center [845, 381] width 138 height 11
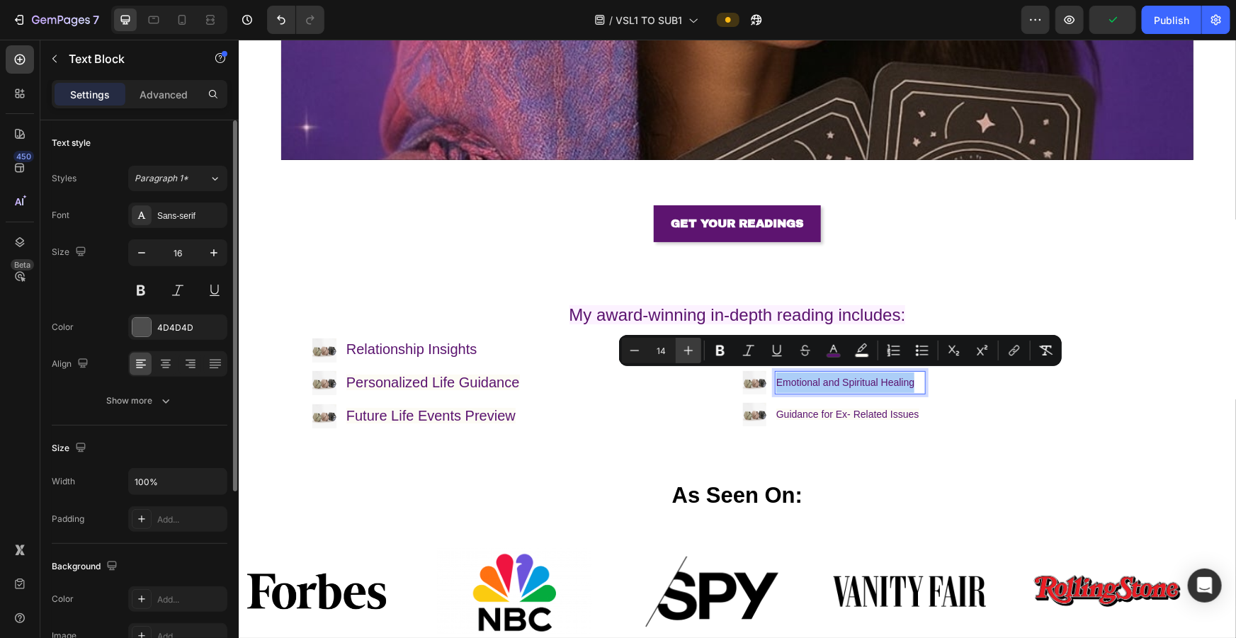
click at [510, 283] on icon "Editor contextual toolbar" at bounding box center [689, 351] width 14 height 14
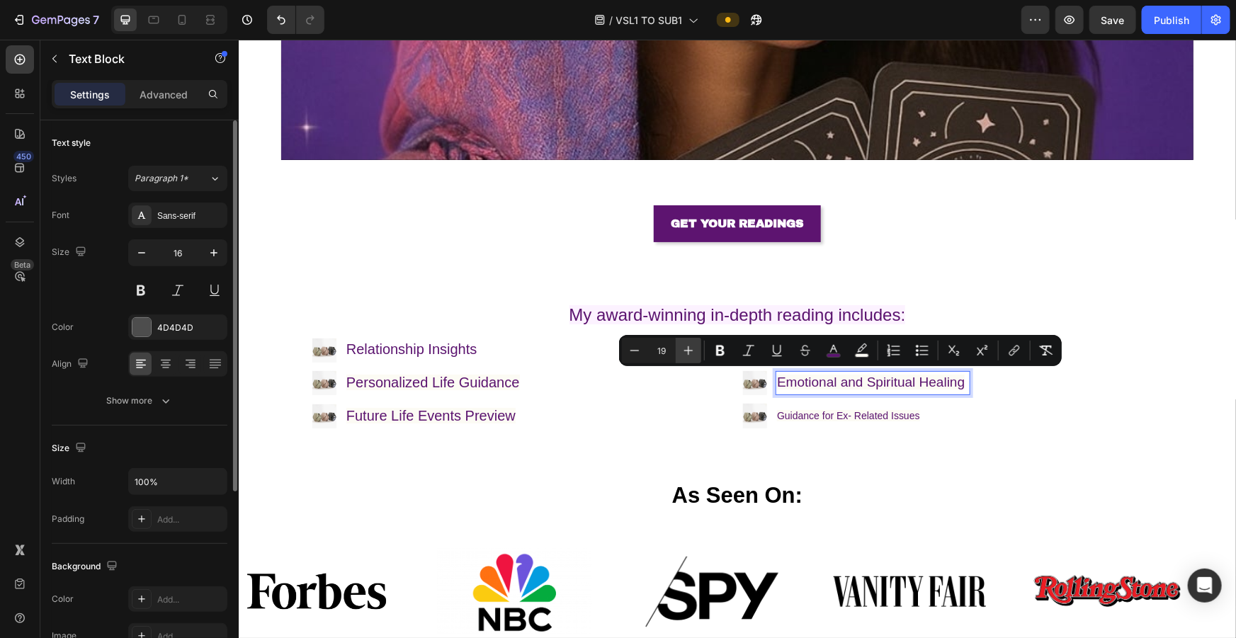
drag, startPoint x: 692, startPoint y: 343, endPoint x: 499, endPoint y: 345, distance: 192.7
click at [510, 283] on icon "Editor contextual toolbar" at bounding box center [689, 351] width 14 height 14
type input "20"
click at [510, 283] on span "Guidance for Ex- Related Issues" at bounding box center [848, 415] width 143 height 11
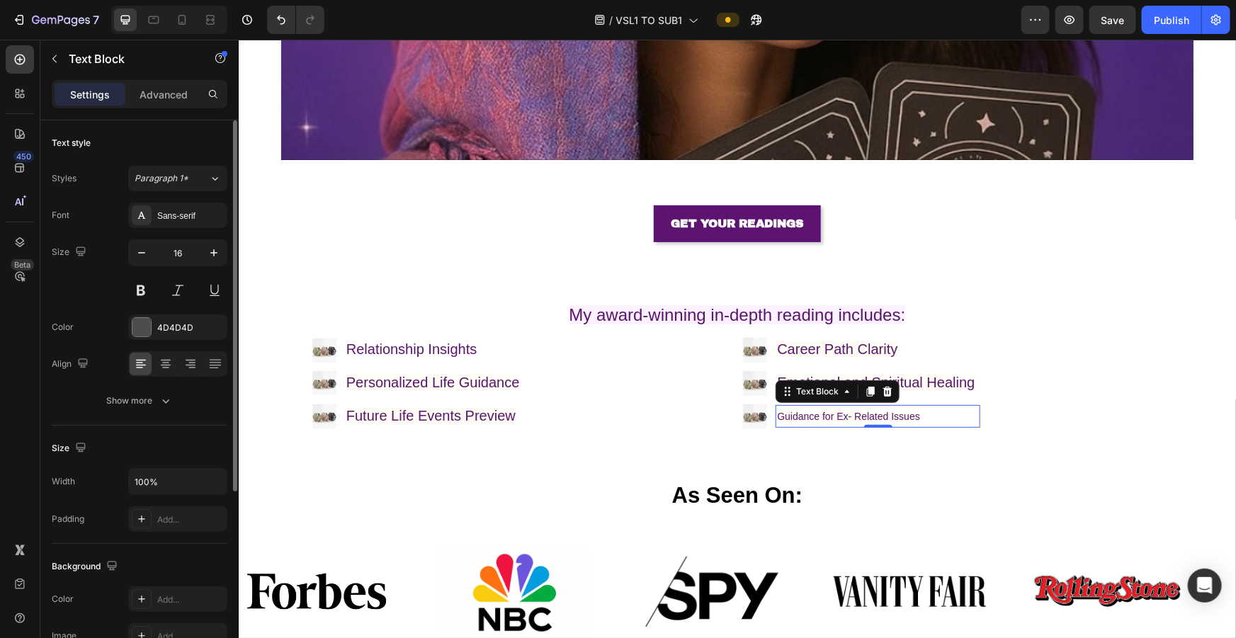
click at [510, 283] on span "Guidance for Ex- Related Issues" at bounding box center [848, 415] width 143 height 11
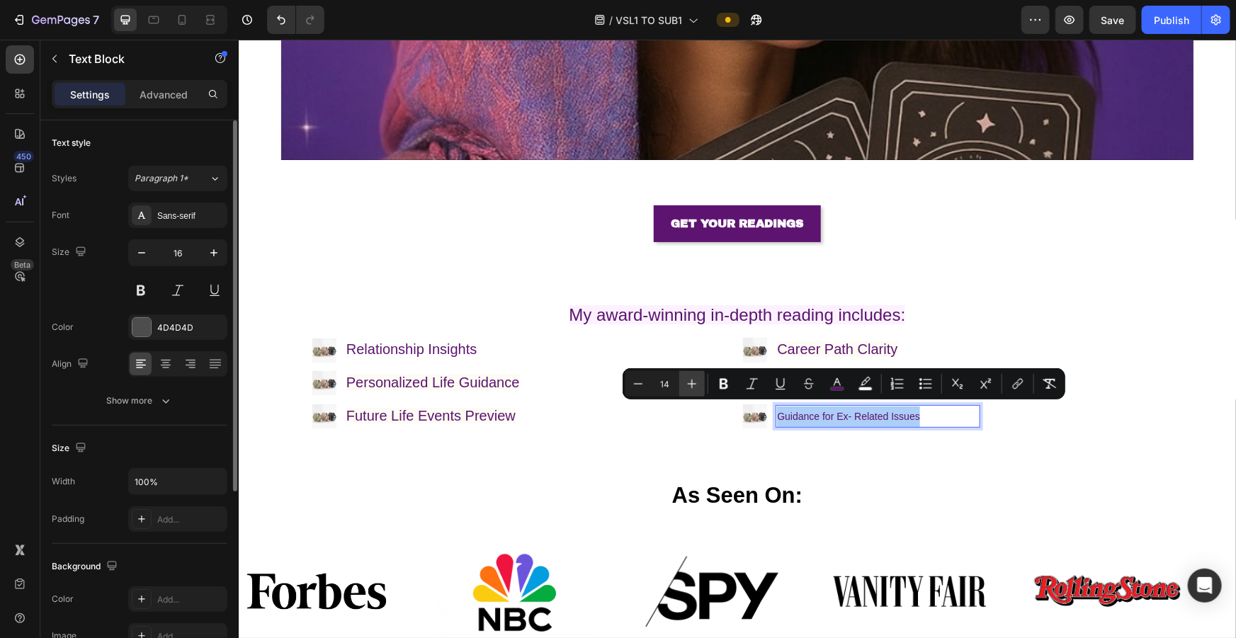
click at [510, 283] on button "Plus" at bounding box center [692, 384] width 26 height 26
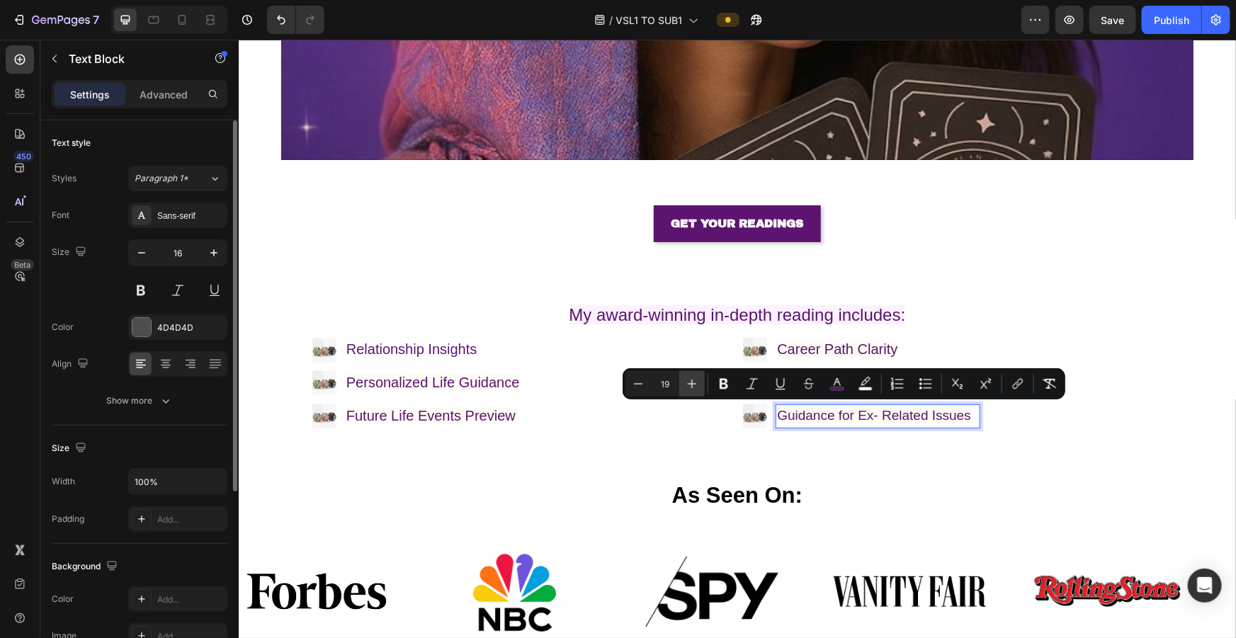
click at [510, 283] on button "Plus" at bounding box center [692, 384] width 26 height 26
type input "20"
click at [510, 283] on img at bounding box center [754, 416] width 25 height 25
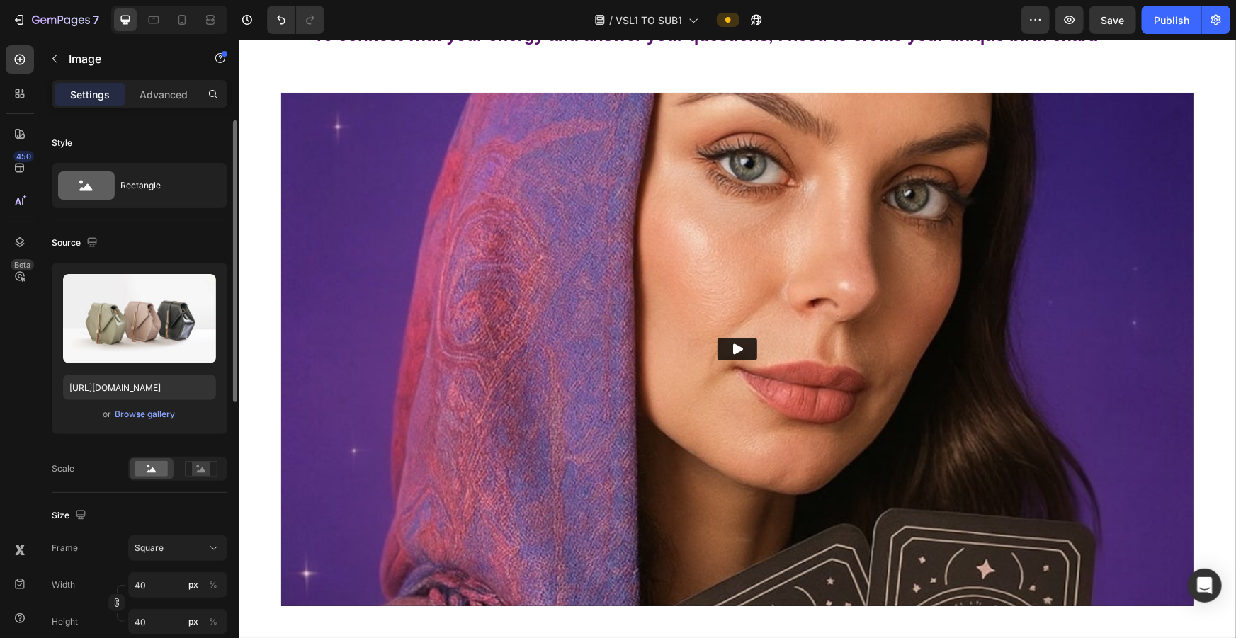
scroll to position [0, 0]
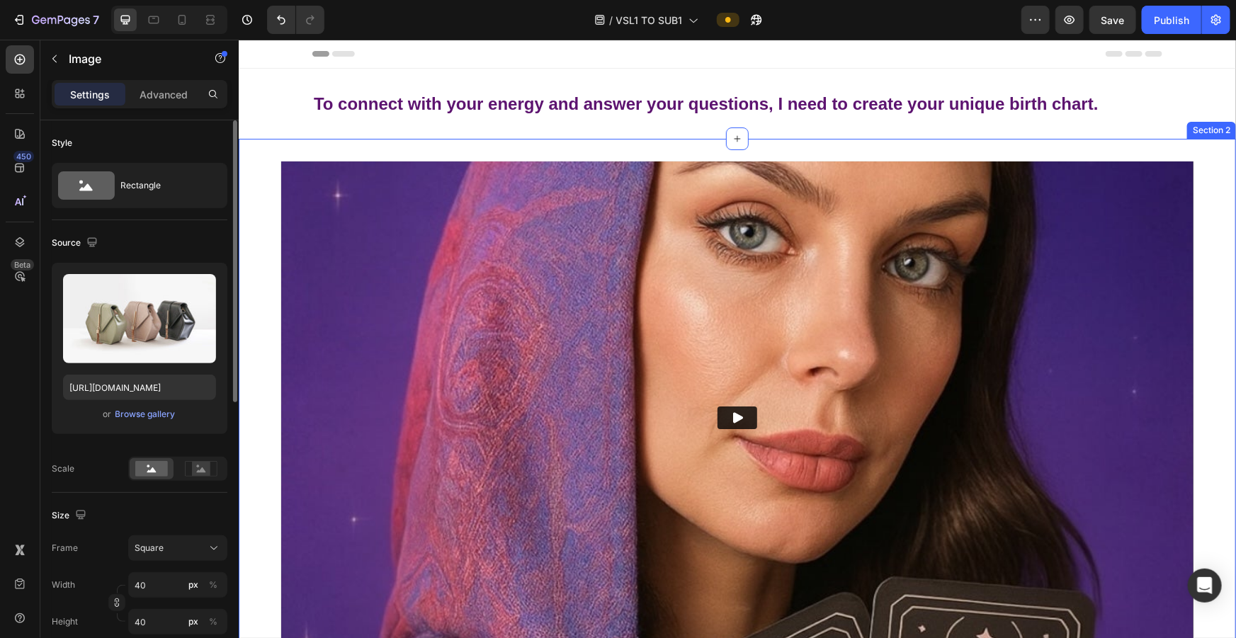
click at [252, 205] on div "Video Section 2" at bounding box center [737, 417] width 998 height 559
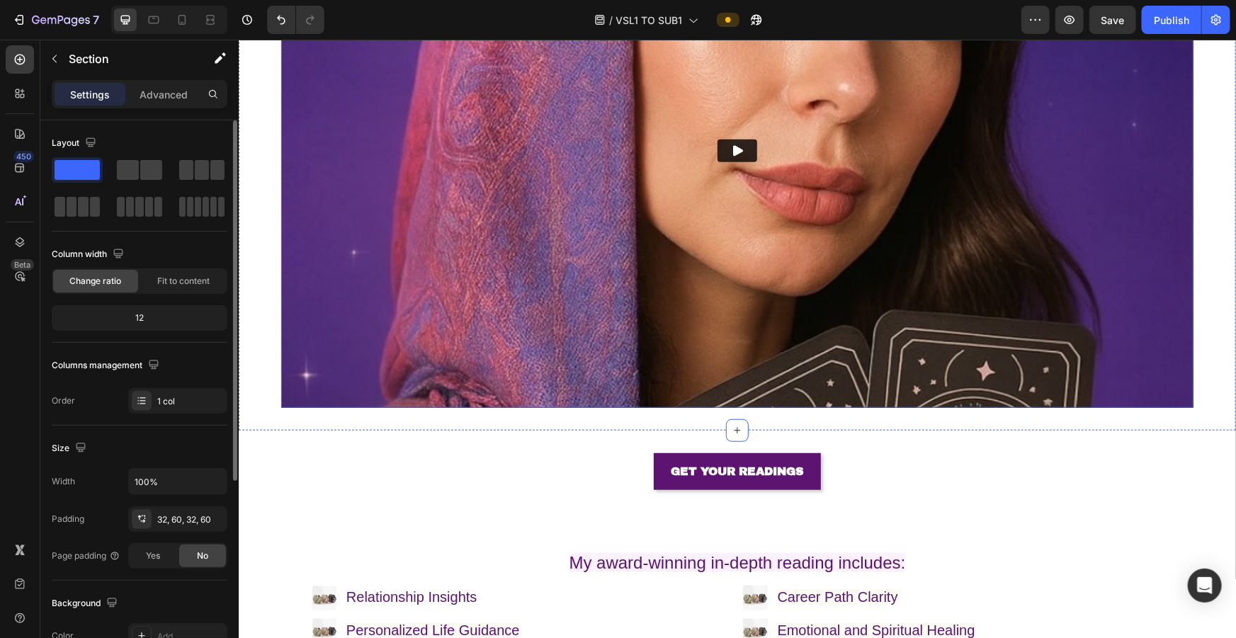
scroll to position [386, 0]
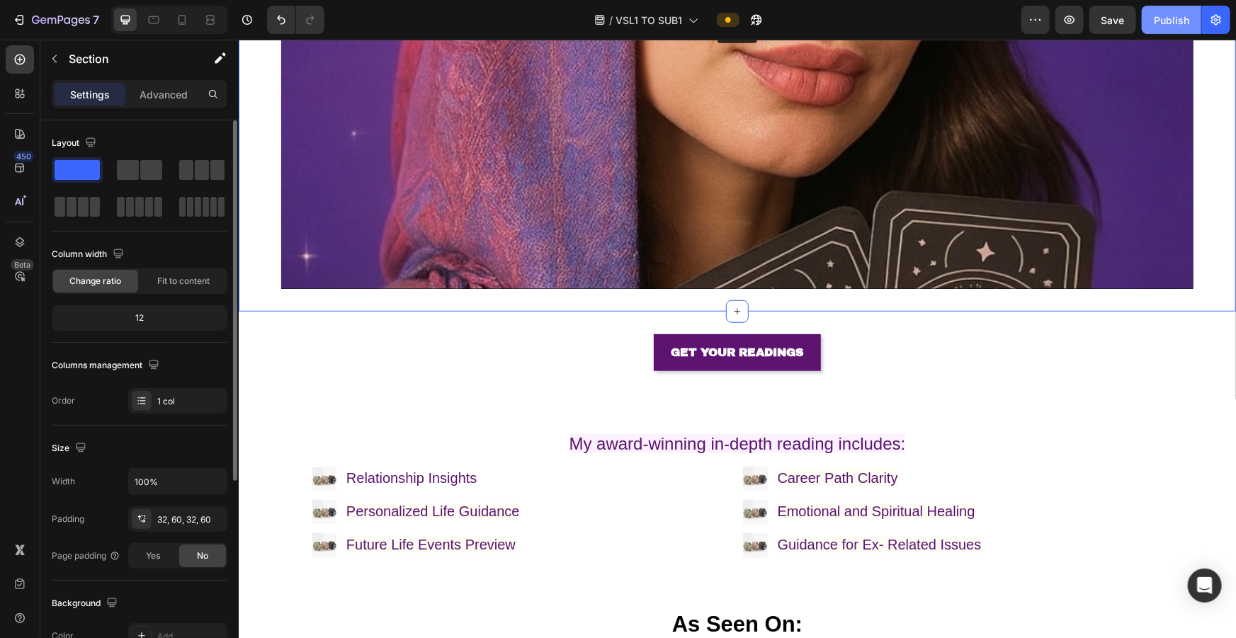
click at [510, 25] on div "Publish" at bounding box center [1171, 20] width 35 height 15
click at [510, 23] on icon "button" at bounding box center [1070, 20] width 14 height 14
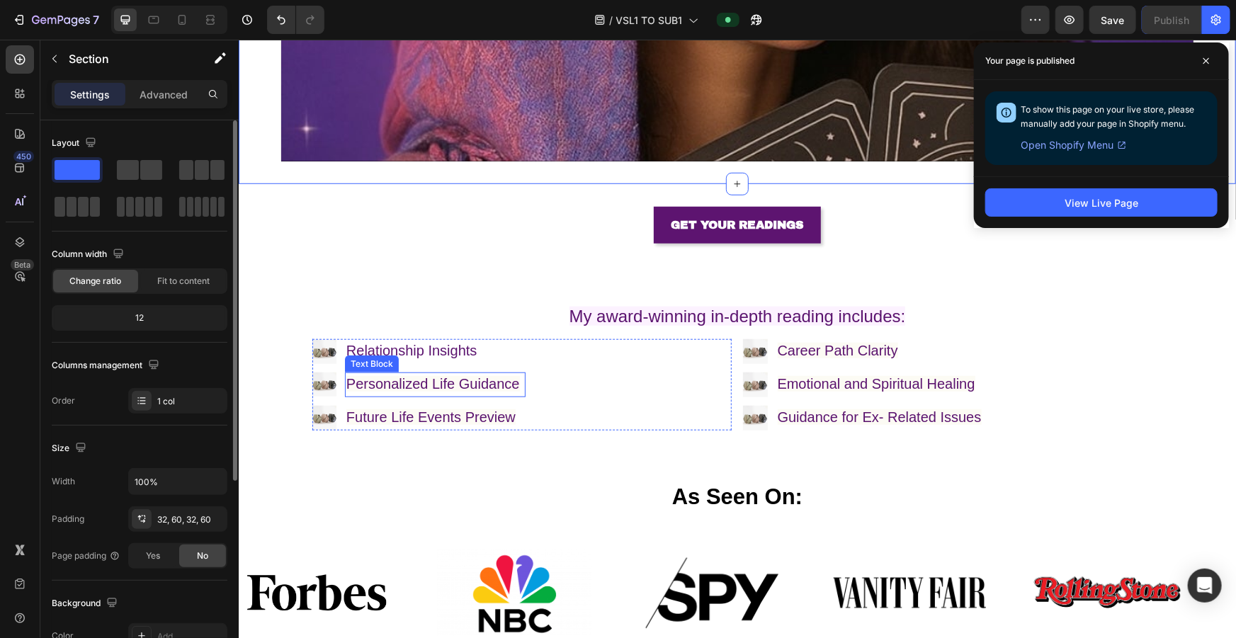
scroll to position [515, 0]
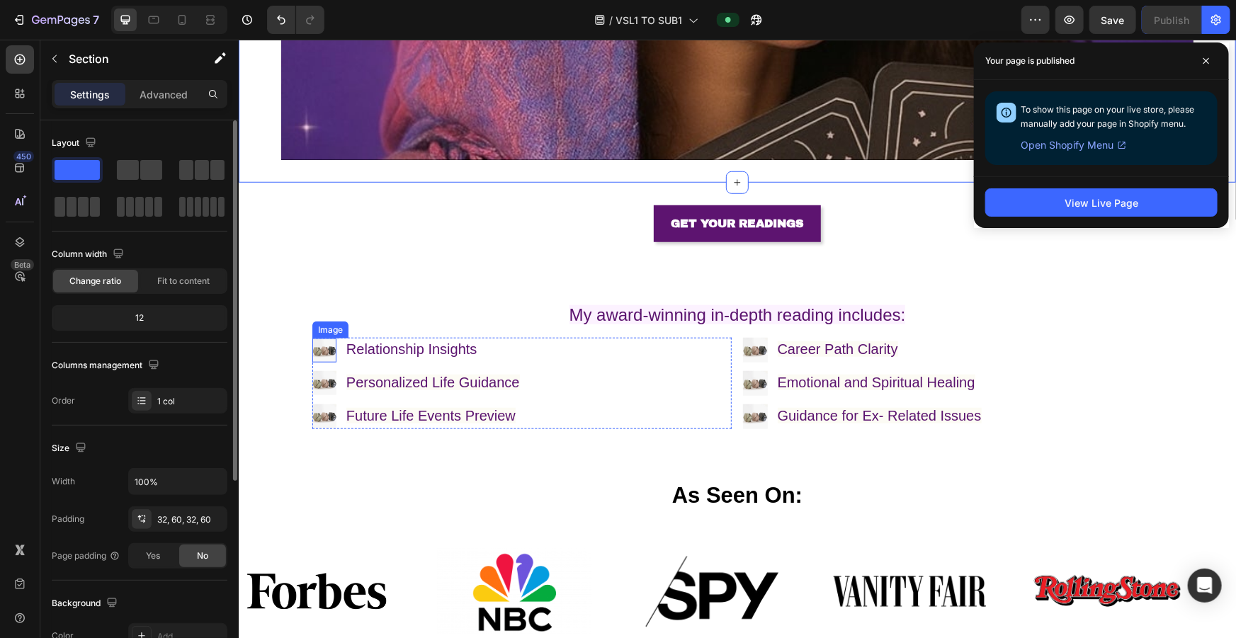
click at [321, 283] on img at bounding box center [324, 350] width 24 height 24
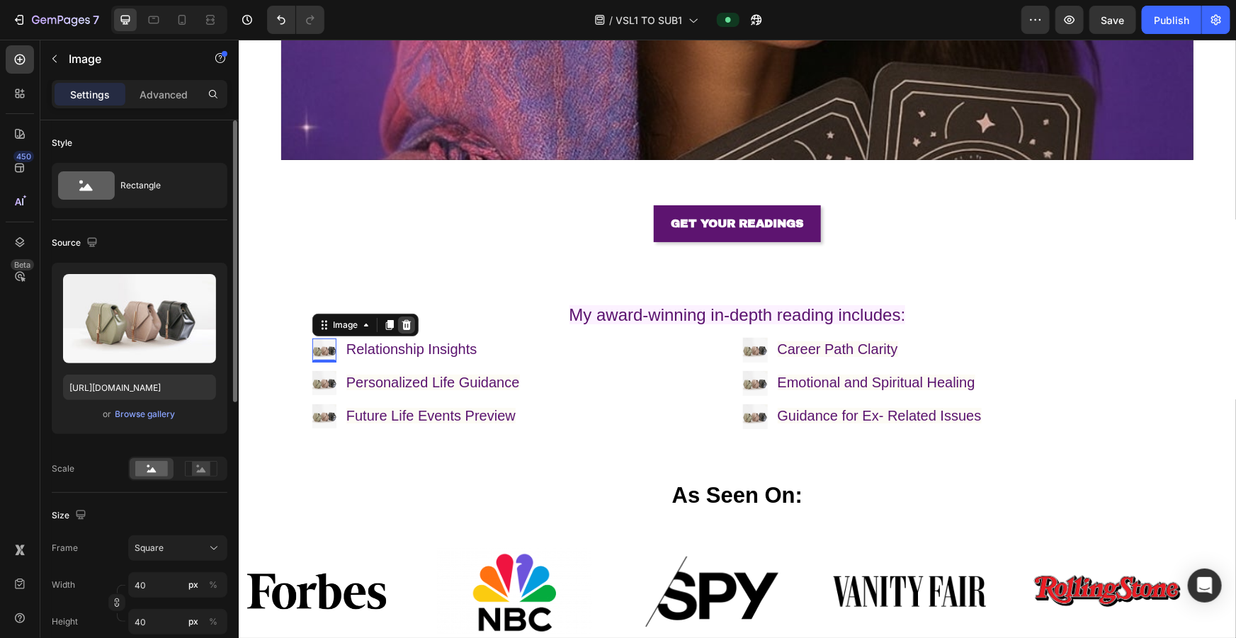
click at [404, 283] on icon at bounding box center [406, 325] width 9 height 10
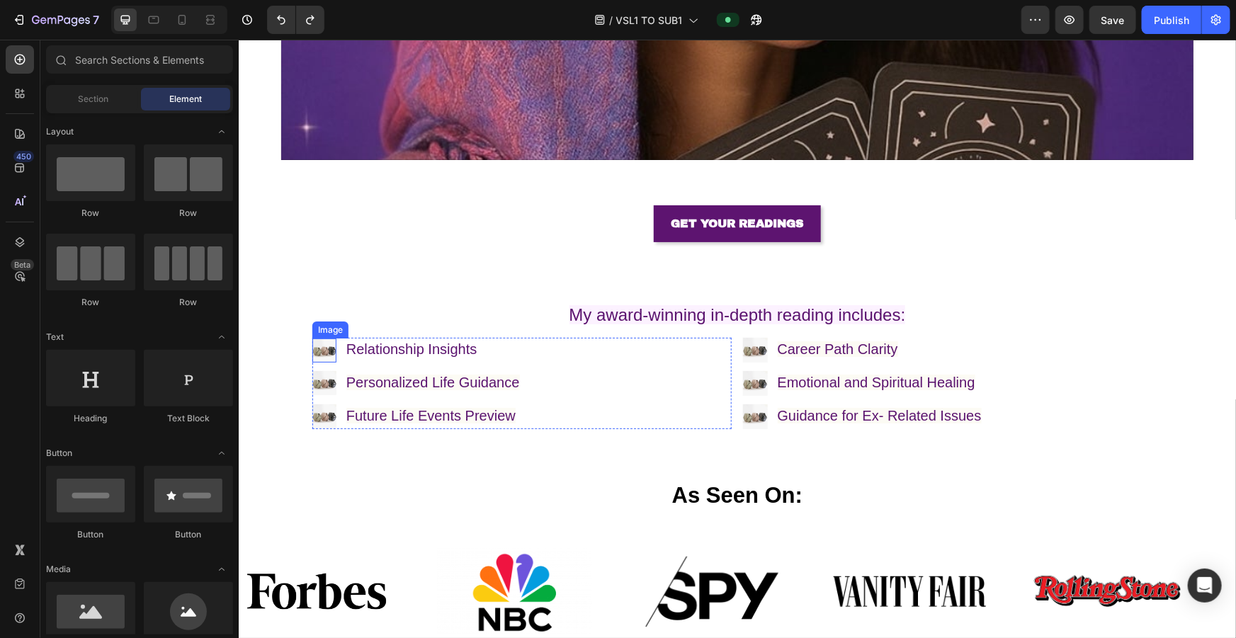
click at [329, 283] on img at bounding box center [324, 350] width 24 height 24
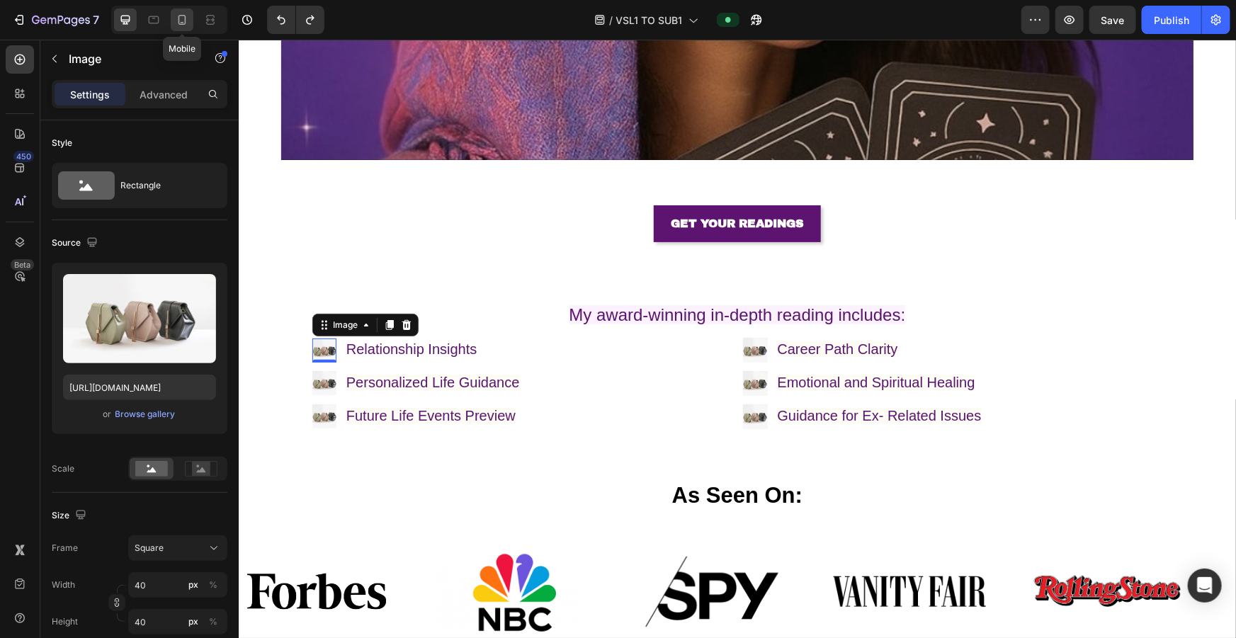
click at [171, 15] on div at bounding box center [182, 20] width 23 height 23
type input "[URL][DOMAIN_NAME]"
type input "20"
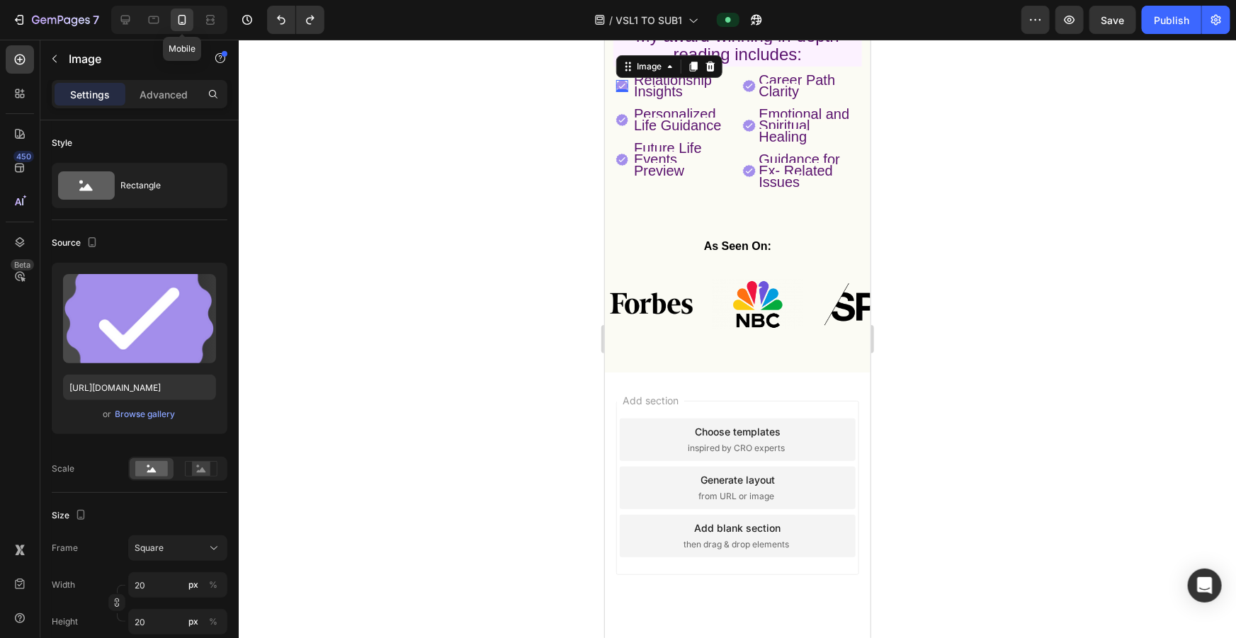
scroll to position [478, 0]
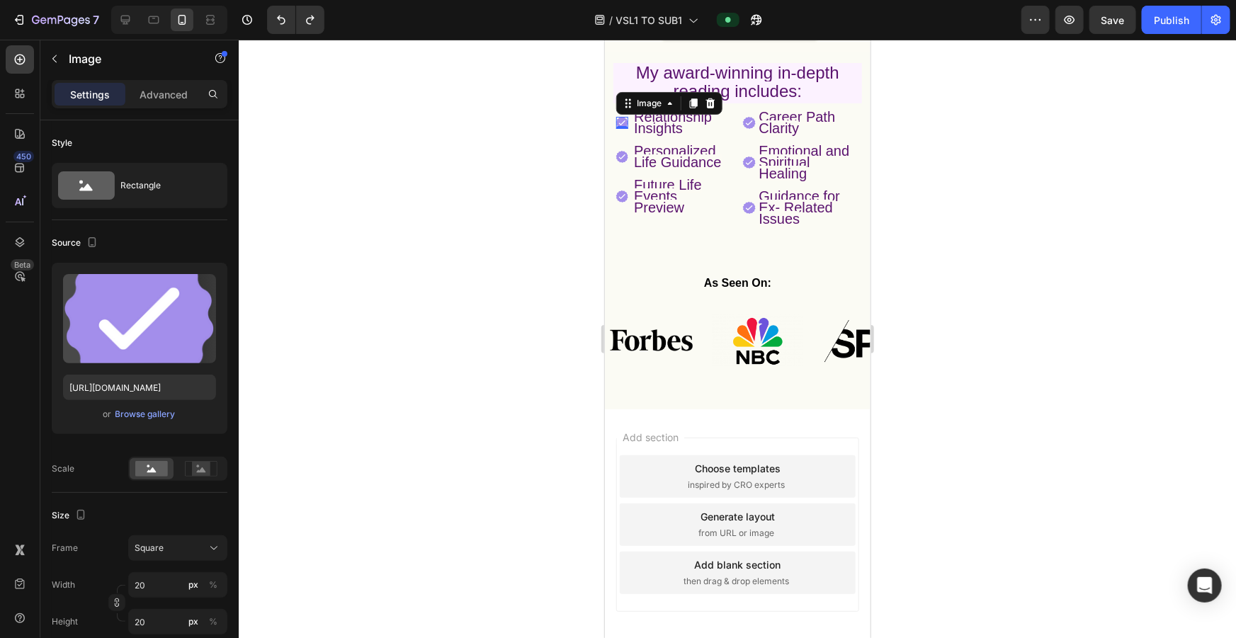
click at [510, 120] on img at bounding box center [622, 122] width 12 height 12
click at [156, 23] on icon at bounding box center [154, 20] width 14 height 14
type input "[URL][DOMAIN_NAME]"
type input "40"
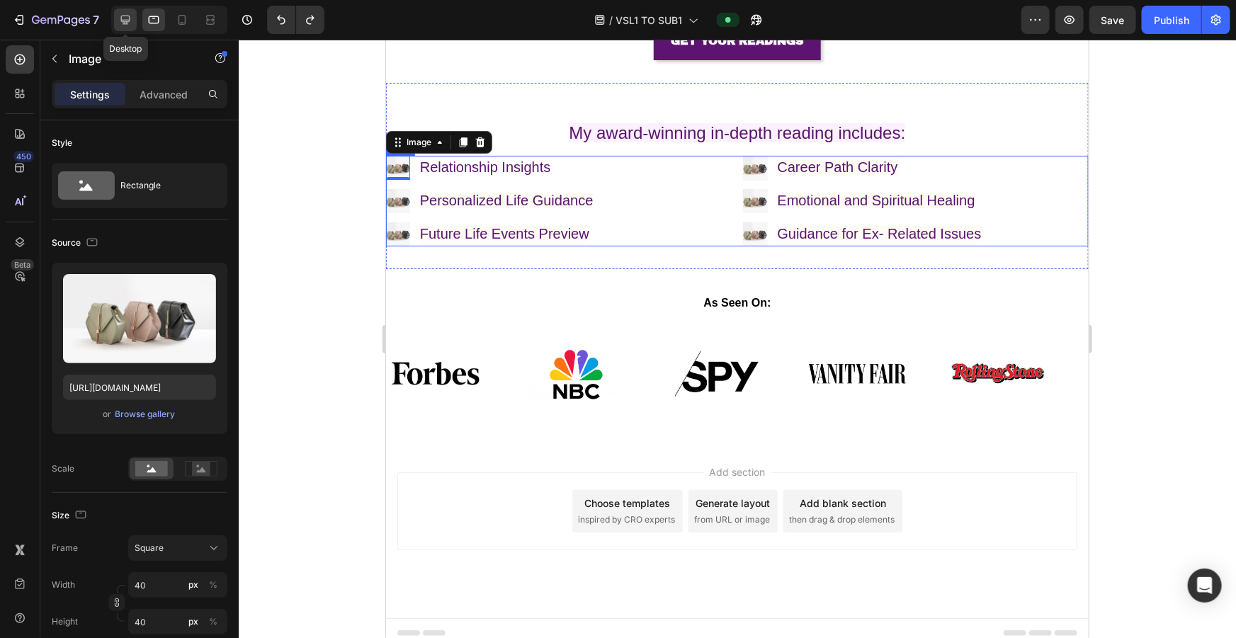
scroll to position [551, 0]
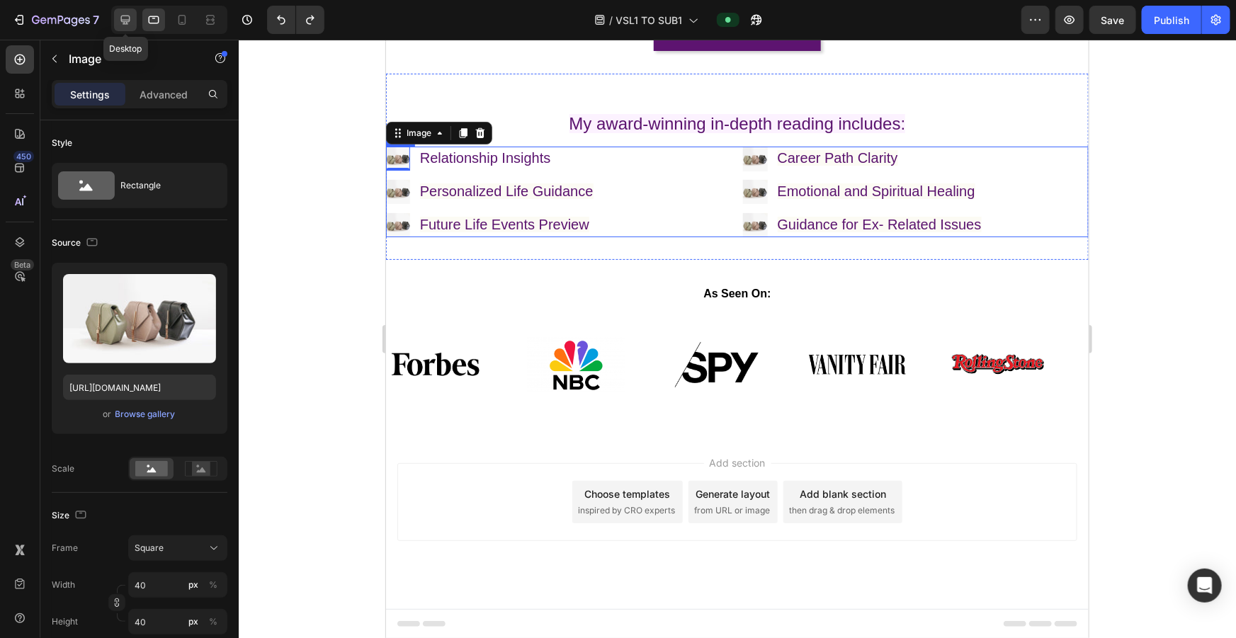
click at [125, 21] on icon at bounding box center [125, 20] width 14 height 14
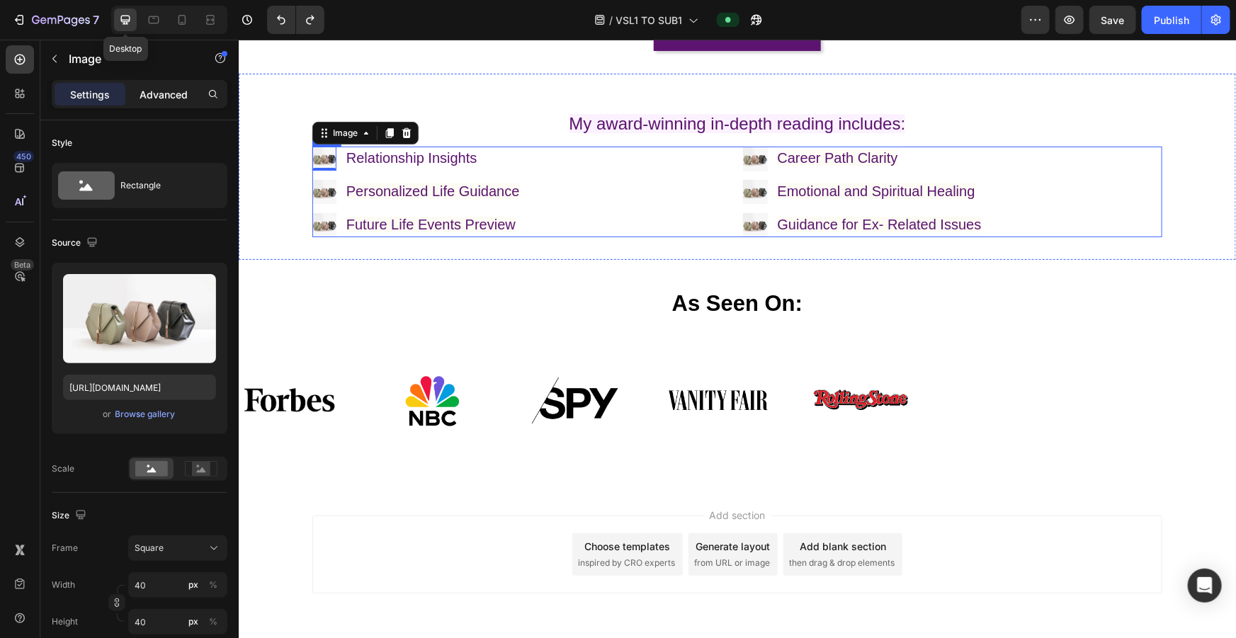
scroll to position [603, 0]
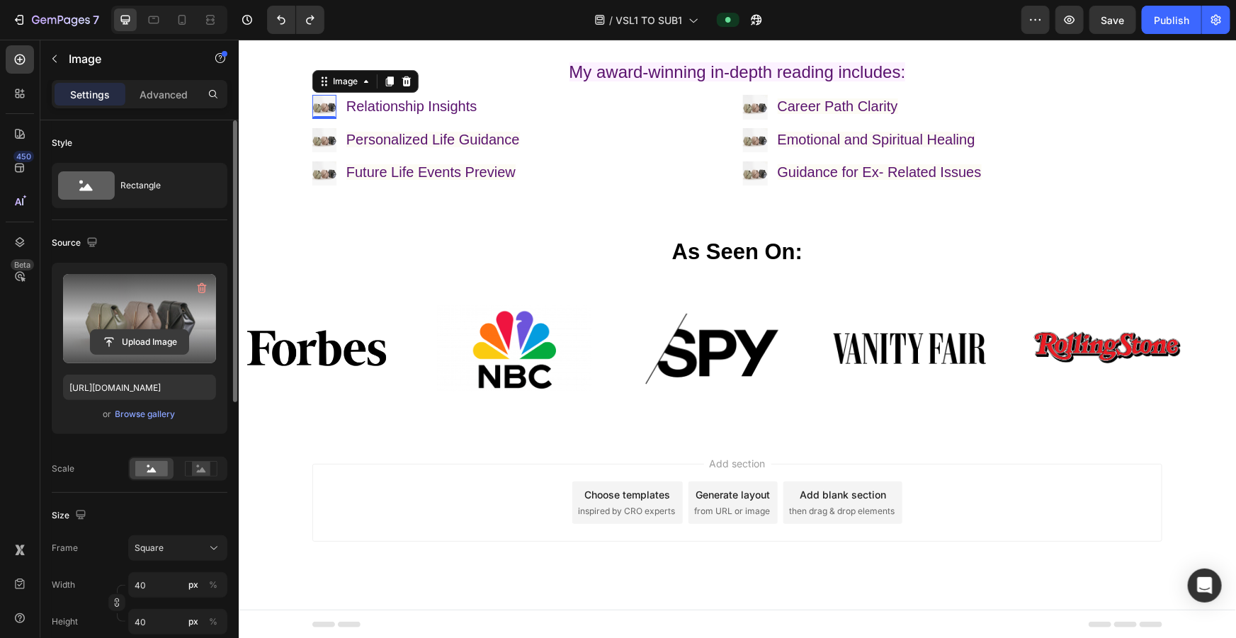
click at [153, 283] on input "file" at bounding box center [140, 342] width 98 height 24
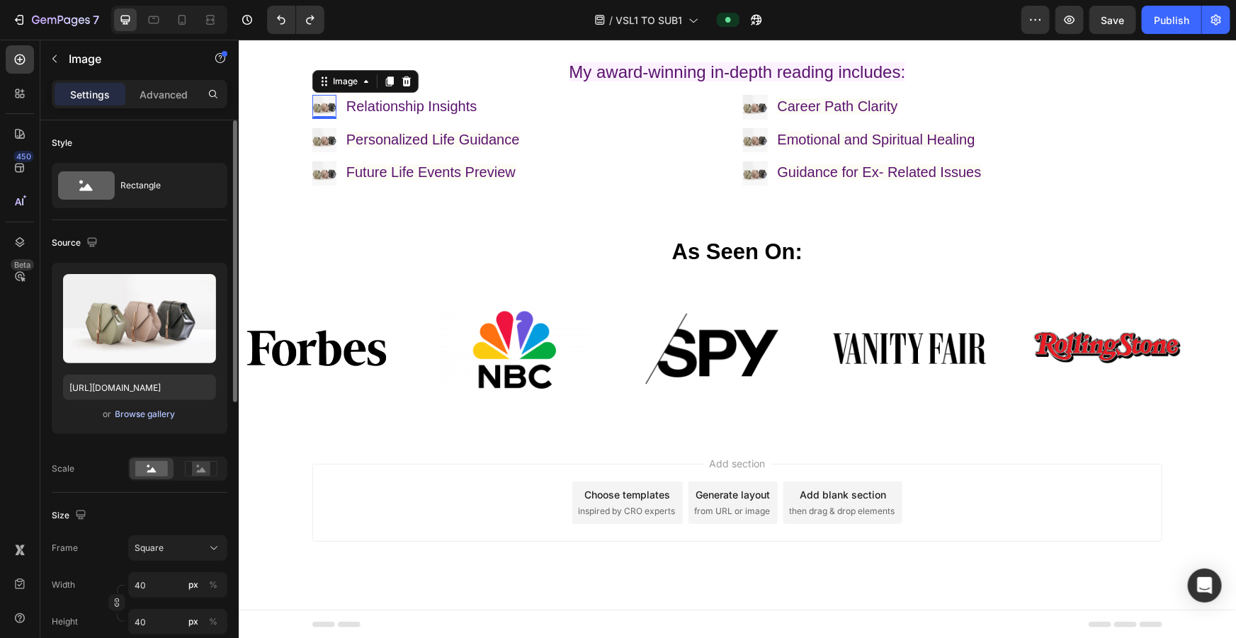
click at [146, 283] on div "Browse gallery" at bounding box center [145, 414] width 60 height 13
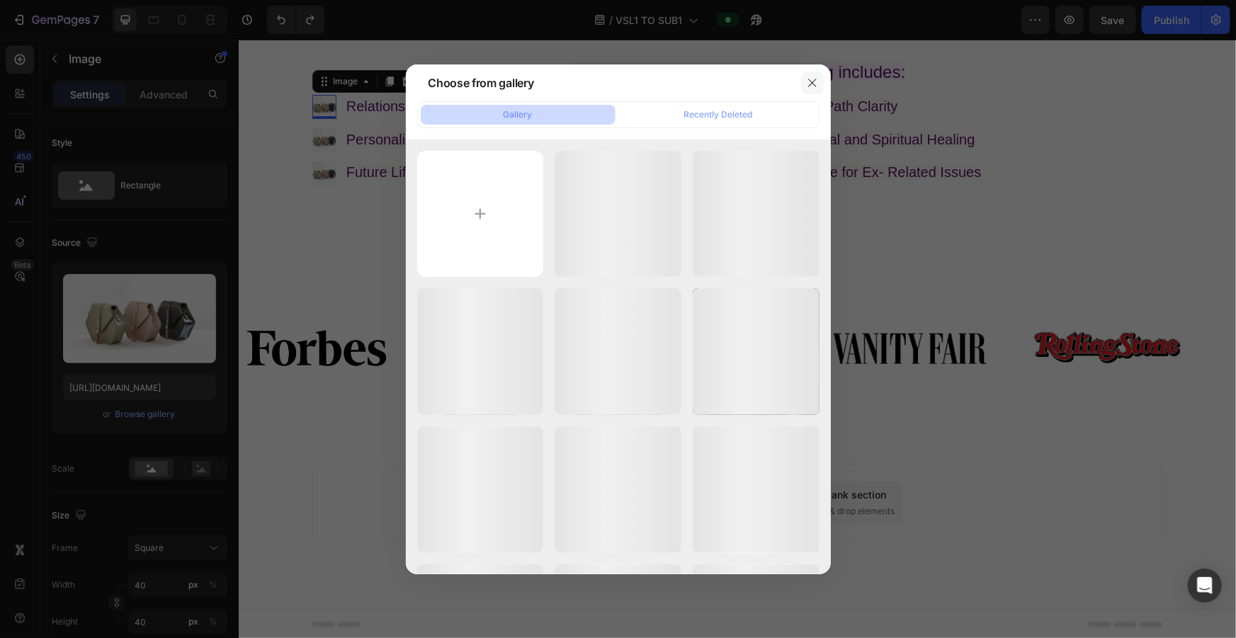
click at [510, 76] on button "button" at bounding box center [812, 83] width 23 height 23
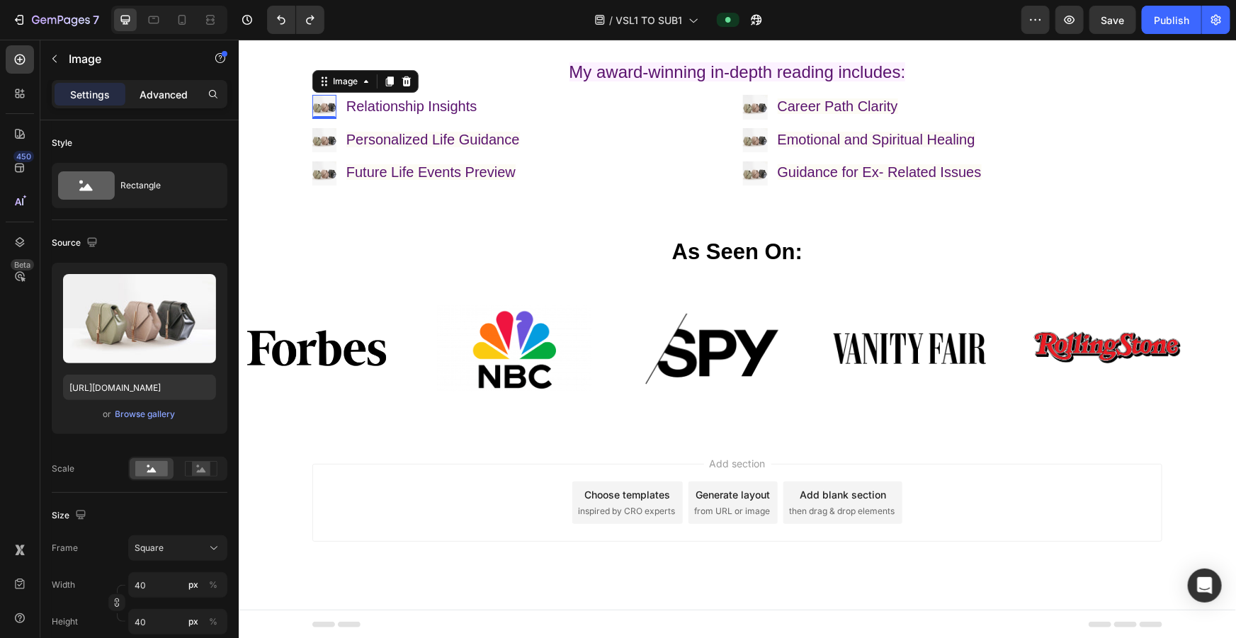
click at [171, 87] on p "Advanced" at bounding box center [164, 94] width 48 height 15
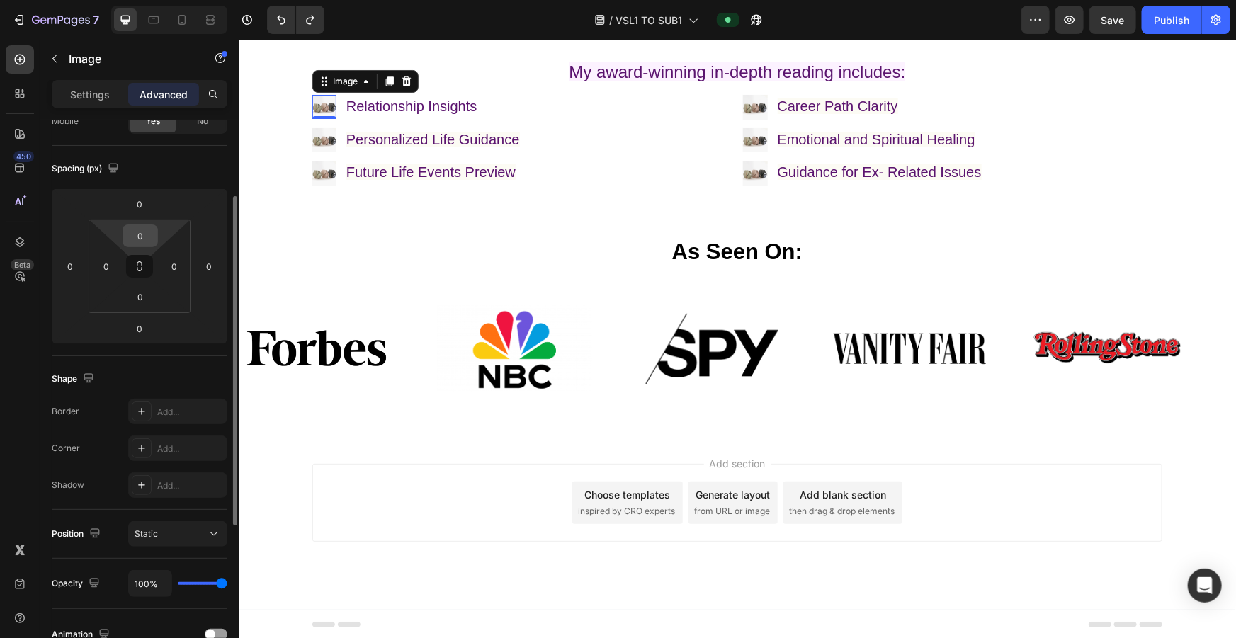
scroll to position [0, 0]
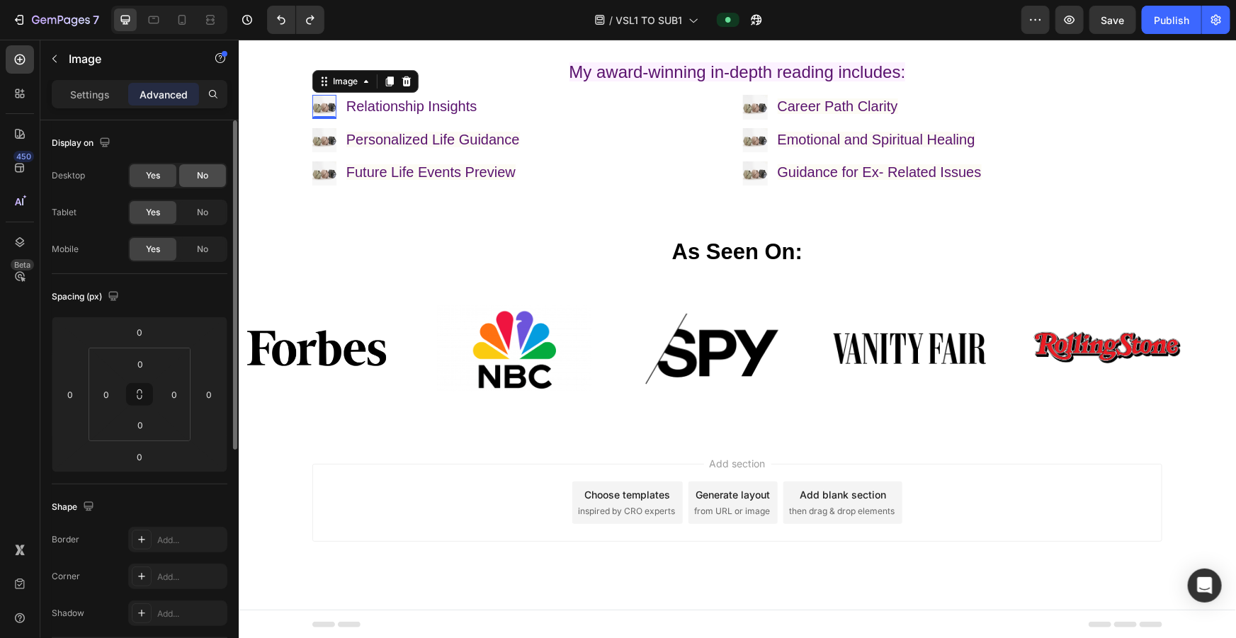
click at [203, 169] on span "No" at bounding box center [202, 175] width 11 height 13
click at [212, 210] on div "No" at bounding box center [202, 212] width 47 height 23
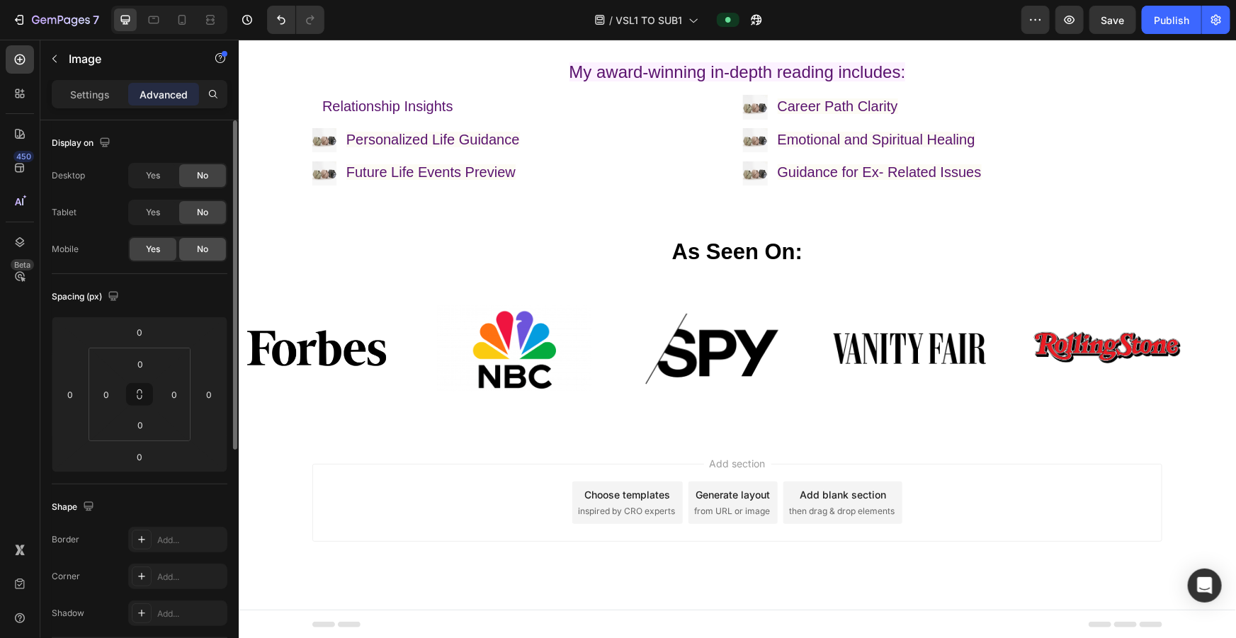
click at [208, 246] on span "No" at bounding box center [202, 249] width 11 height 13
click at [159, 213] on span "Yes" at bounding box center [153, 212] width 14 height 13
click at [160, 180] on span "Yes" at bounding box center [153, 175] width 14 height 13
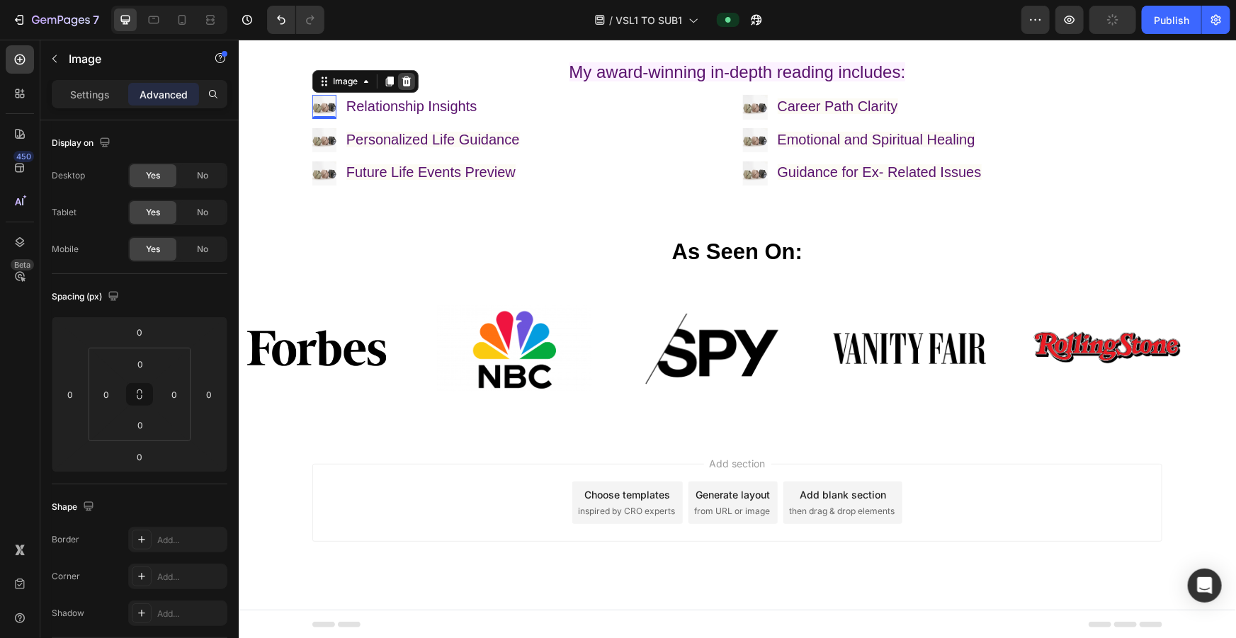
click at [402, 83] on icon at bounding box center [406, 81] width 9 height 10
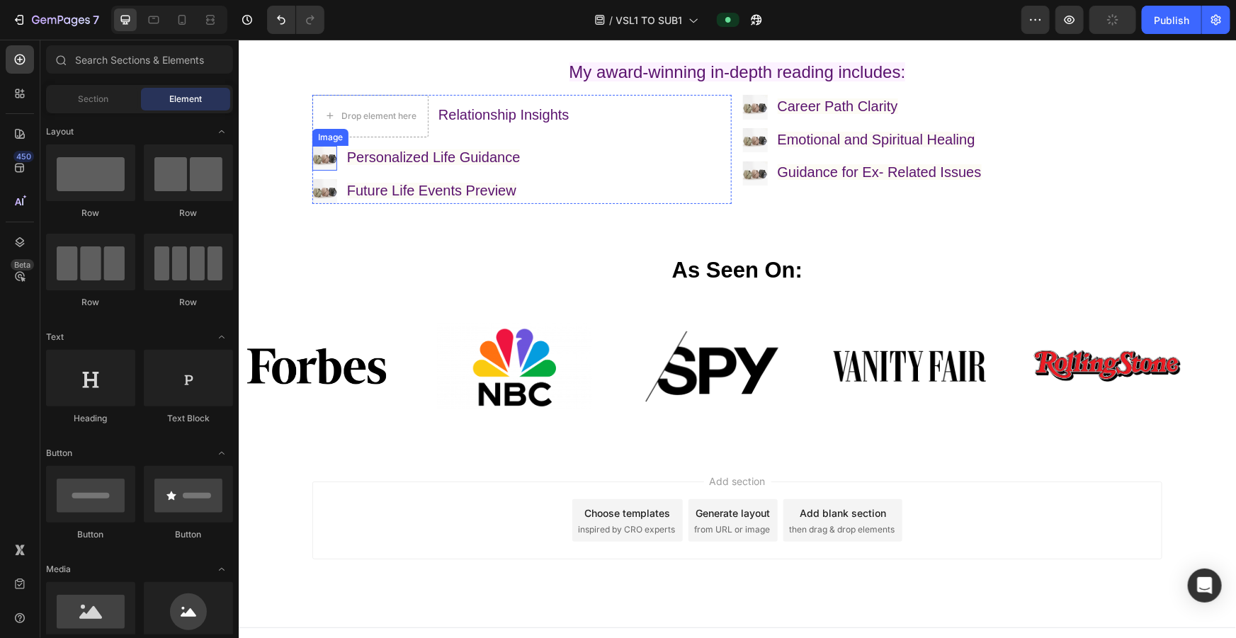
click at [322, 162] on img at bounding box center [324, 157] width 25 height 25
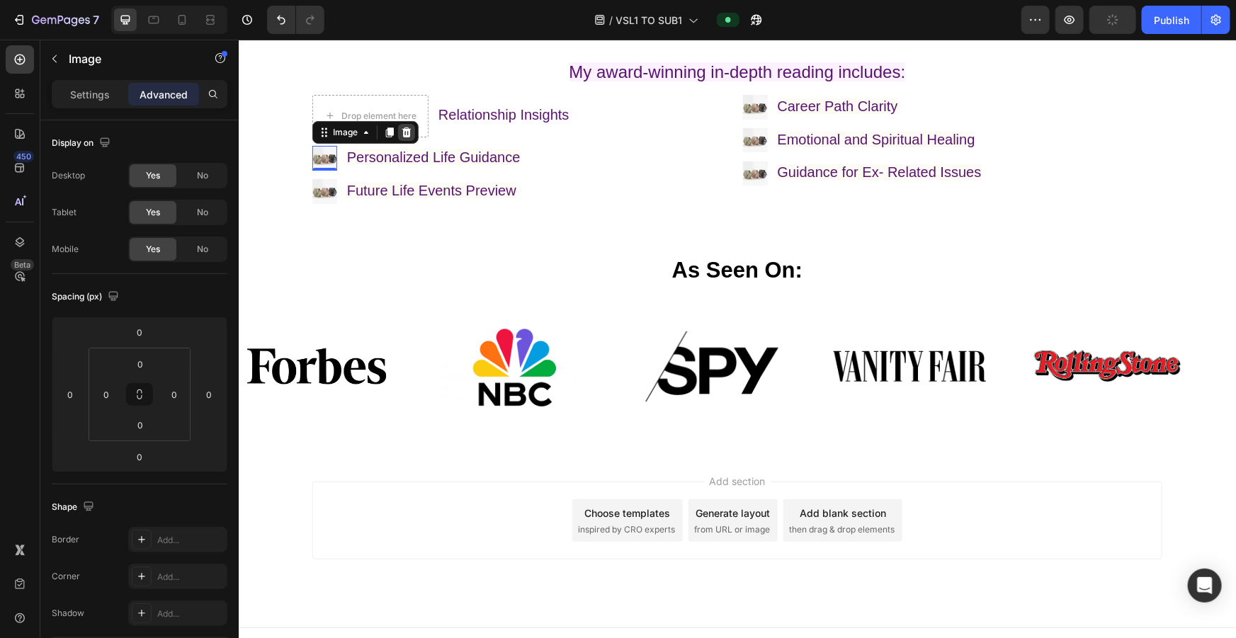
click at [402, 131] on icon at bounding box center [406, 132] width 9 height 10
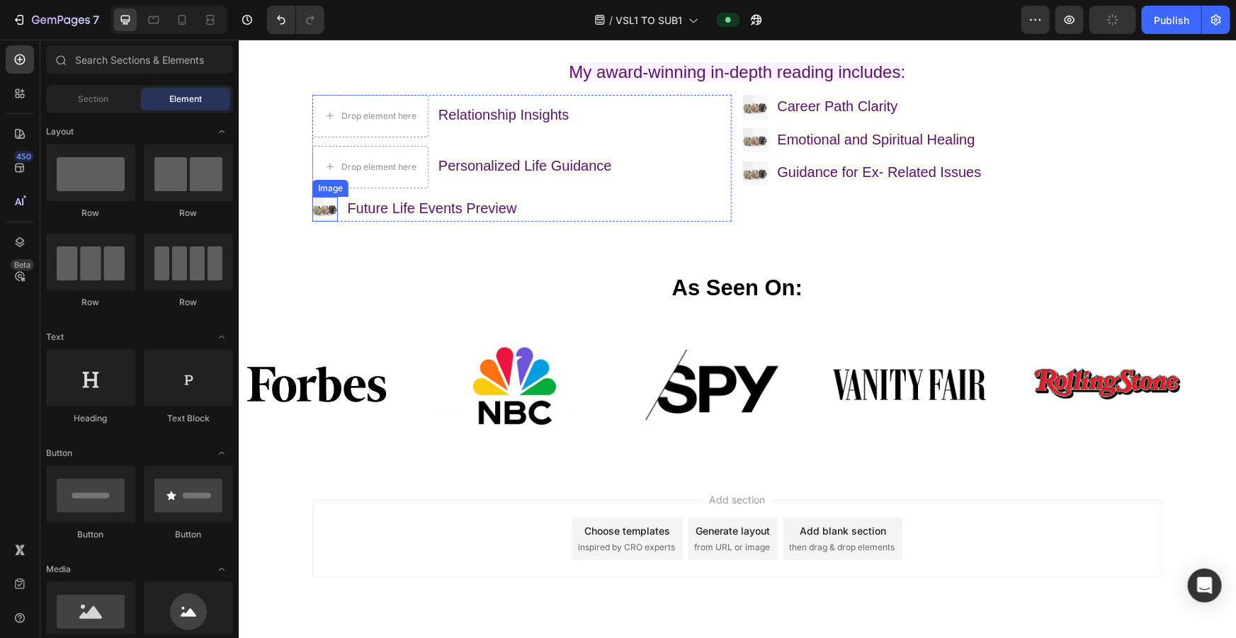
click at [316, 205] on img at bounding box center [325, 209] width 26 height 26
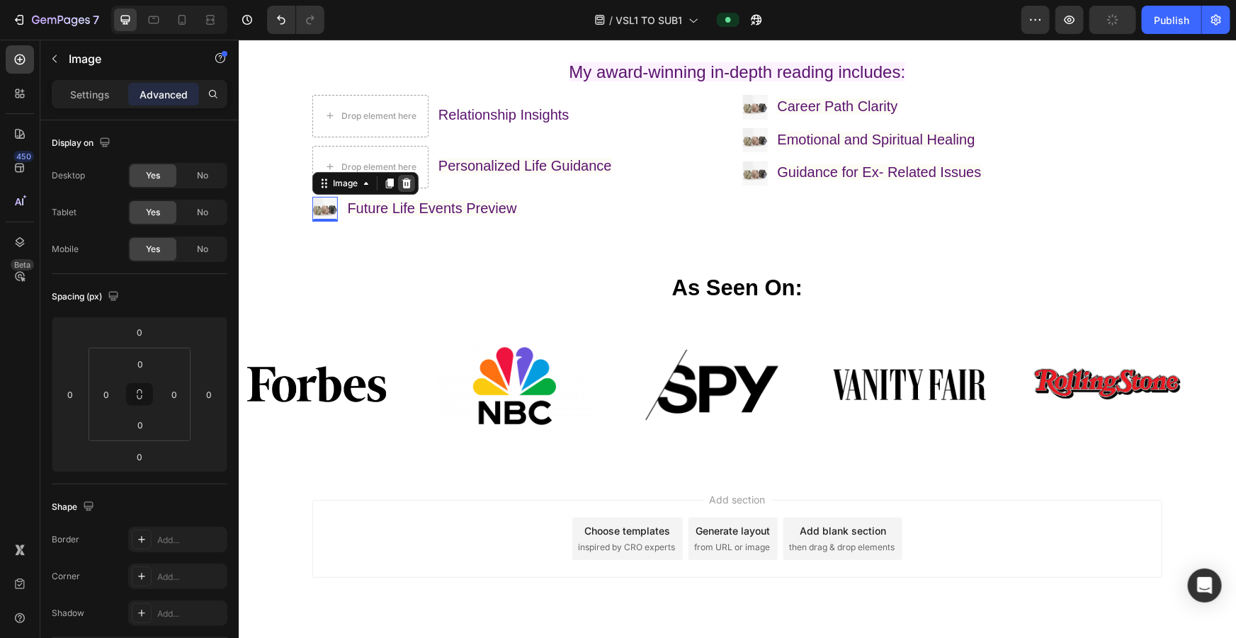
click at [400, 183] on icon at bounding box center [405, 182] width 11 height 11
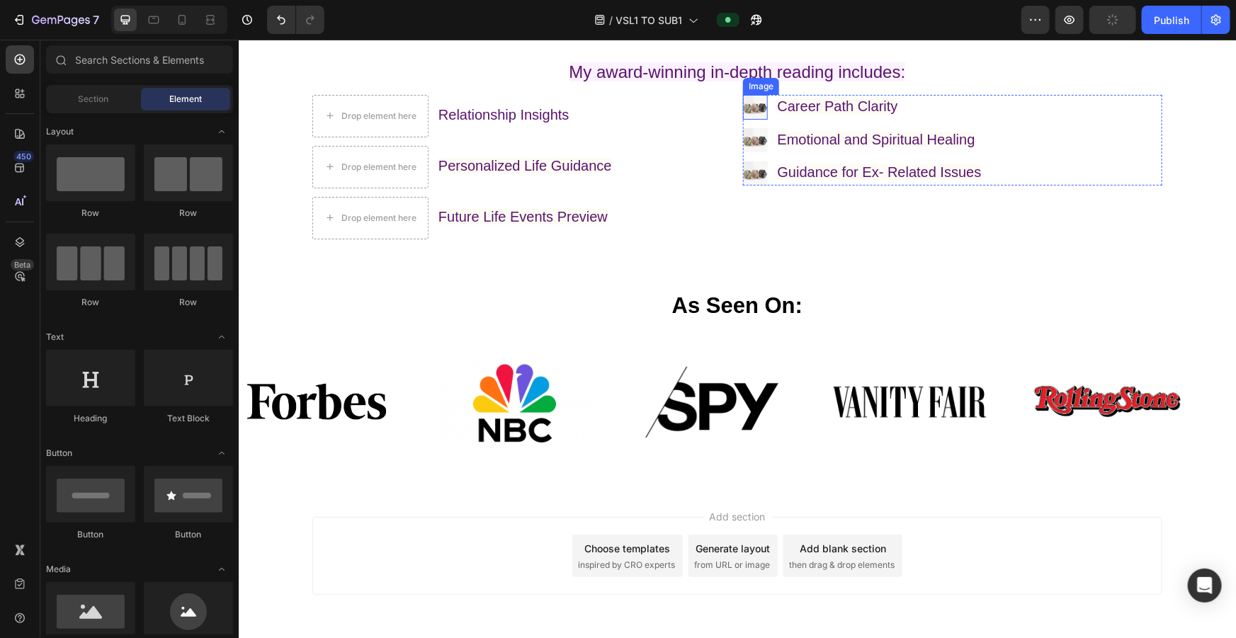
click at [510, 106] on img at bounding box center [754, 106] width 25 height 25
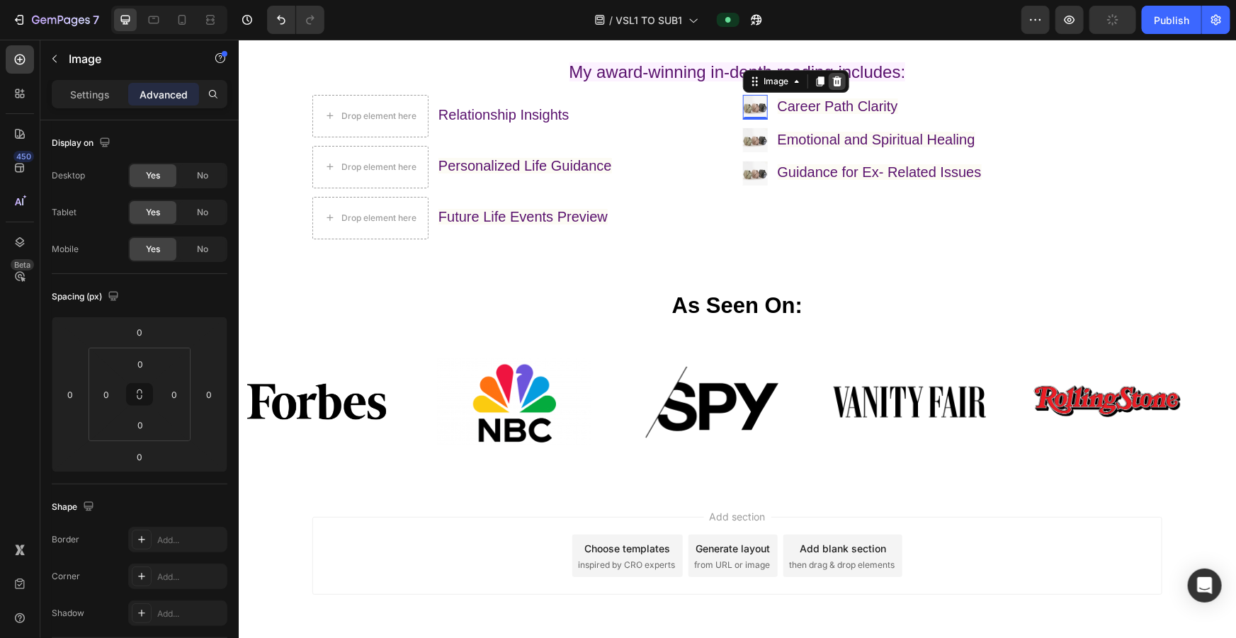
click at [510, 81] on icon at bounding box center [836, 80] width 11 height 11
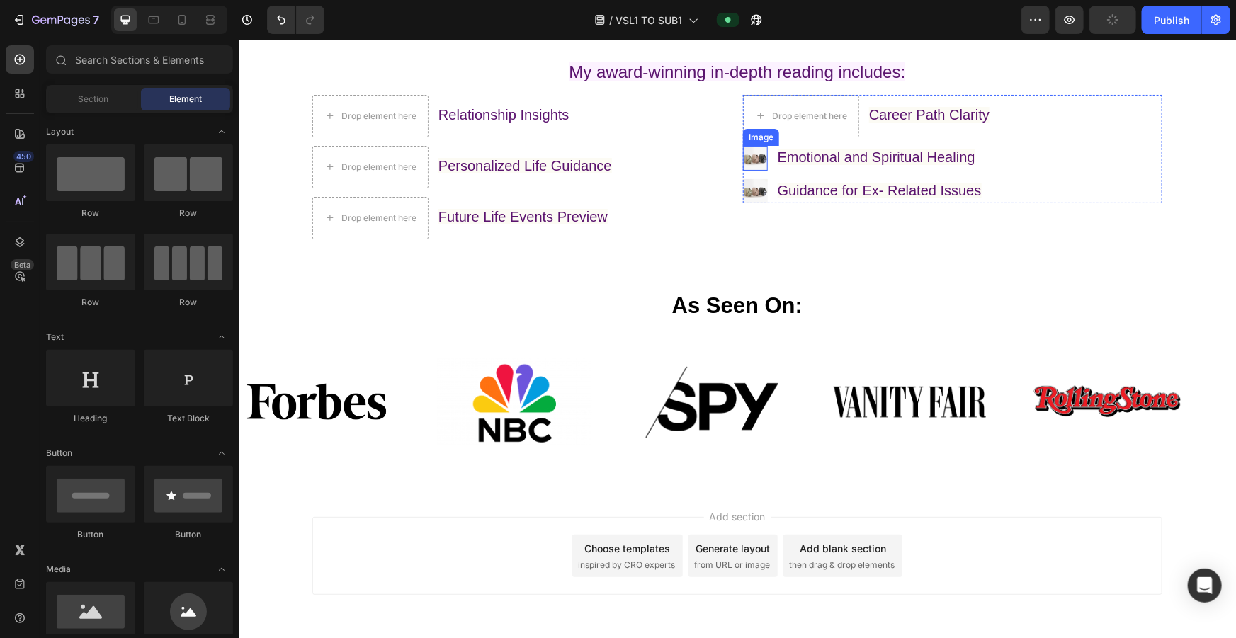
click at [510, 154] on img at bounding box center [754, 157] width 25 height 25
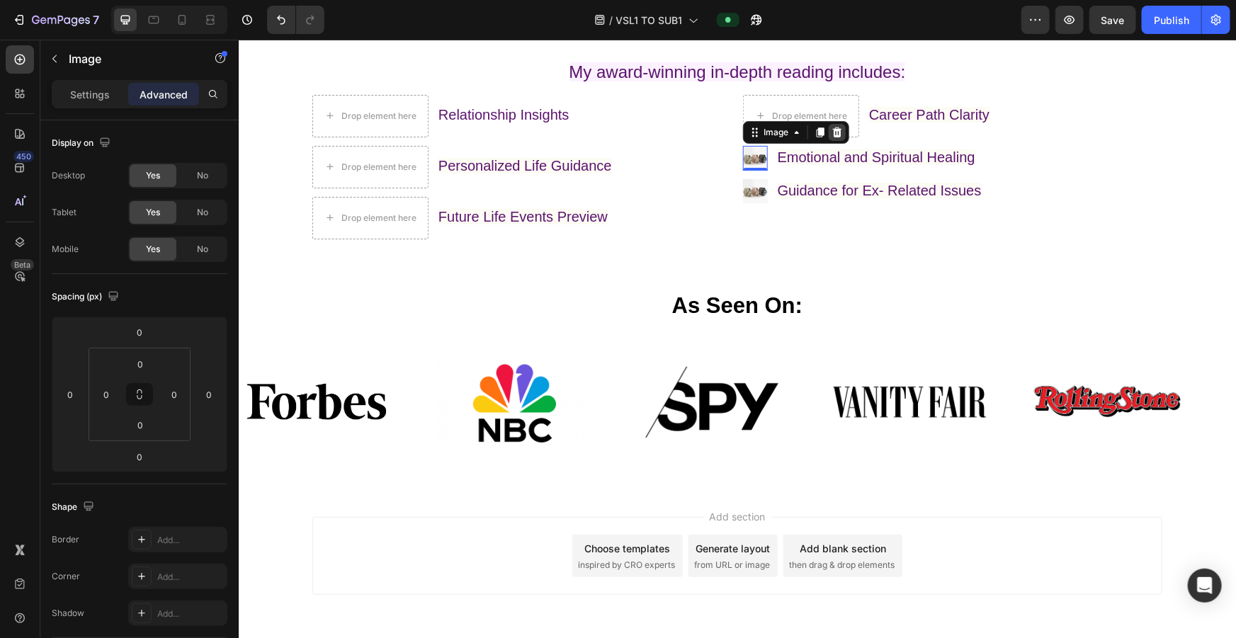
click at [510, 136] on icon at bounding box center [836, 132] width 9 height 10
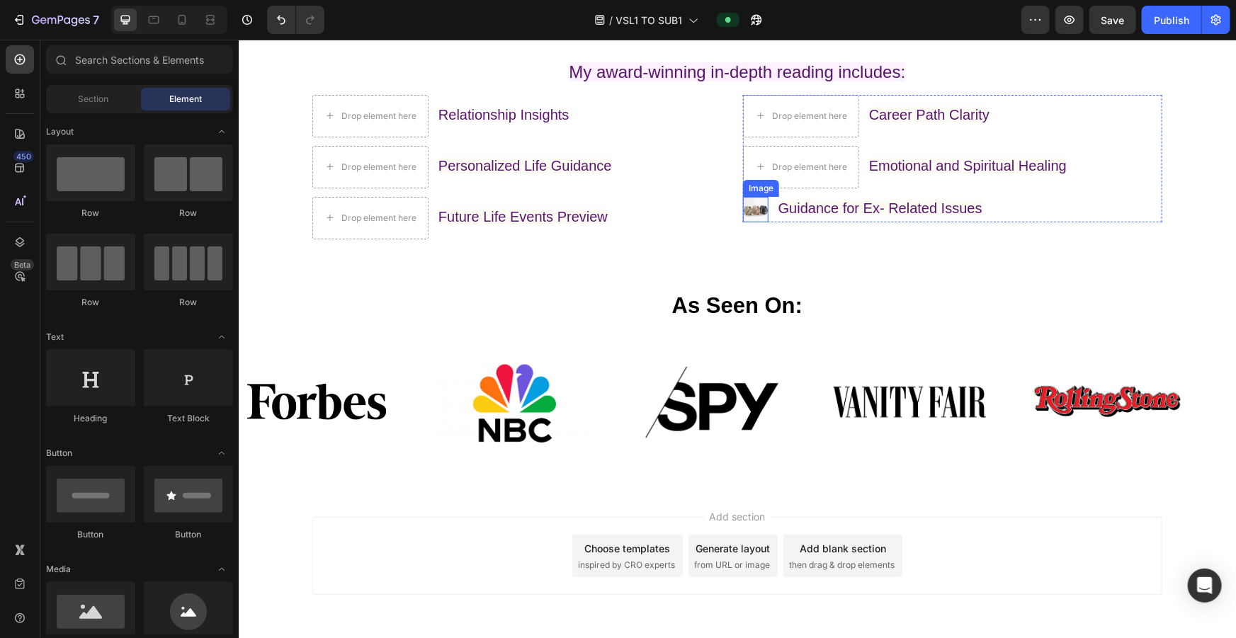
click at [510, 205] on img at bounding box center [755, 209] width 26 height 26
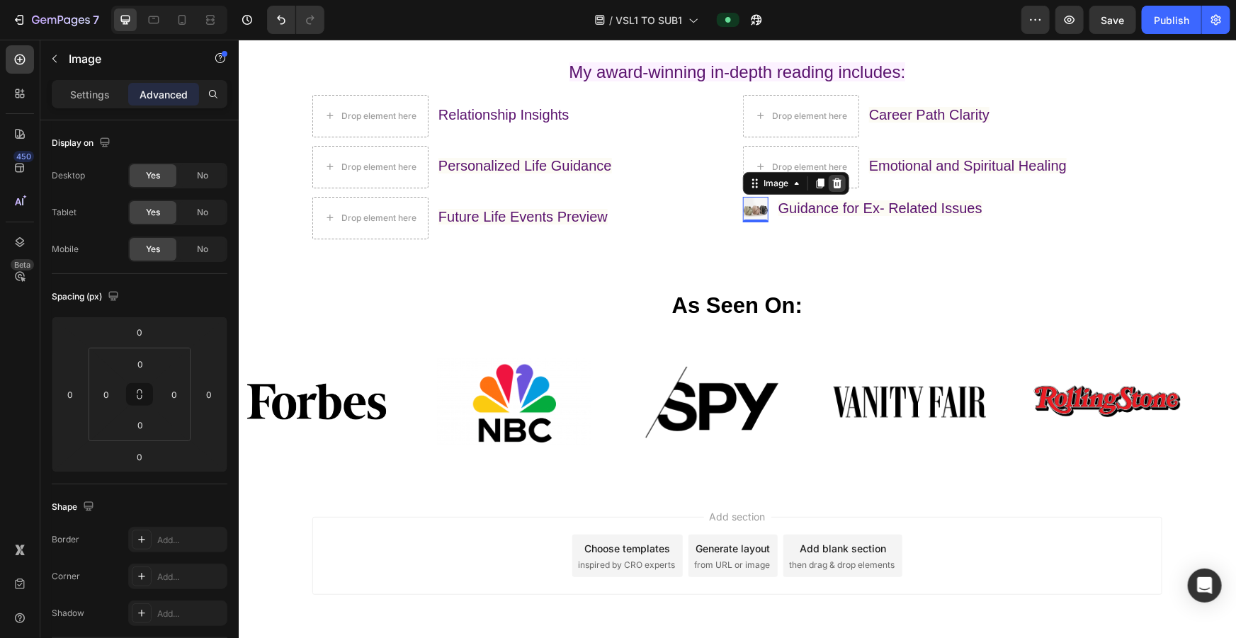
click at [510, 182] on icon at bounding box center [836, 183] width 9 height 10
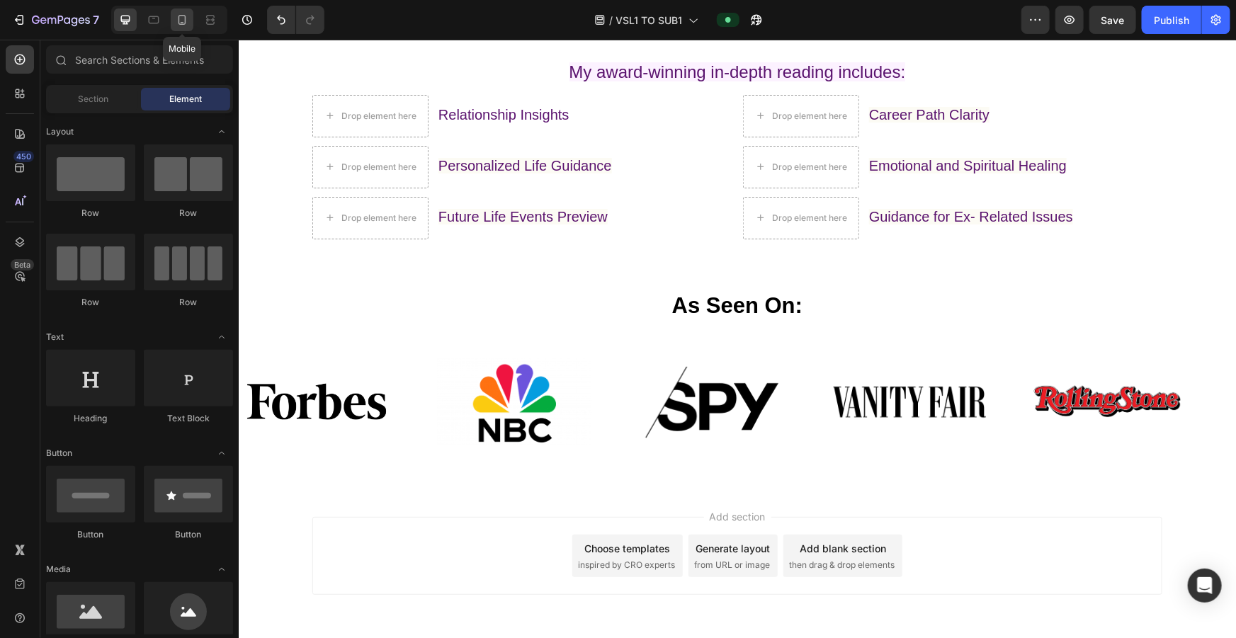
click at [186, 23] on icon at bounding box center [182, 20] width 14 height 14
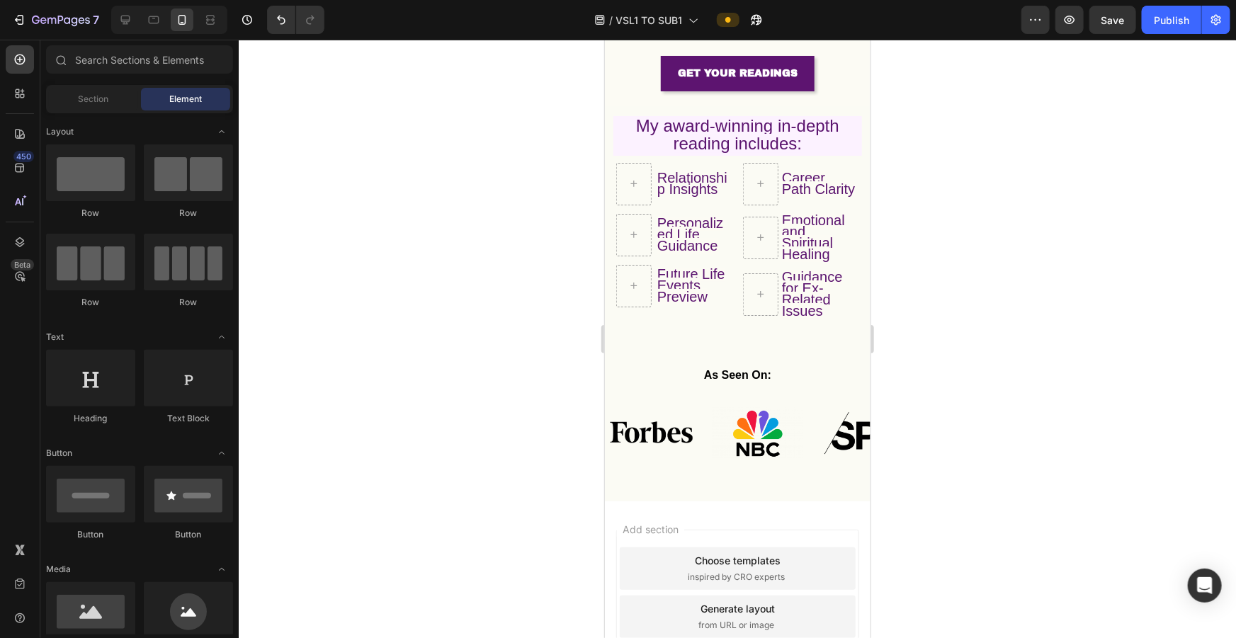
scroll to position [385, 0]
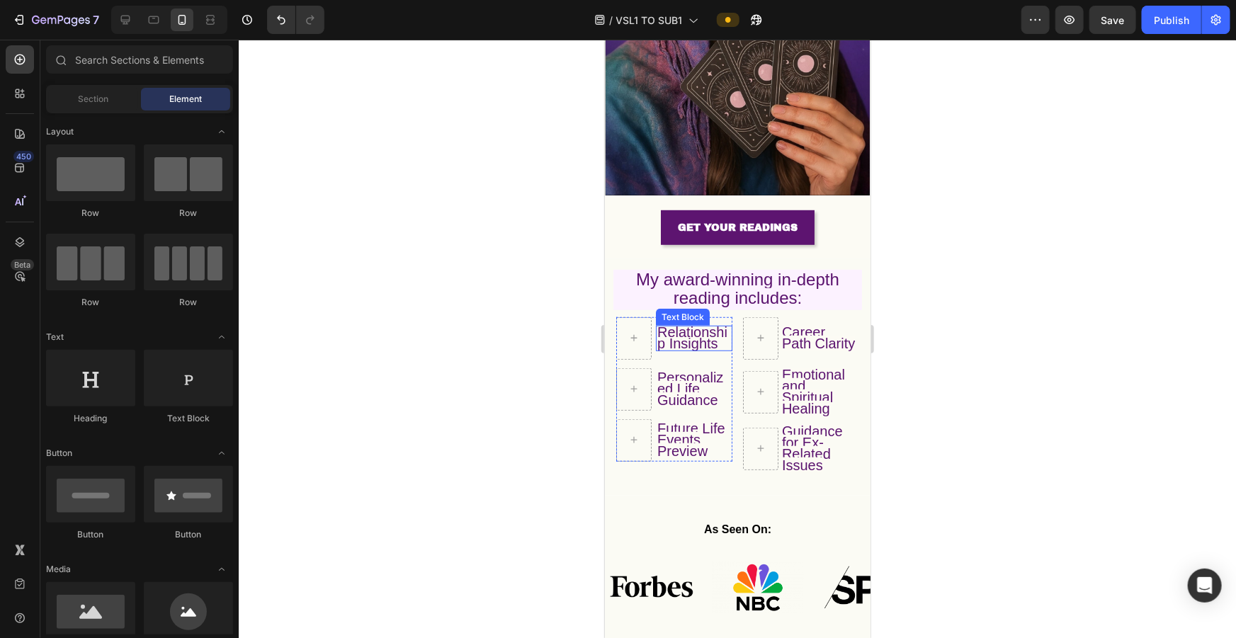
click at [510, 283] on span "Relationship Insights" at bounding box center [692, 337] width 70 height 27
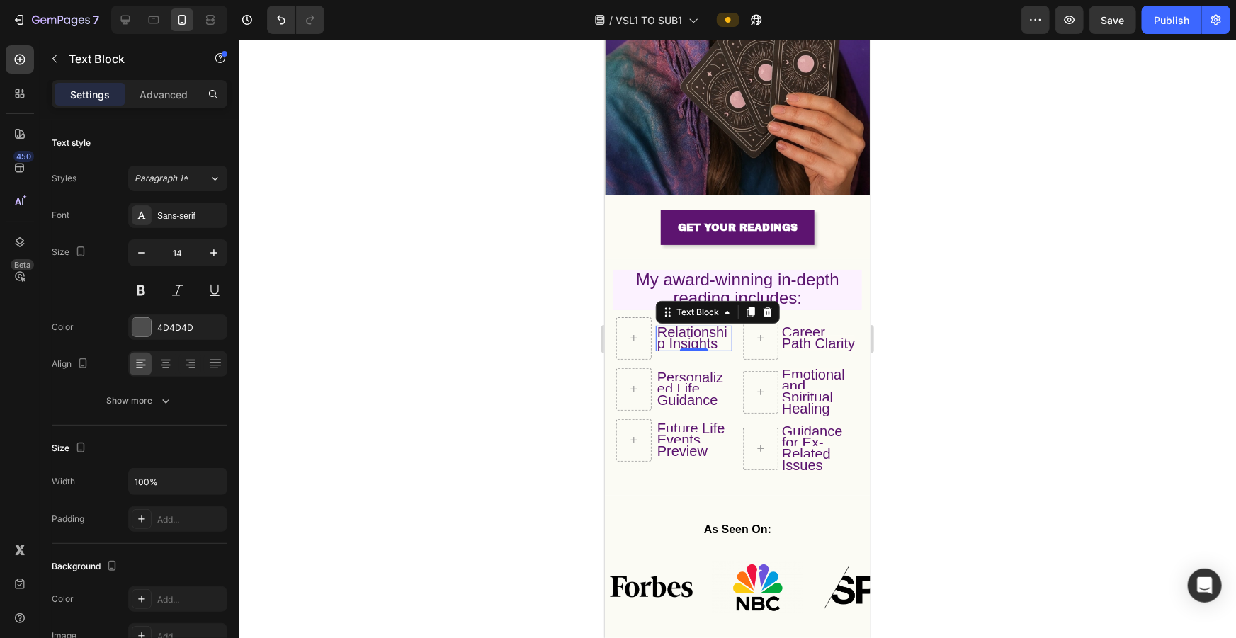
click at [510, 283] on span "Relationship Insights" at bounding box center [692, 337] width 70 height 27
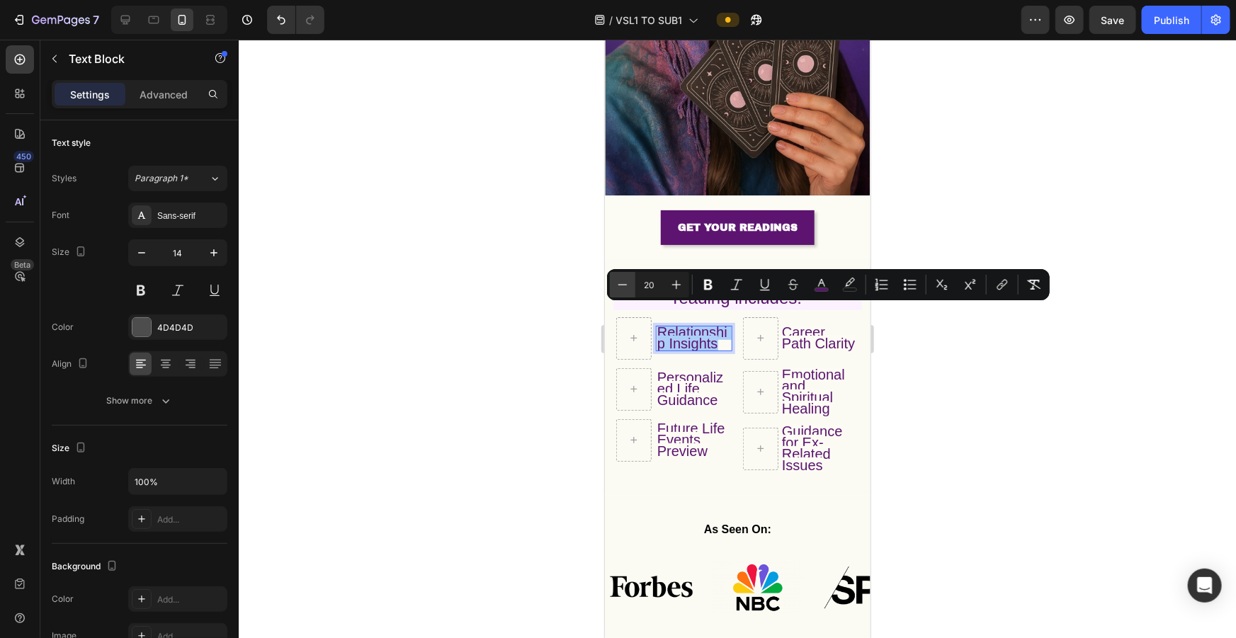
click at [510, 283] on button "Minus" at bounding box center [623, 285] width 26 height 26
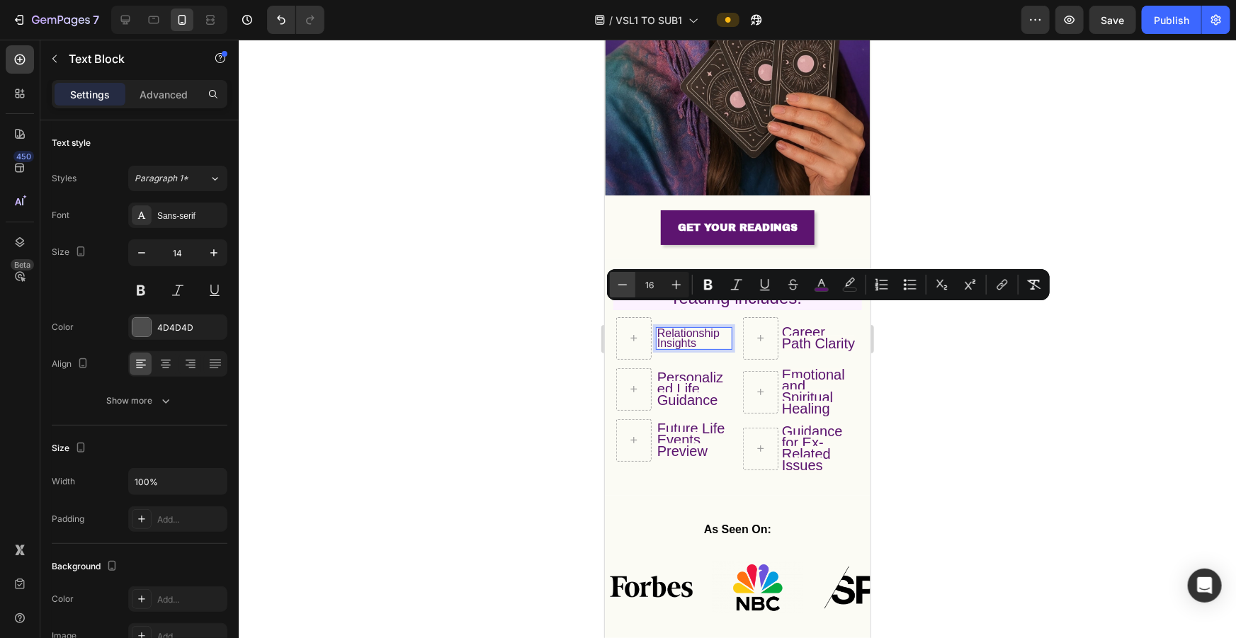
type input "15"
click at [510, 283] on span "Personalized Life Guidance" at bounding box center [690, 388] width 66 height 38
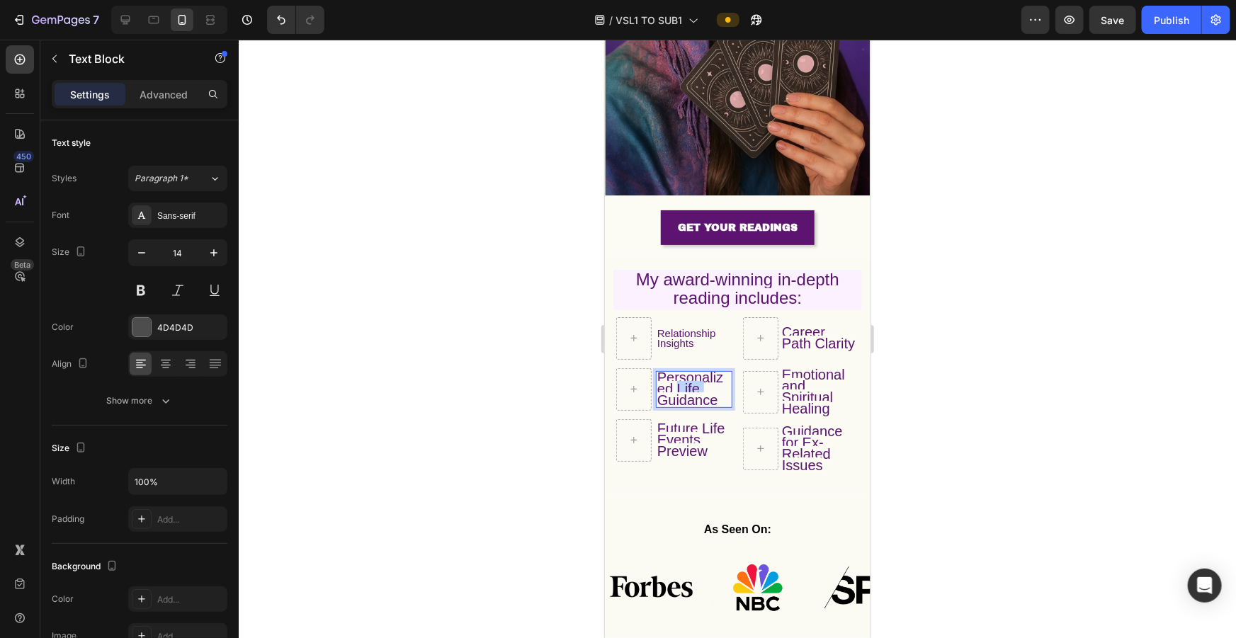
click at [510, 283] on span "Personalized Life Guidance" at bounding box center [690, 388] width 66 height 38
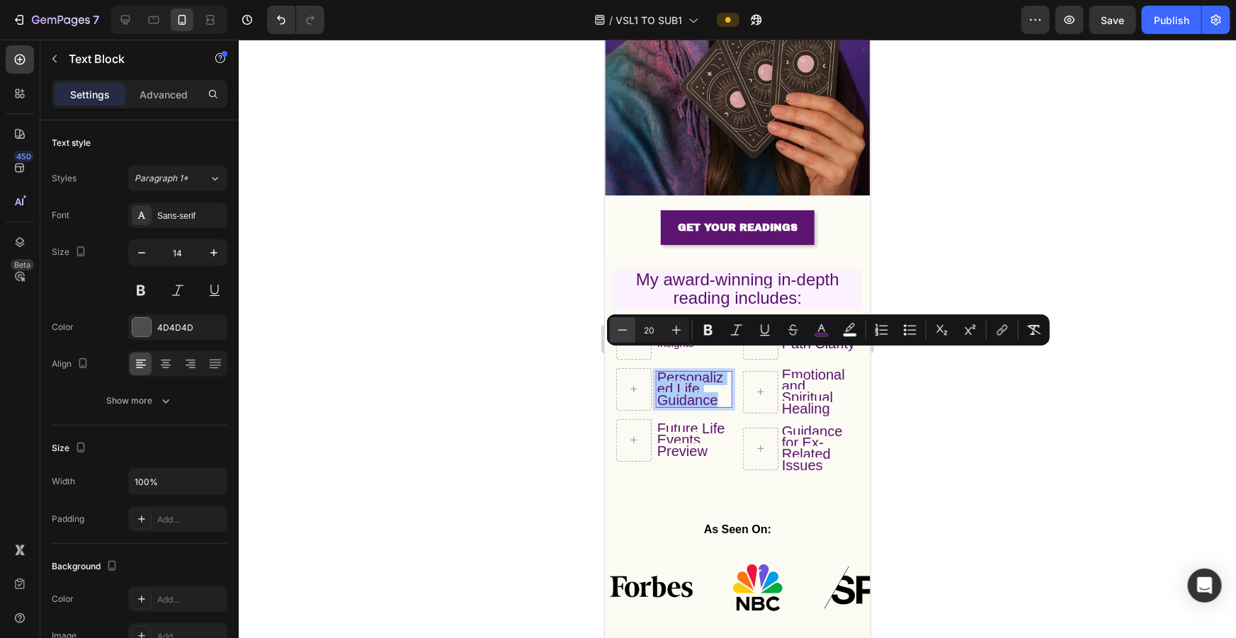
click at [510, 283] on button "Minus" at bounding box center [623, 330] width 26 height 26
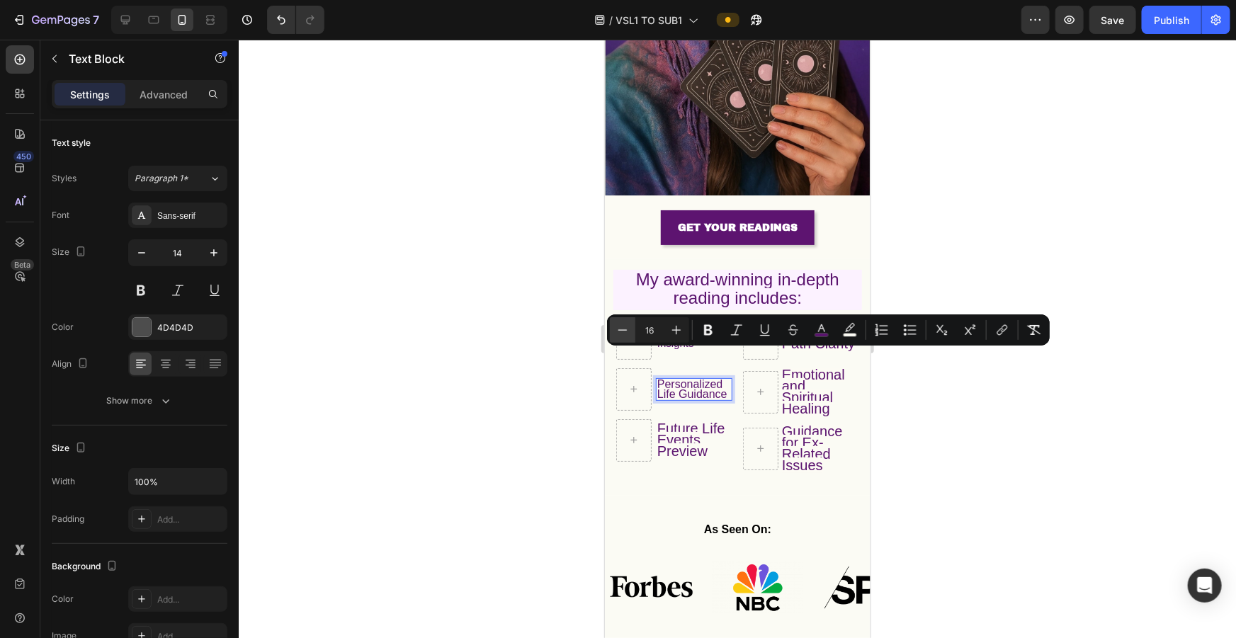
type input "15"
click at [510, 283] on span "Future Life Events Preview" at bounding box center [691, 439] width 68 height 38
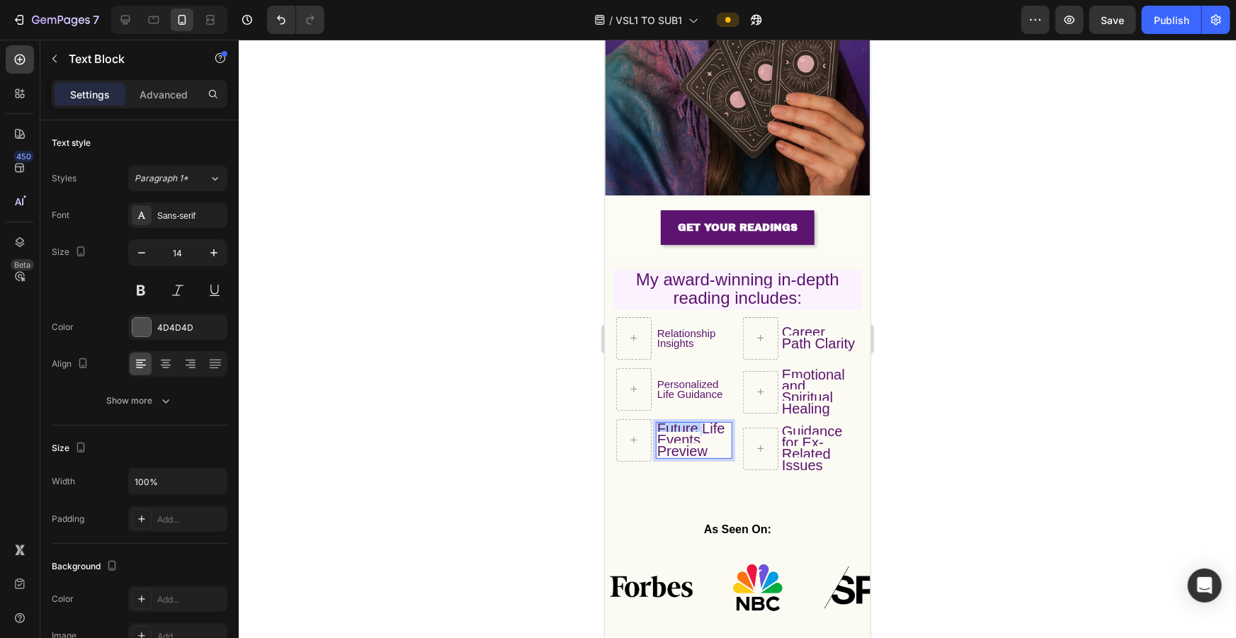
click at [510, 283] on span "Future Life Events Preview" at bounding box center [691, 439] width 68 height 38
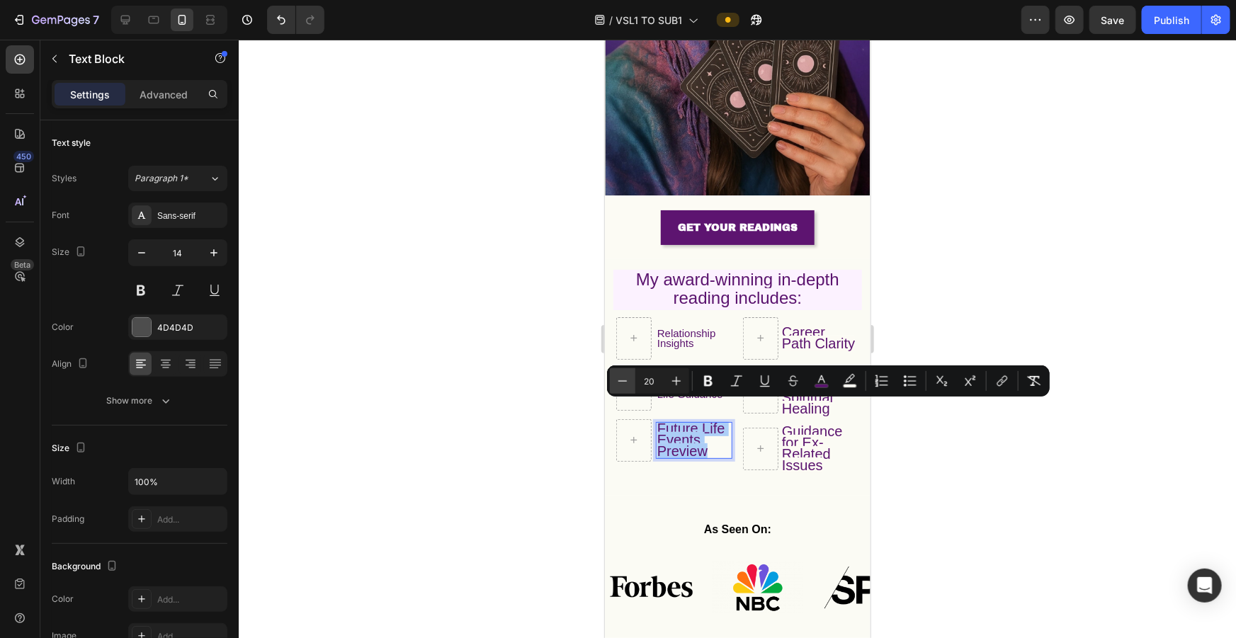
click at [510, 283] on button "Minus" at bounding box center [623, 381] width 26 height 26
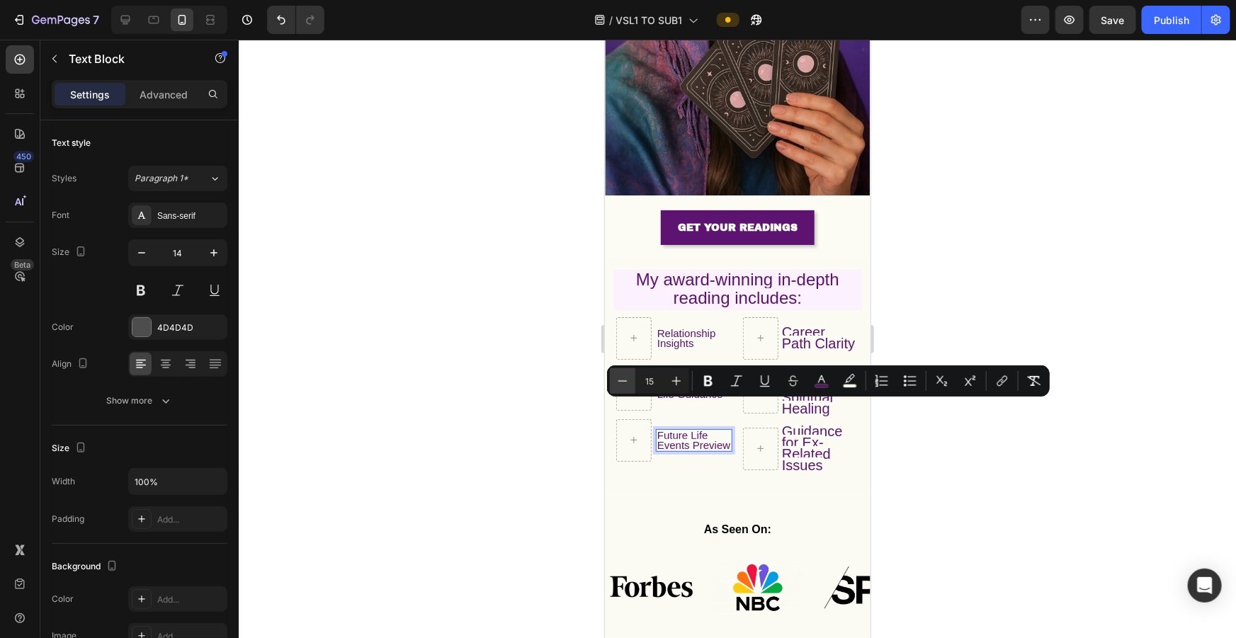
click at [510, 283] on button "Minus" at bounding box center [623, 381] width 26 height 26
click at [510, 283] on icon "Editor contextual toolbar" at bounding box center [677, 381] width 14 height 14
type input "15"
click at [510, 283] on span "Career Path Clarity" at bounding box center [817, 337] width 73 height 27
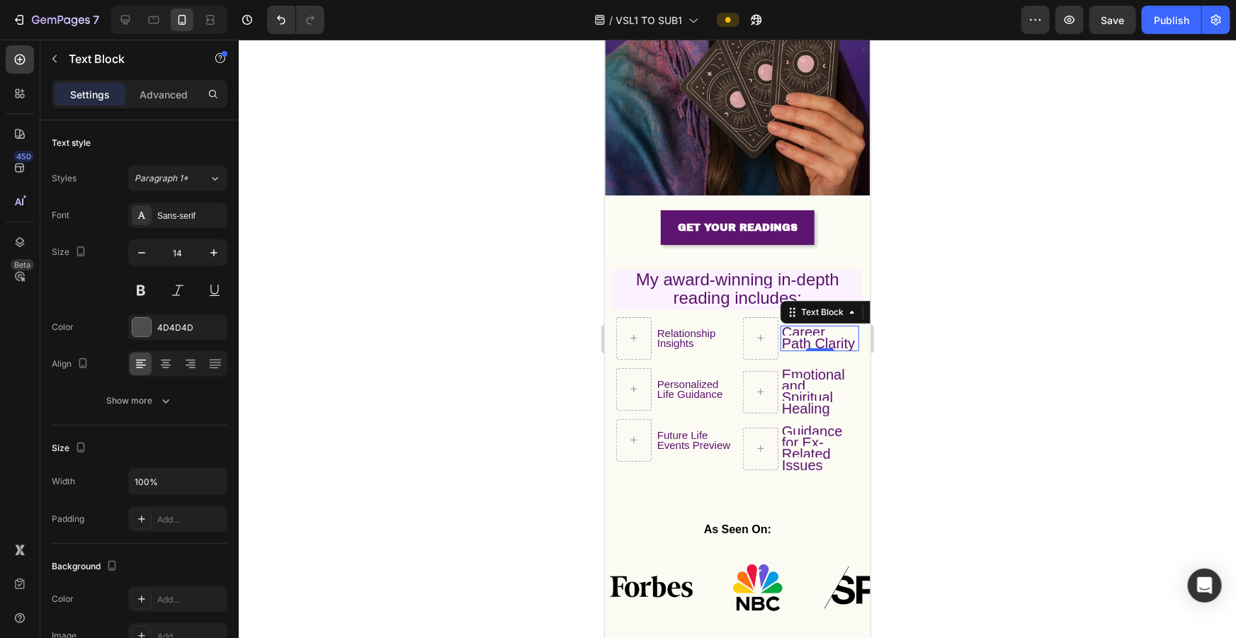
click at [510, 283] on span "Career Path Clarity" at bounding box center [817, 337] width 73 height 27
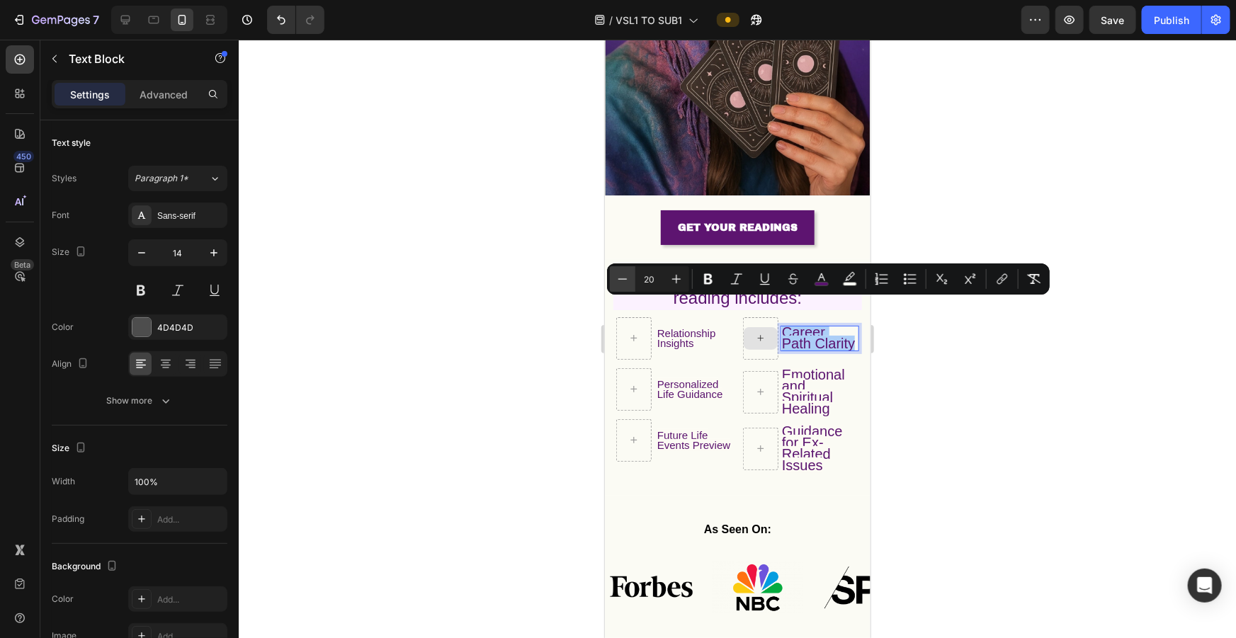
click at [510, 282] on icon "Editor contextual toolbar" at bounding box center [623, 279] width 14 height 14
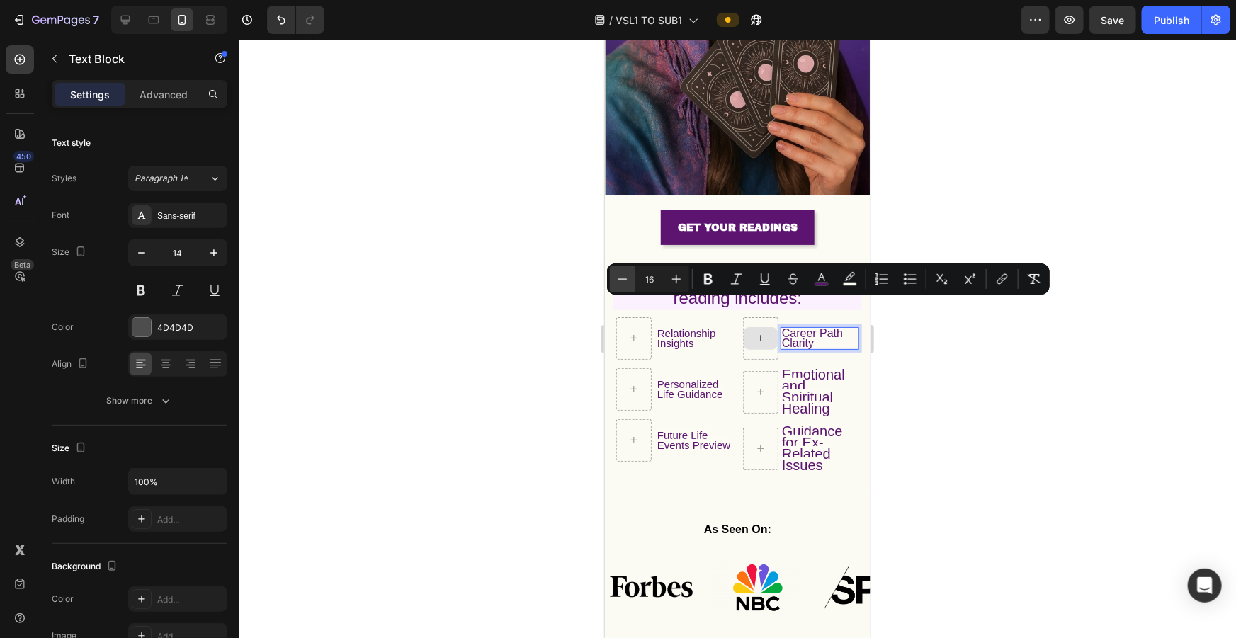
type input "15"
click at [510, 283] on span "Emotional and Spiritual Healing" at bounding box center [812, 391] width 63 height 50
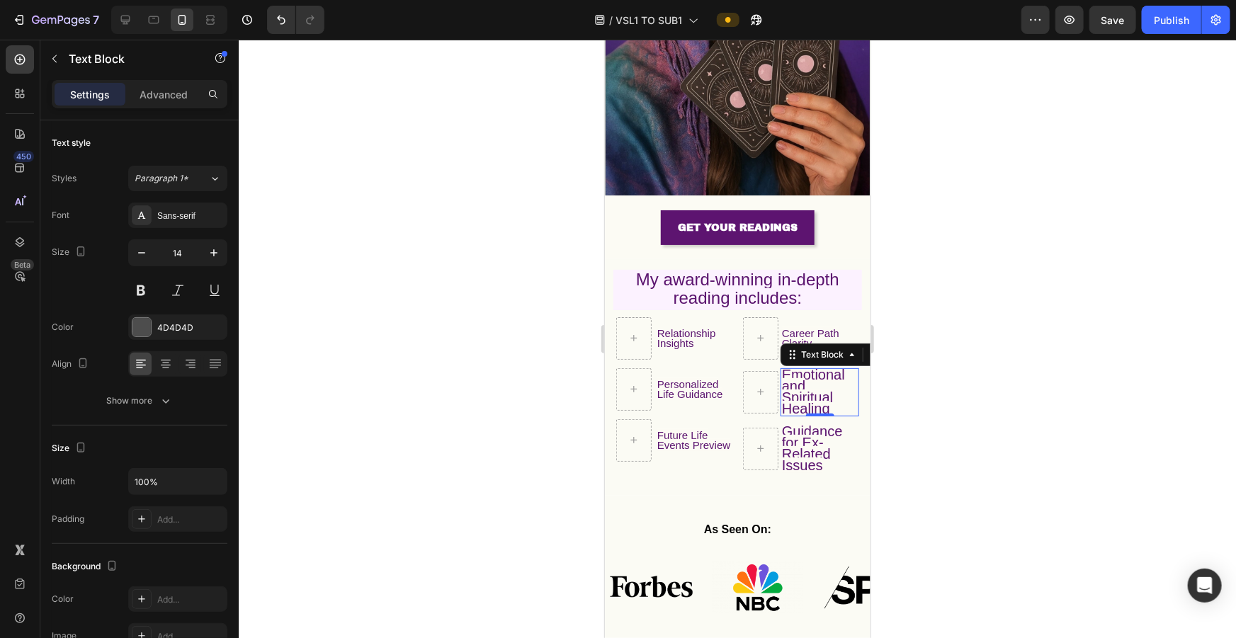
click at [510, 283] on span "Emotional and Spiritual Healing" at bounding box center [812, 391] width 63 height 50
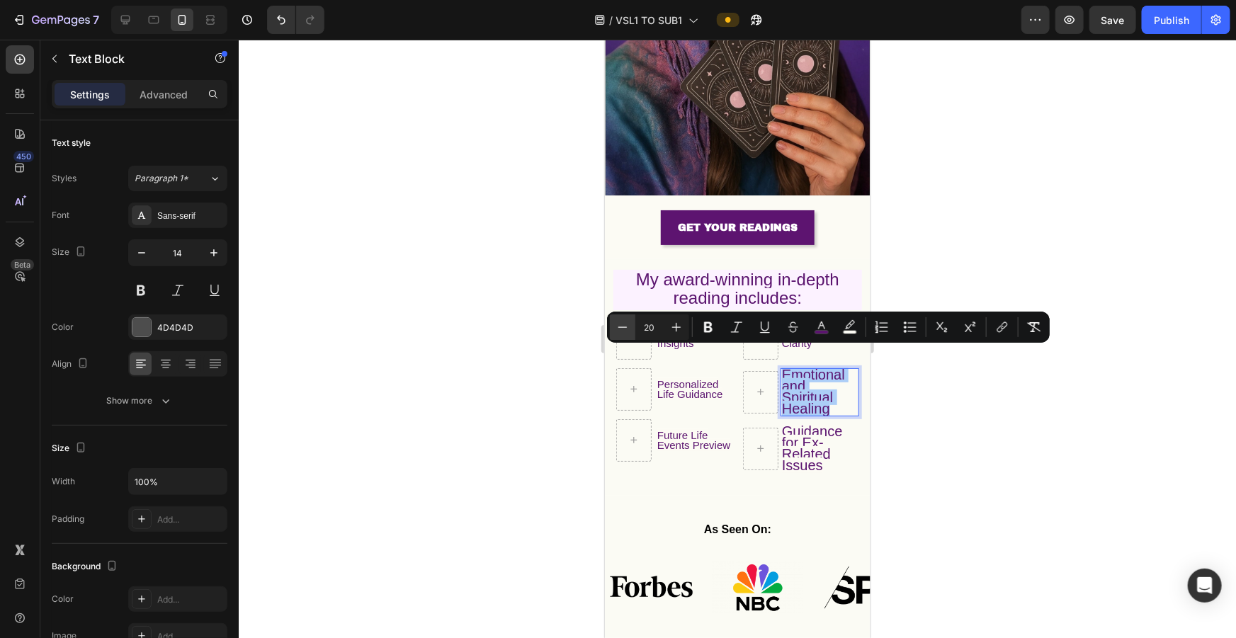
click at [510, 283] on button "Minus" at bounding box center [623, 328] width 26 height 26
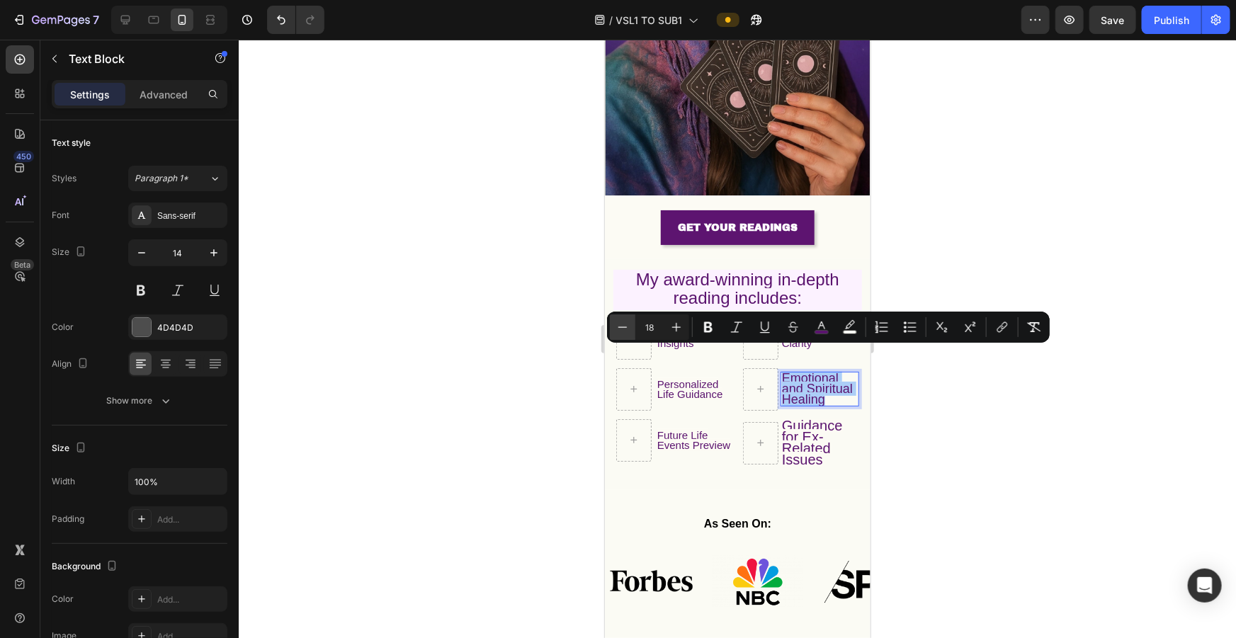
click at [510, 283] on button "Minus" at bounding box center [623, 328] width 26 height 26
type input "15"
click at [510, 283] on span "Guidance for Ex- Related Issues" at bounding box center [811, 442] width 61 height 50
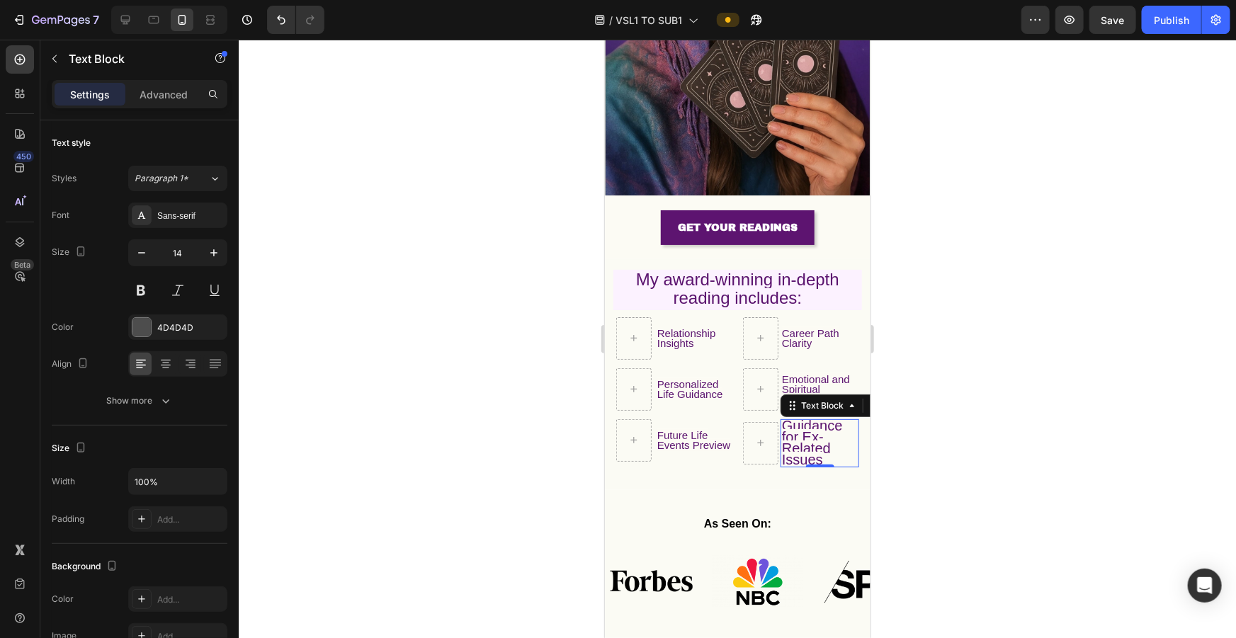
click at [510, 283] on span "Guidance for Ex- Related Issues" at bounding box center [811, 442] width 61 height 50
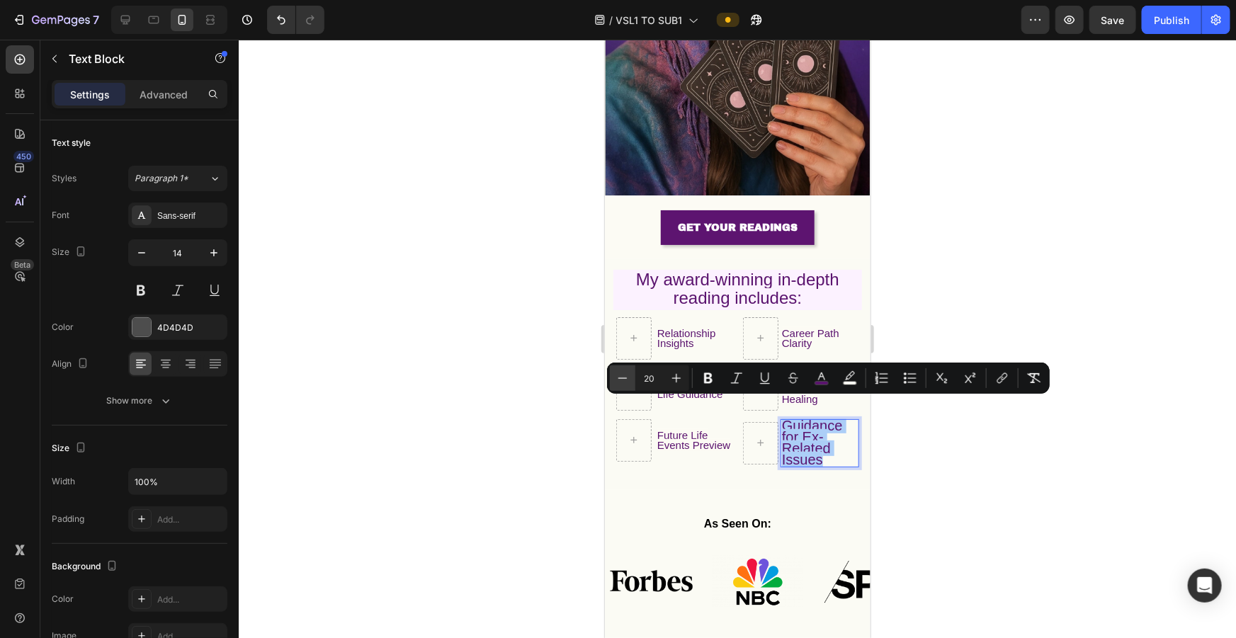
click at [510, 283] on icon "Editor contextual toolbar" at bounding box center [623, 378] width 14 height 14
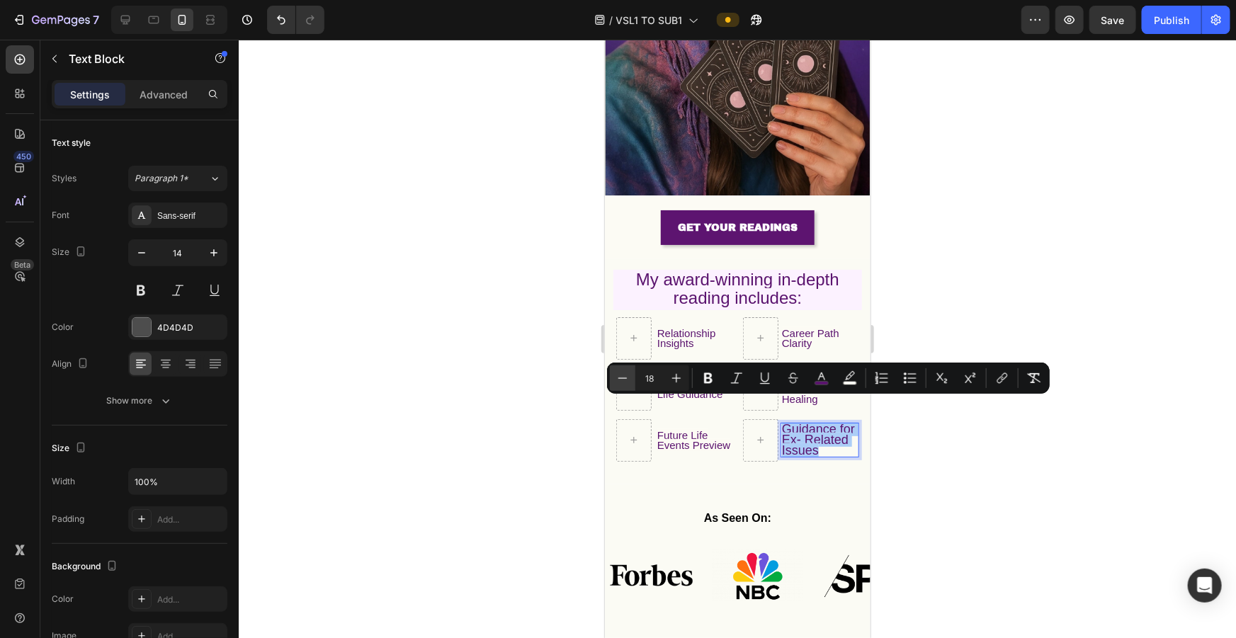
click at [510, 283] on icon "Editor contextual toolbar" at bounding box center [623, 378] width 14 height 14
type input "15"
click at [510, 283] on div "As Seen On: Text Block Image Image Image Image Image Image Image Image Image Im…" at bounding box center [737, 564] width 266 height 160
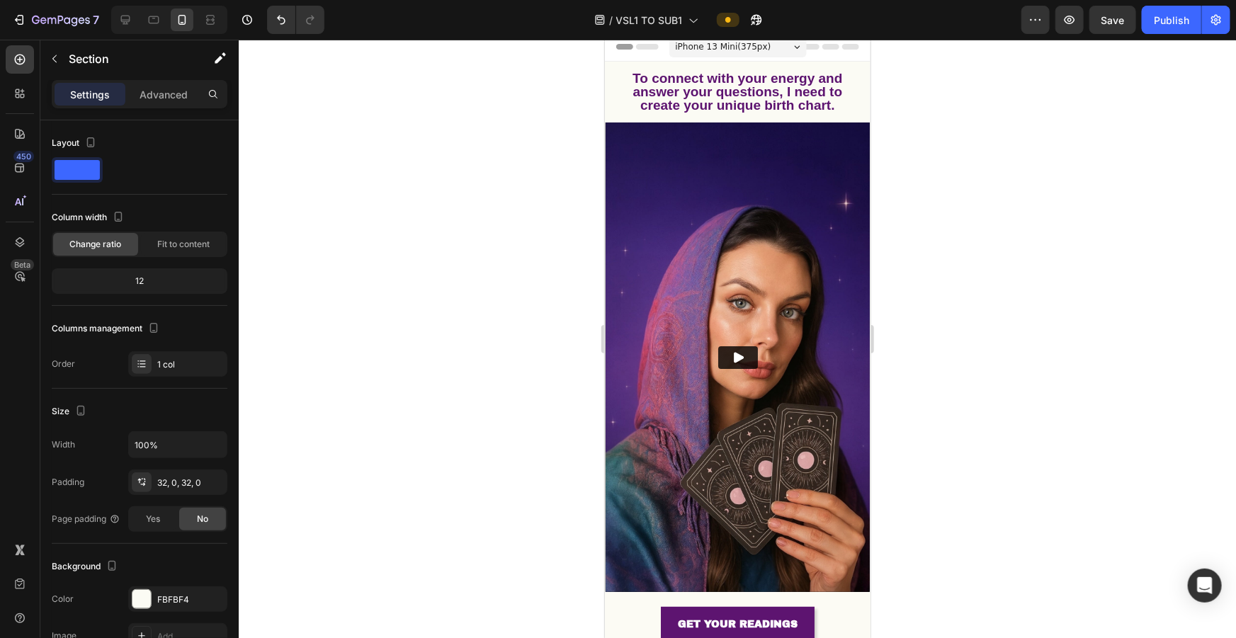
scroll to position [0, 0]
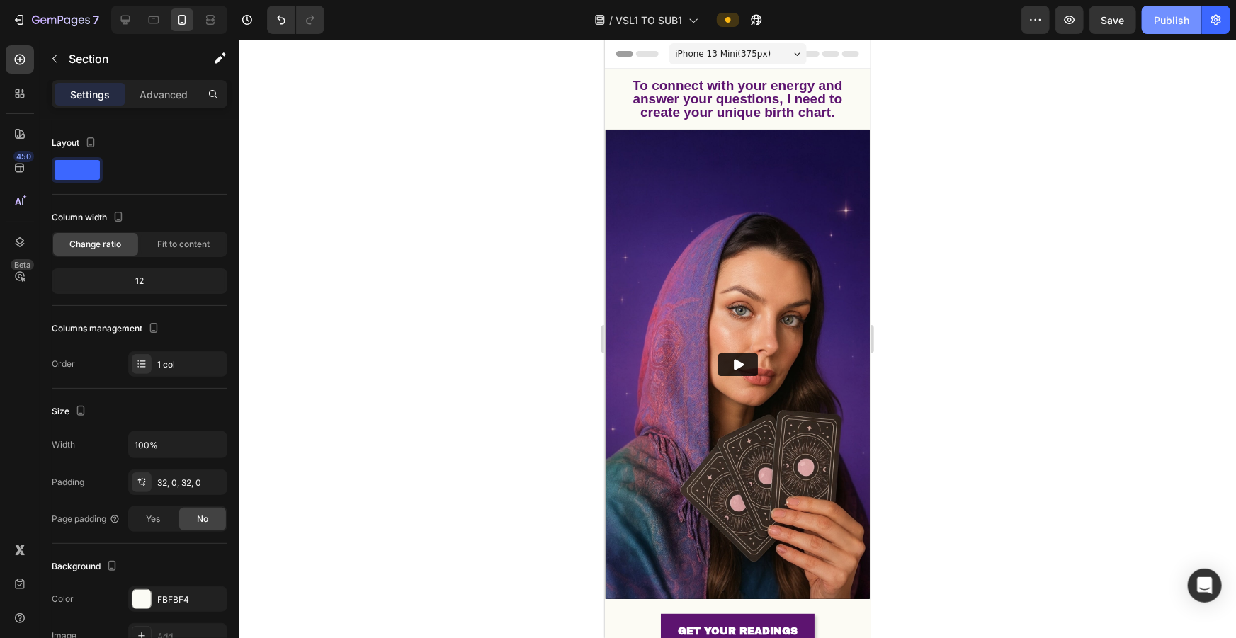
click at [510, 24] on div "Publish" at bounding box center [1171, 20] width 35 height 15
click at [126, 16] on icon at bounding box center [125, 20] width 9 height 9
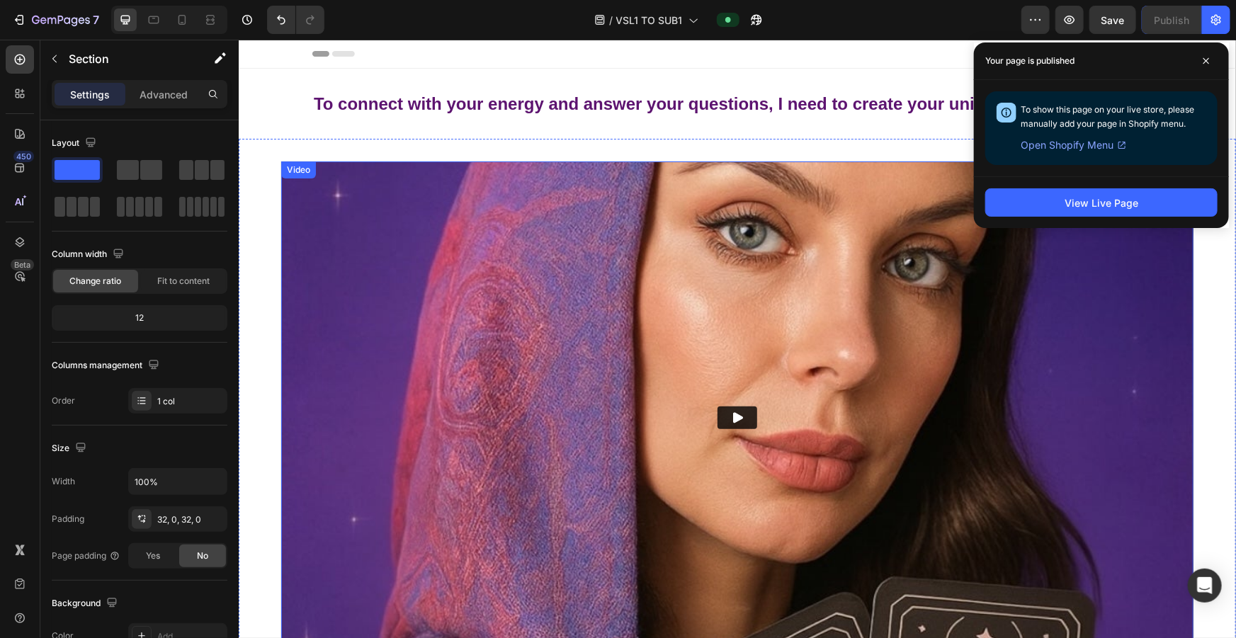
click at [384, 205] on img at bounding box center [737, 418] width 913 height 514
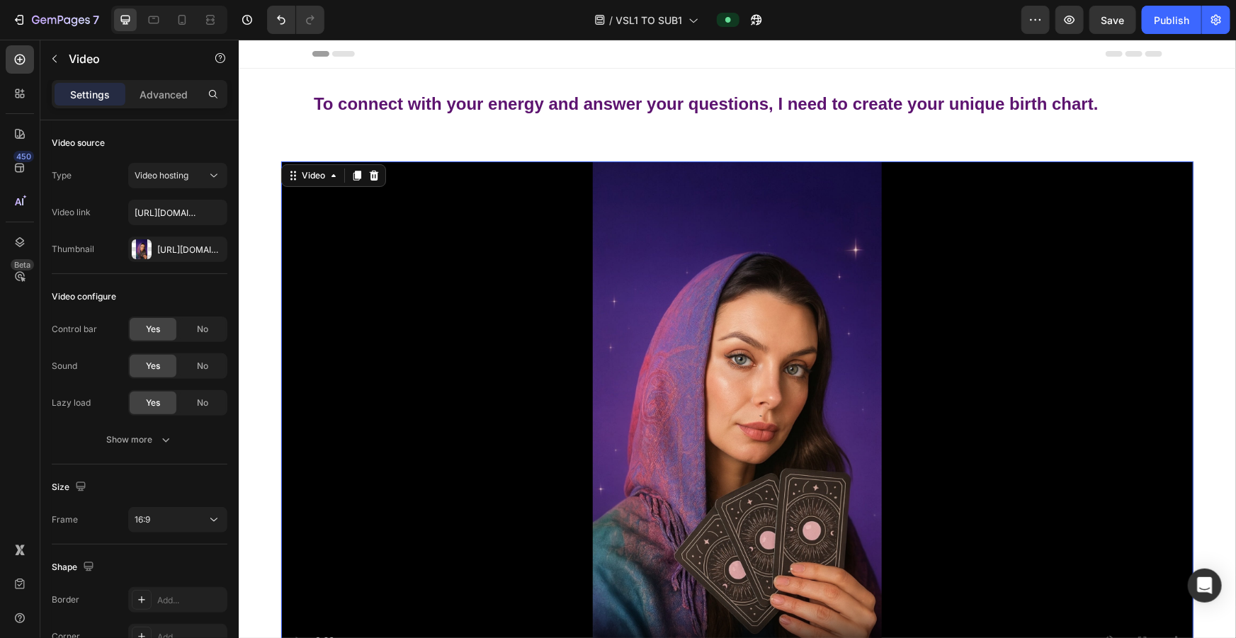
click at [306, 279] on video at bounding box center [737, 418] width 913 height 514
click at [288, 133] on div "To connect with your energy and answer your questions, I need to create your un…" at bounding box center [737, 103] width 998 height 70
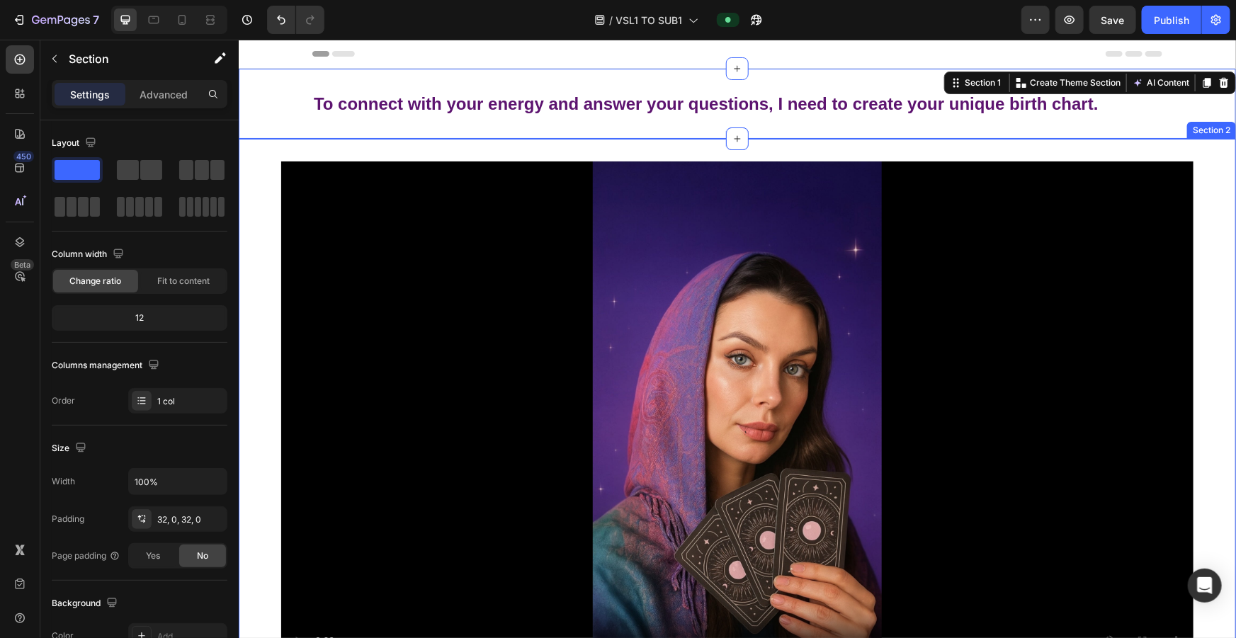
click at [266, 179] on div "Video Section 2" at bounding box center [737, 417] width 998 height 559
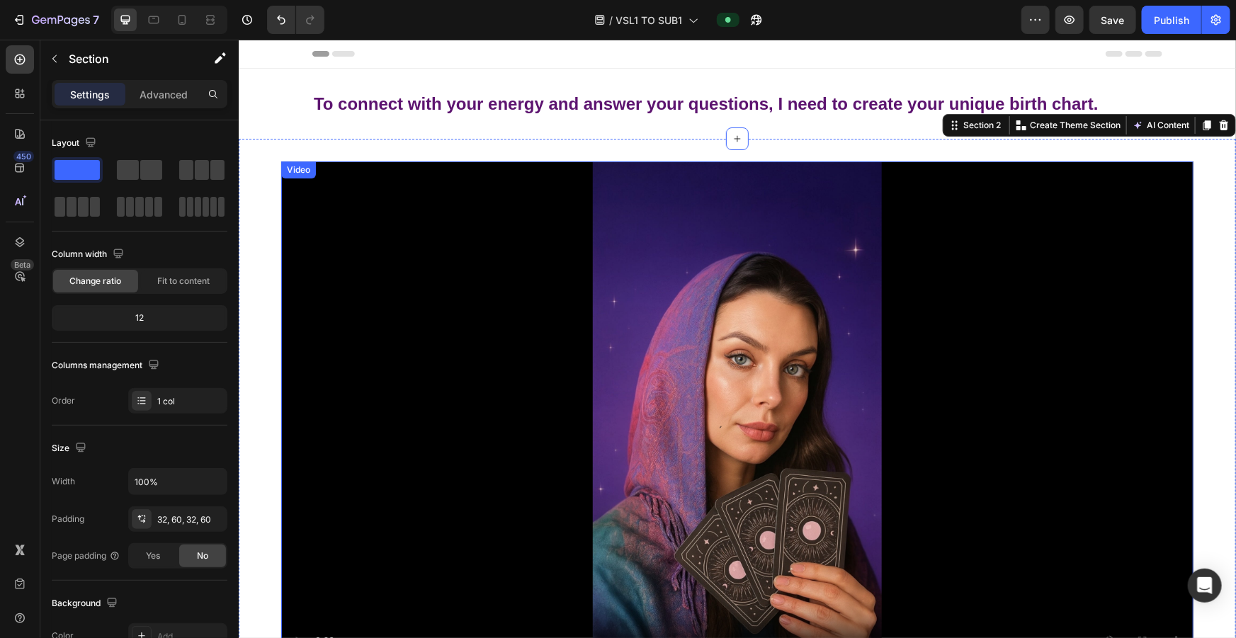
click at [303, 177] on div "Video" at bounding box center [298, 169] width 35 height 17
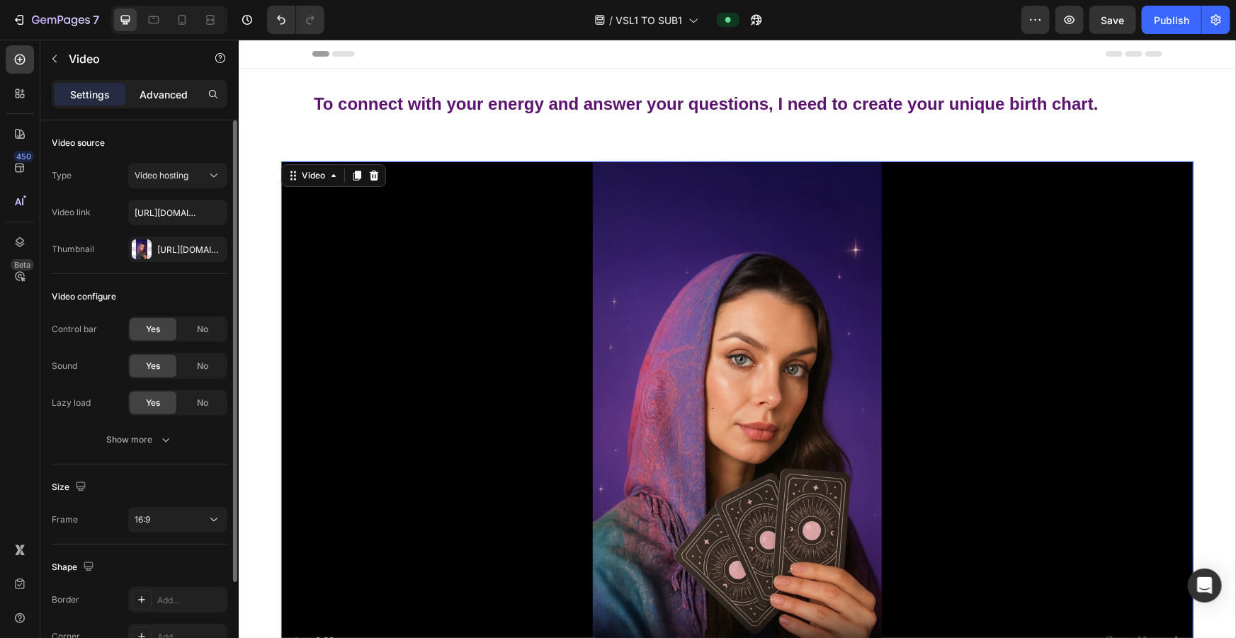
click at [159, 95] on p "Advanced" at bounding box center [164, 94] width 48 height 15
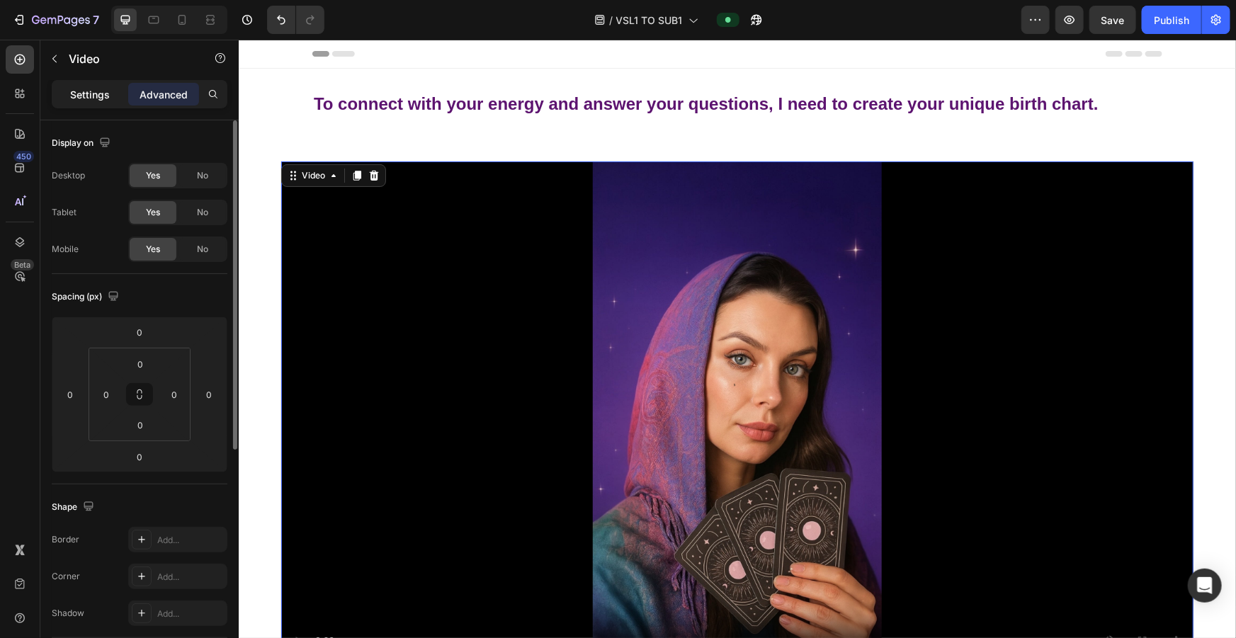
click at [113, 102] on div "Settings" at bounding box center [90, 94] width 71 height 23
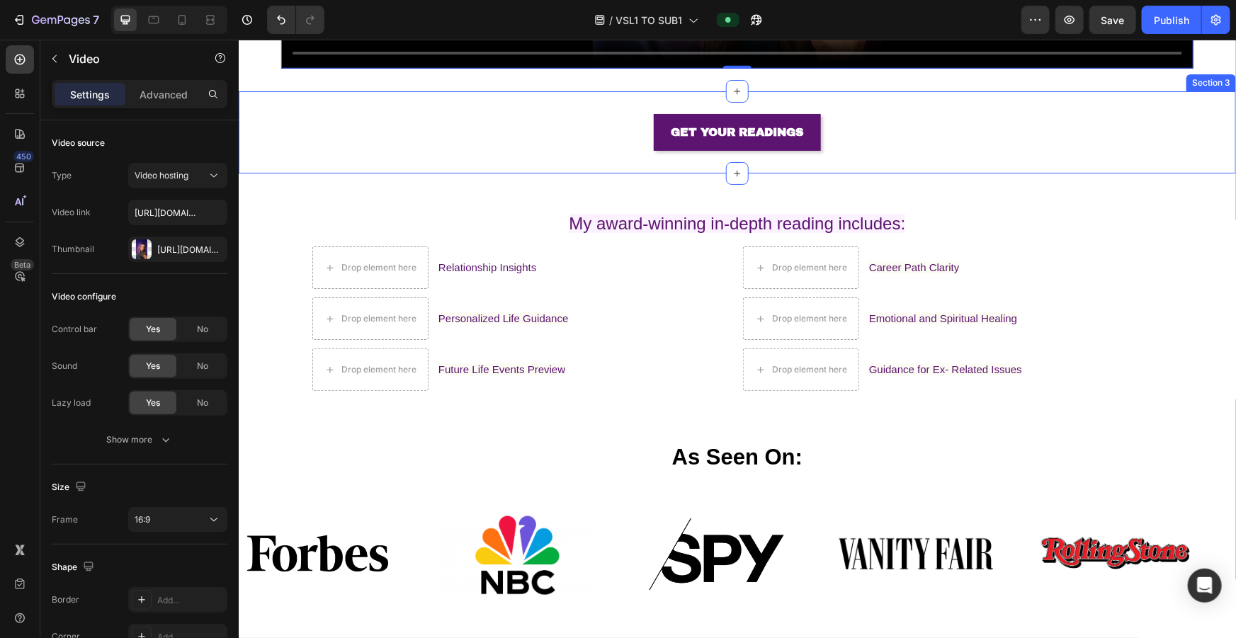
scroll to position [644, 0]
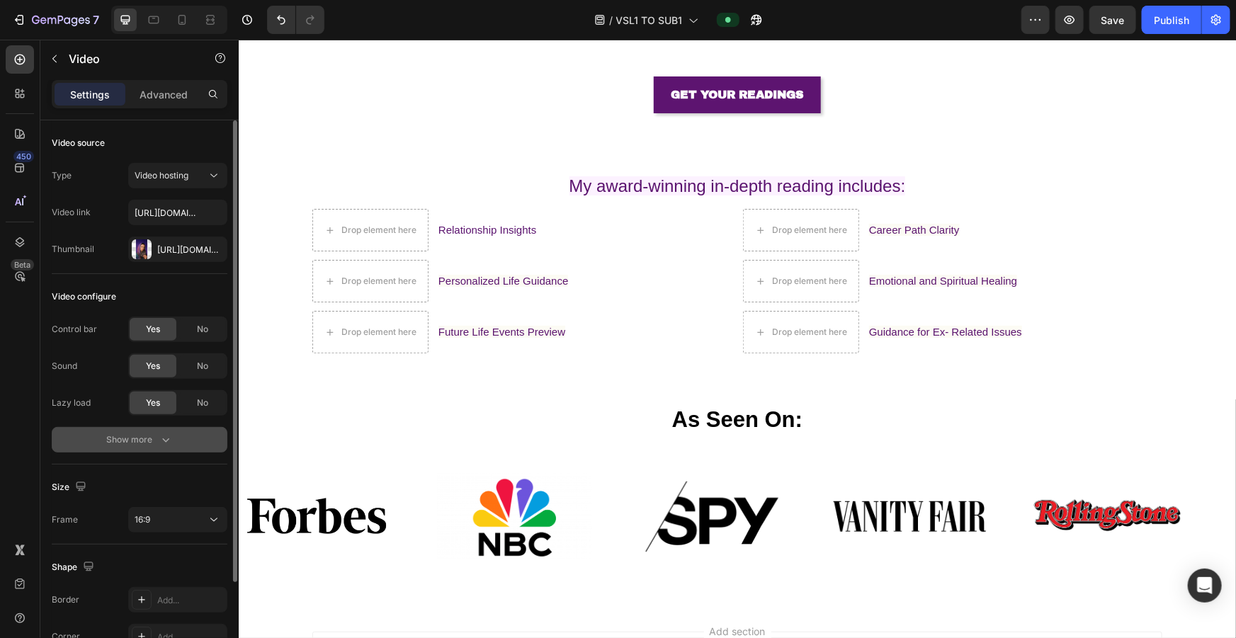
click at [175, 283] on button "Show more" at bounding box center [140, 440] width 176 height 26
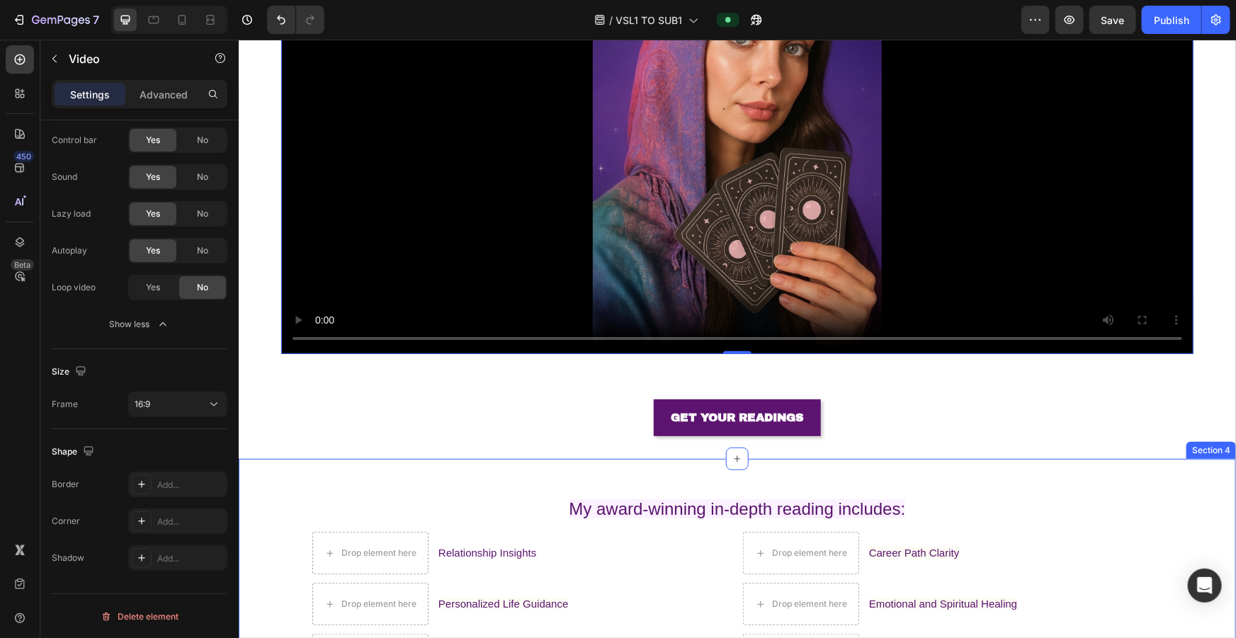
scroll to position [257, 0]
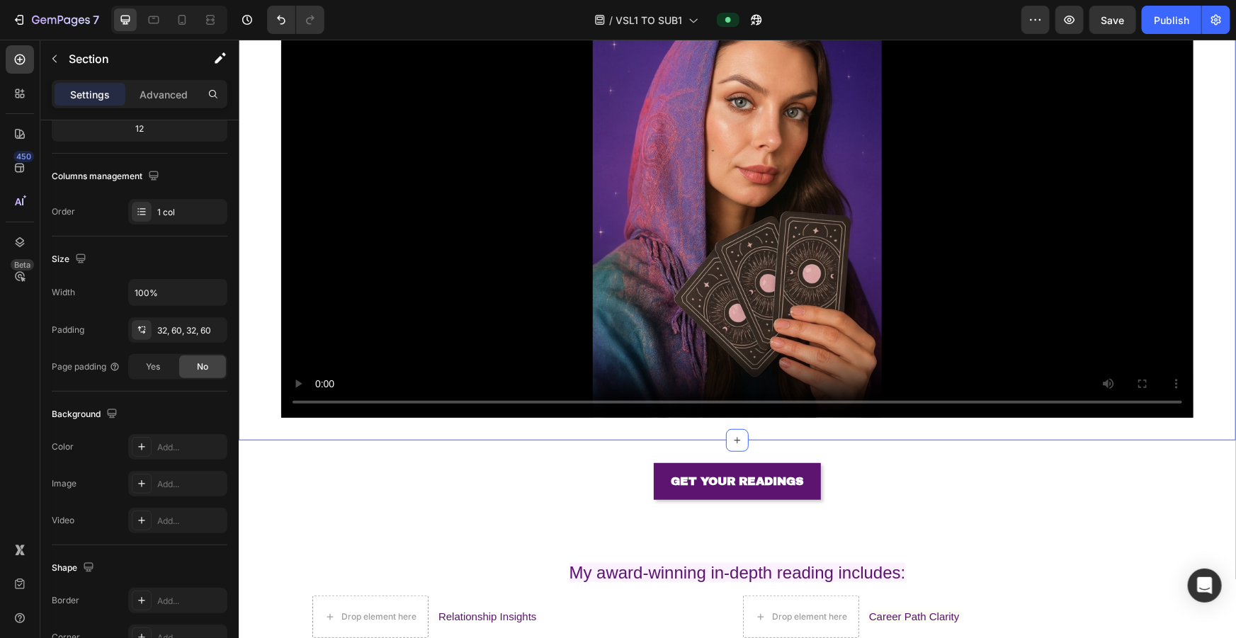
click at [247, 283] on div "Video Section 2 You can create reusable sections Create Theme Section AI Conten…" at bounding box center [737, 160] width 998 height 559
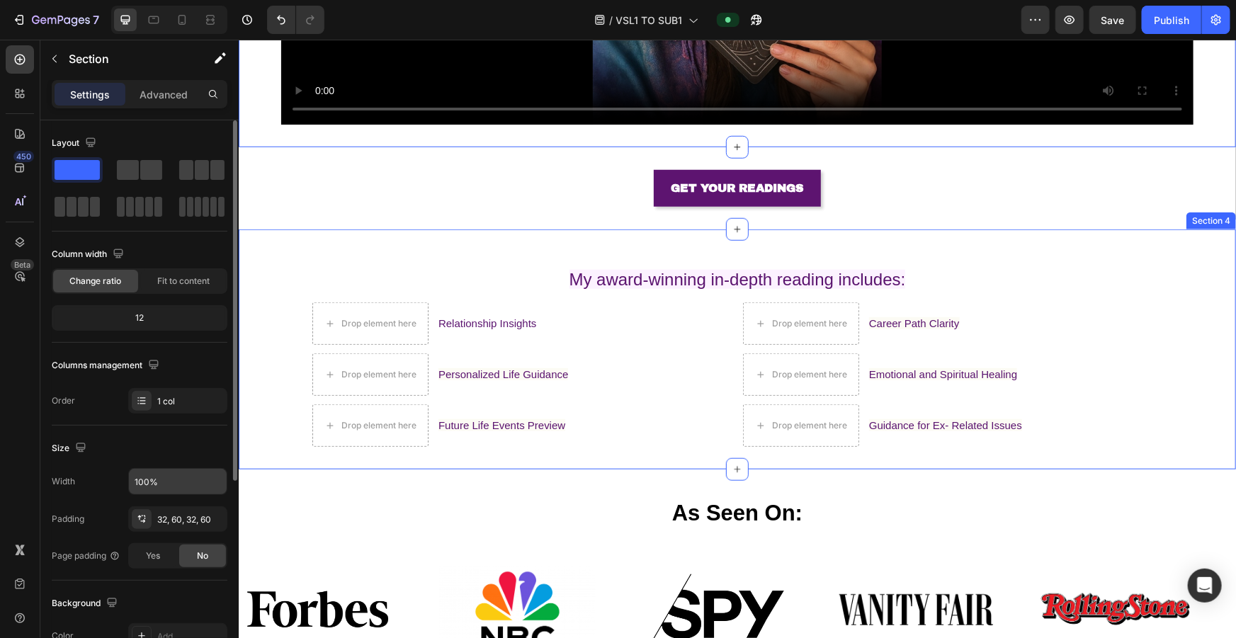
scroll to position [580, 0]
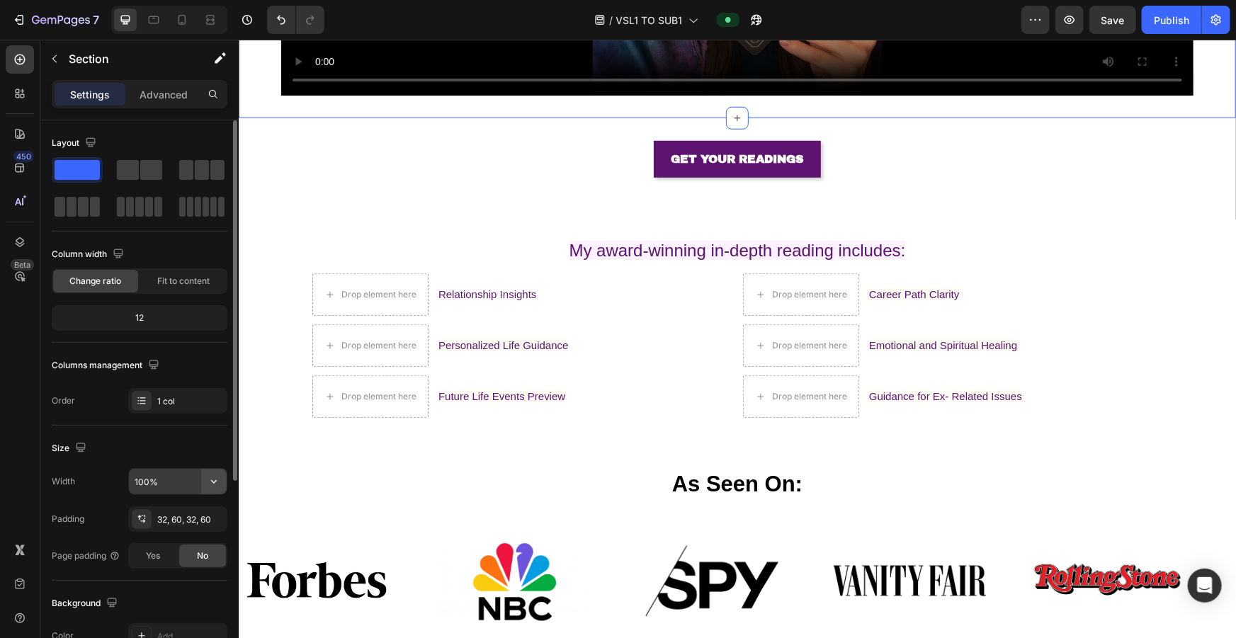
click at [214, 283] on icon "button" at bounding box center [214, 482] width 14 height 14
click at [110, 283] on div "Width 100%" at bounding box center [140, 481] width 176 height 27
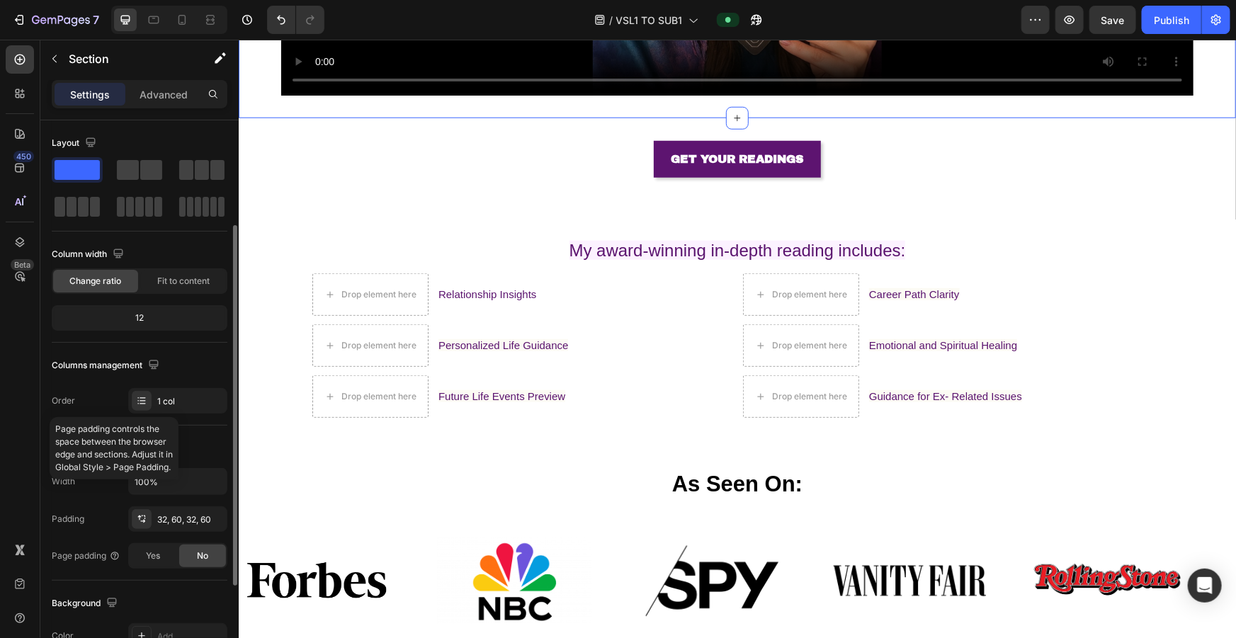
scroll to position [64, 0]
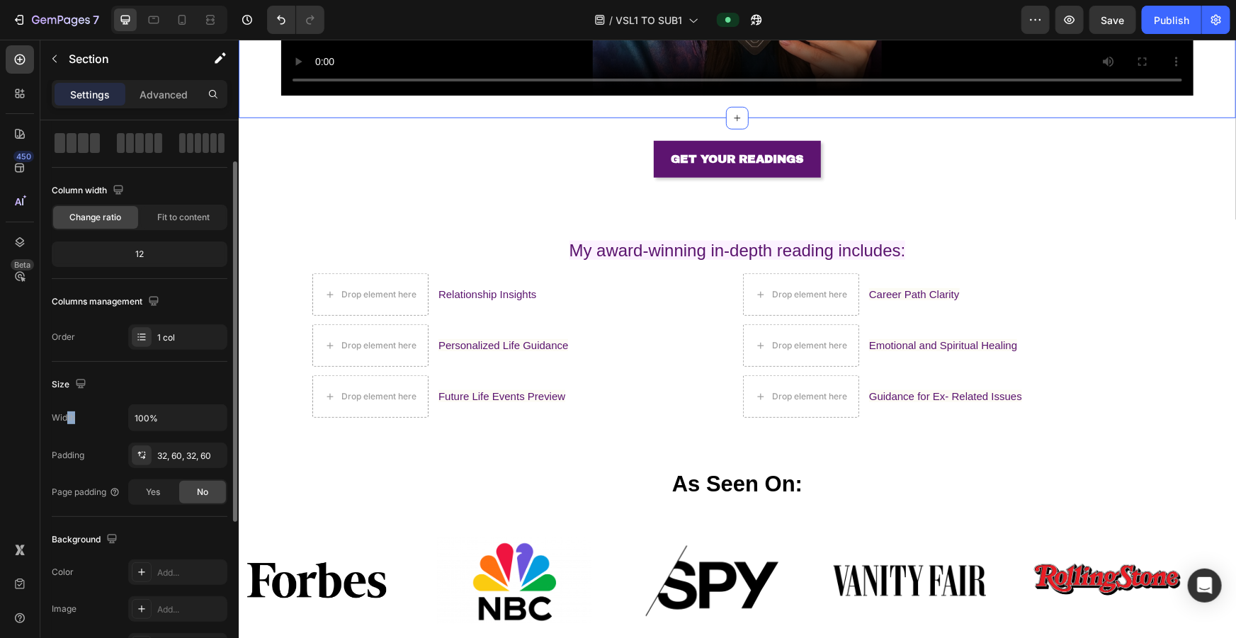
type textarea "th"
click at [89, 283] on div "Width 100%" at bounding box center [140, 418] width 176 height 27
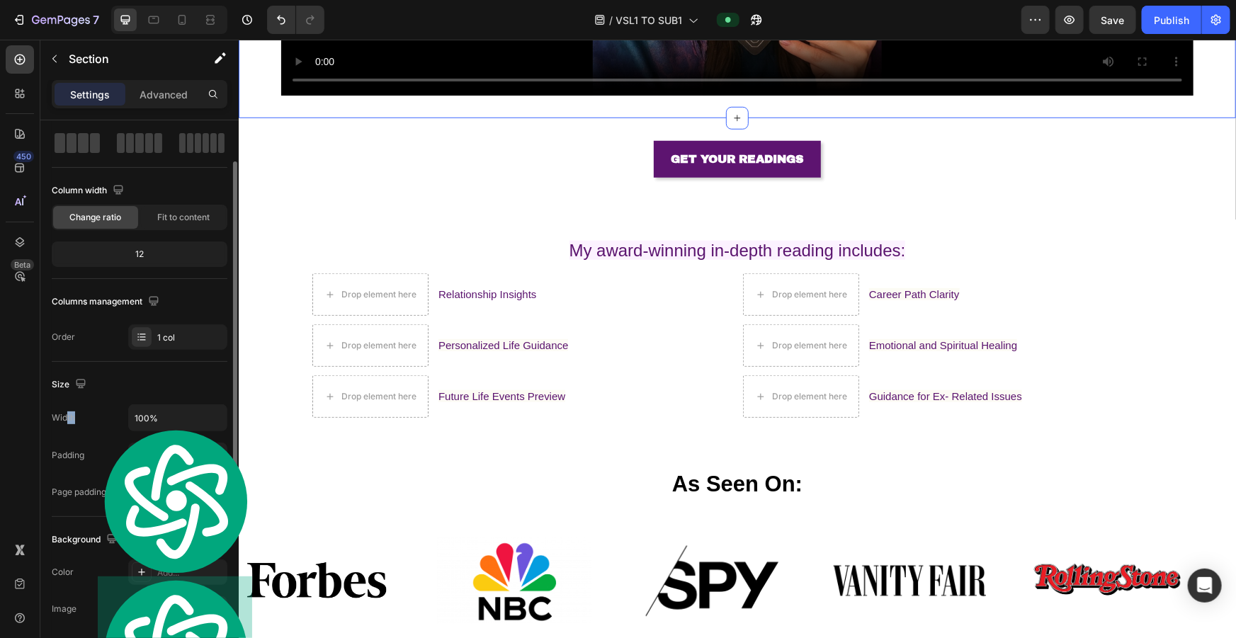
click at [98, 283] on div "Size Width 100% Padding 32, 60, 32, 60 Page padding Yes No" at bounding box center [140, 439] width 176 height 155
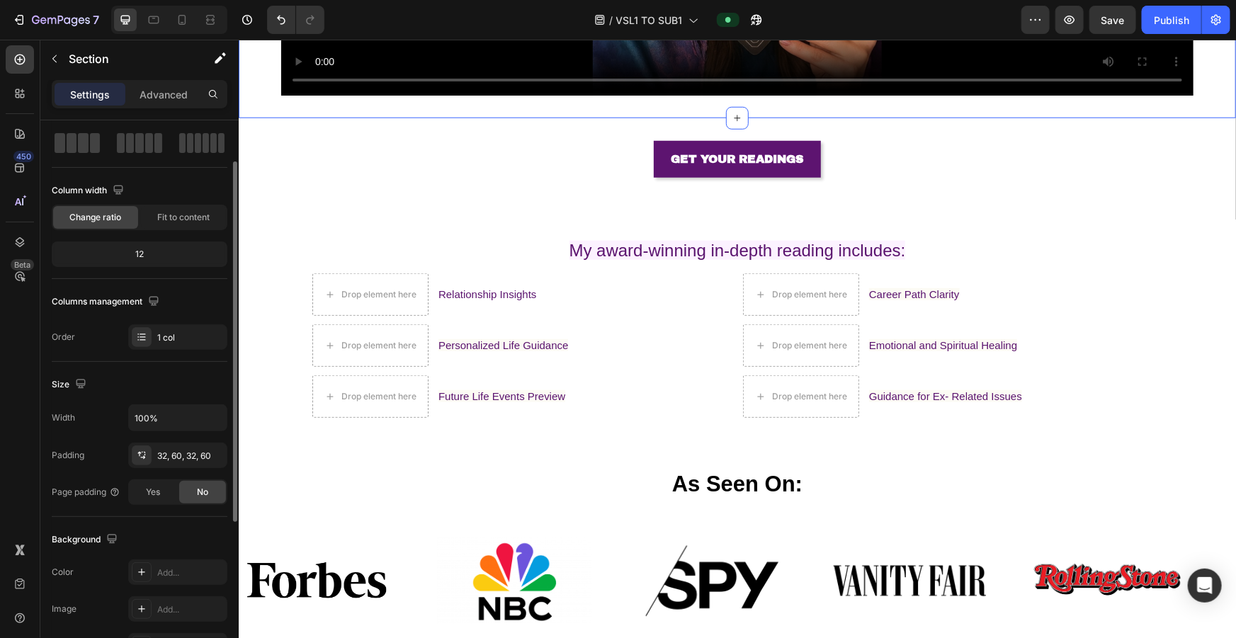
scroll to position [0, 0]
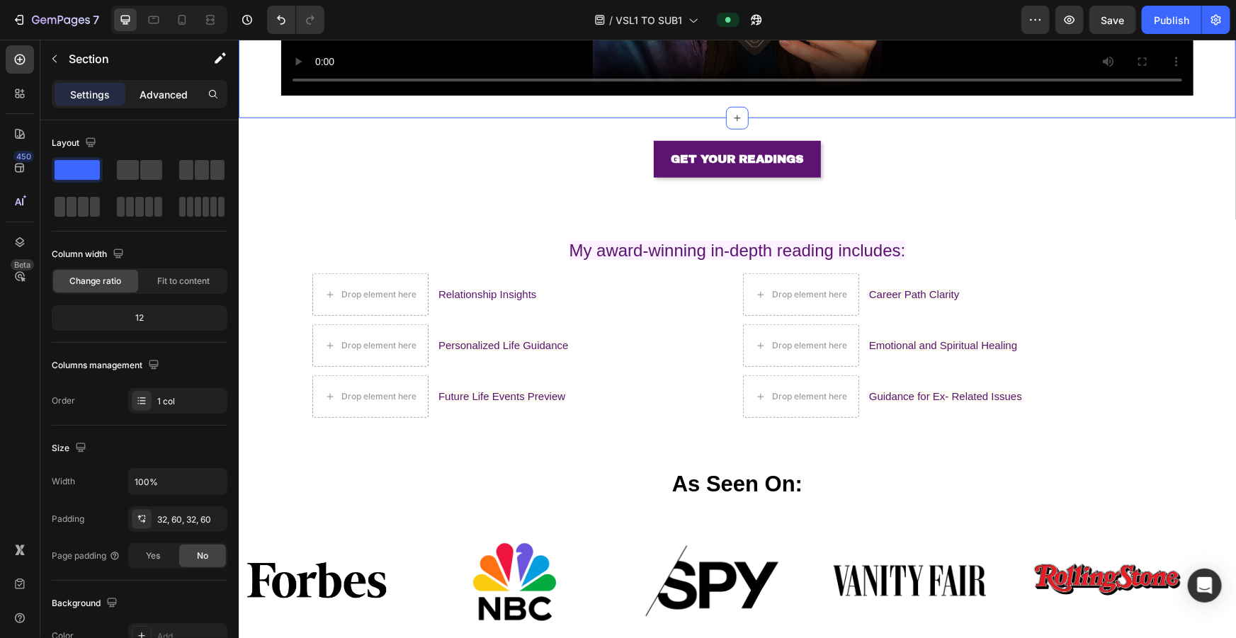
click at [142, 103] on div "Advanced" at bounding box center [163, 94] width 71 height 23
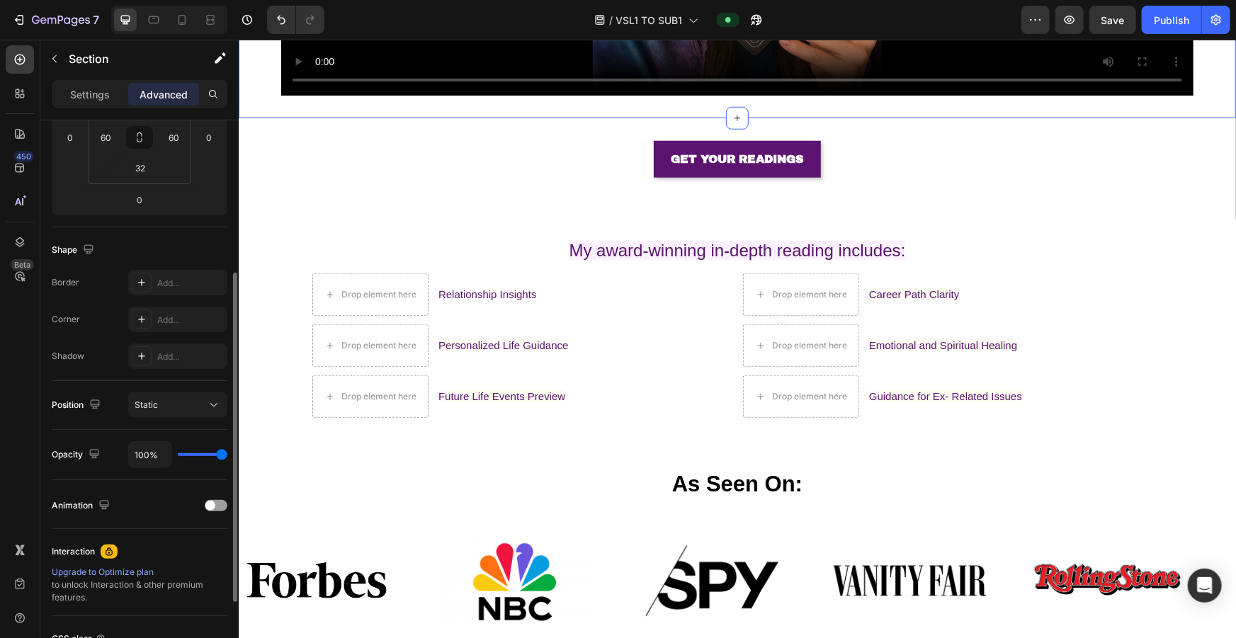
scroll to position [322, 0]
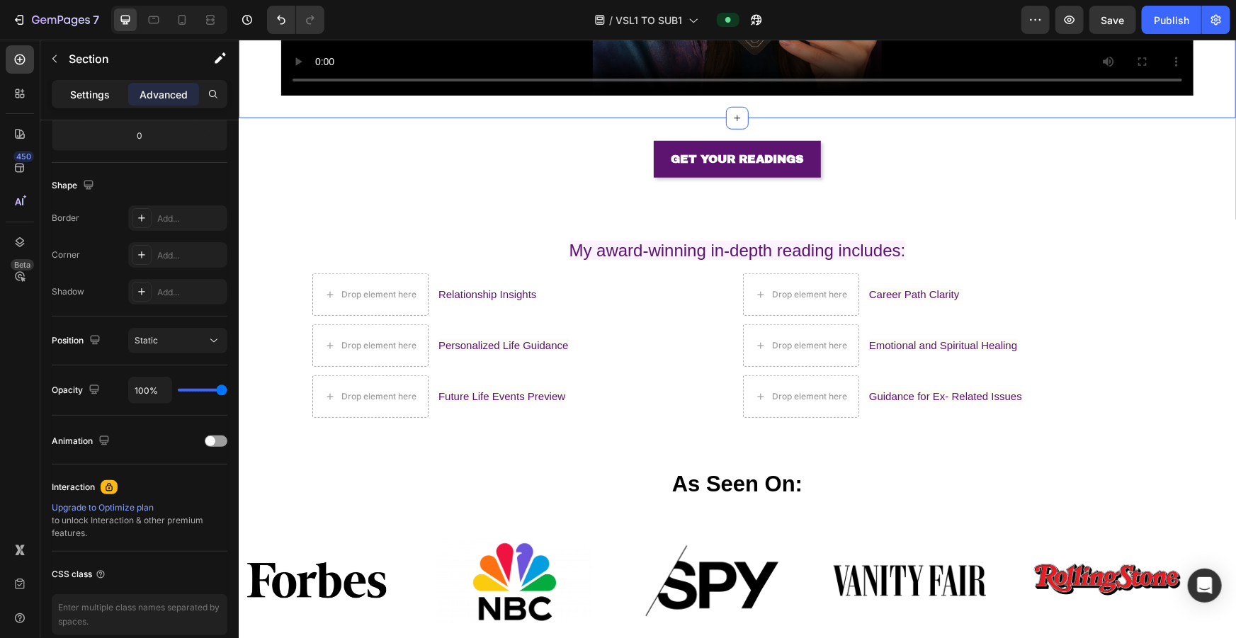
click at [83, 93] on p "Settings" at bounding box center [90, 94] width 40 height 15
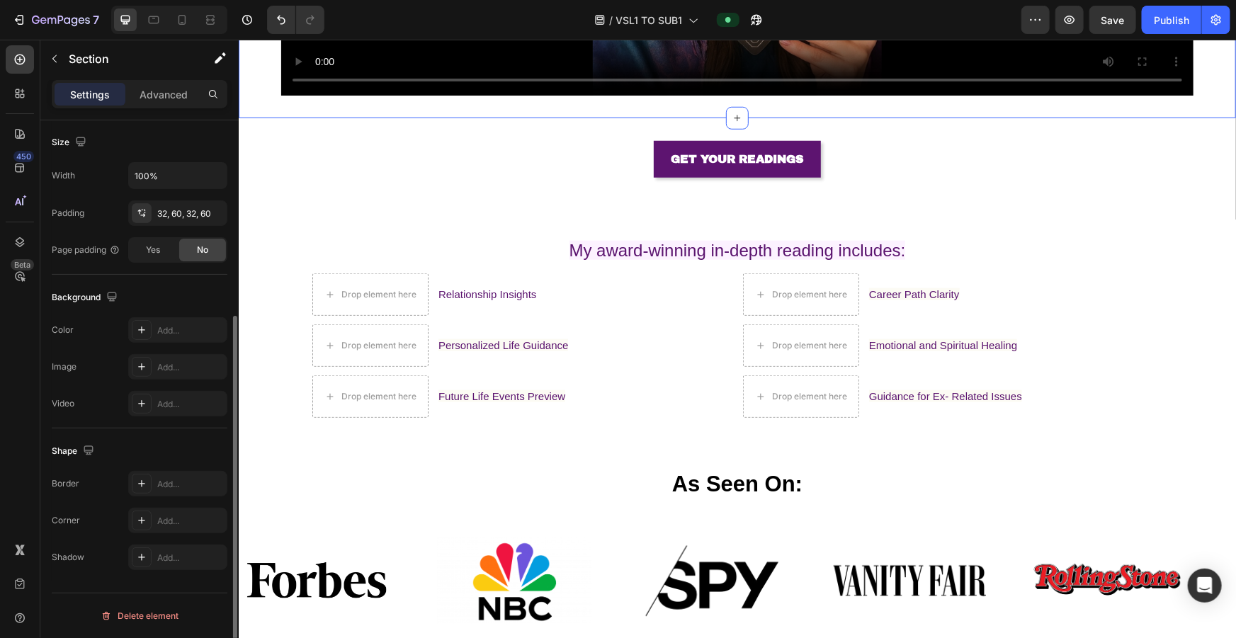
scroll to position [305, 0]
